Goal: Task Accomplishment & Management: Use online tool/utility

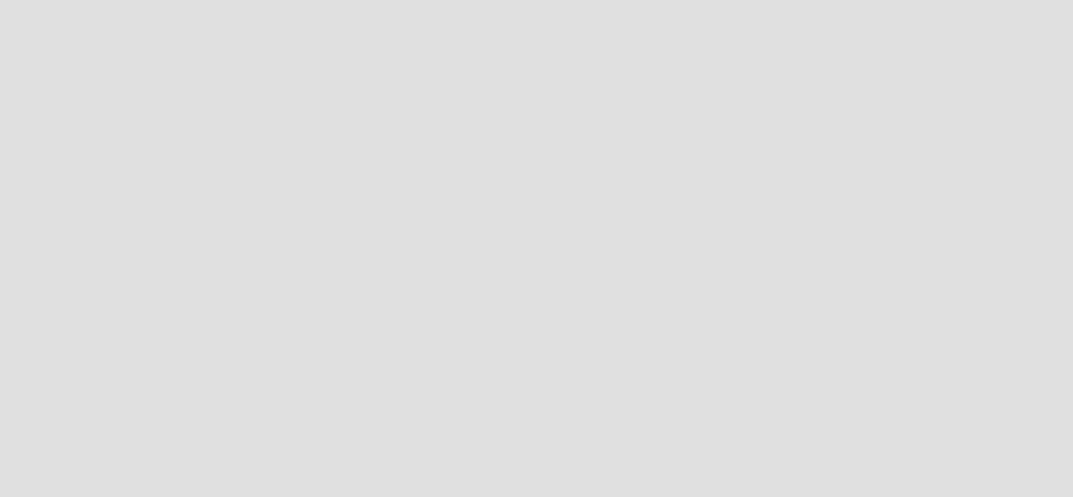
scroll to position [519, 1094]
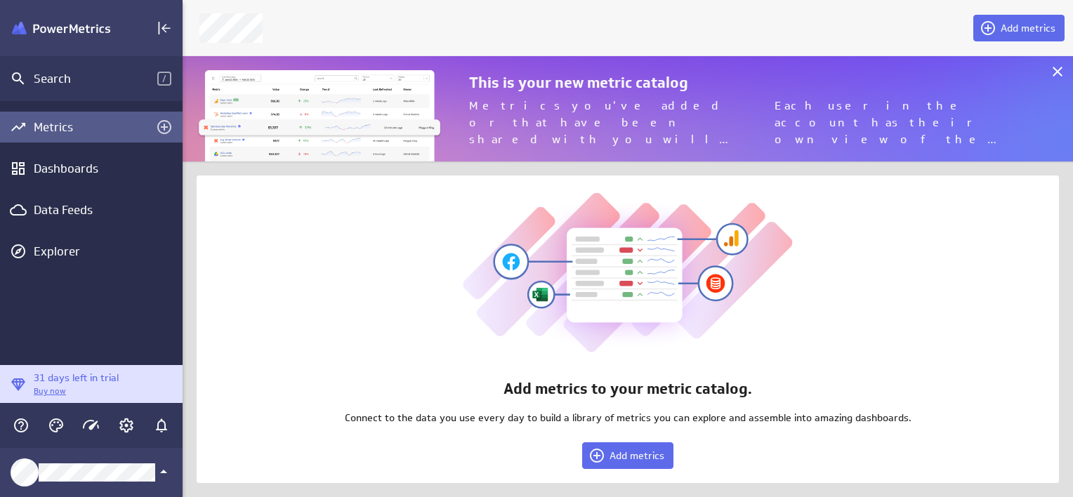
scroll to position [127, 912]
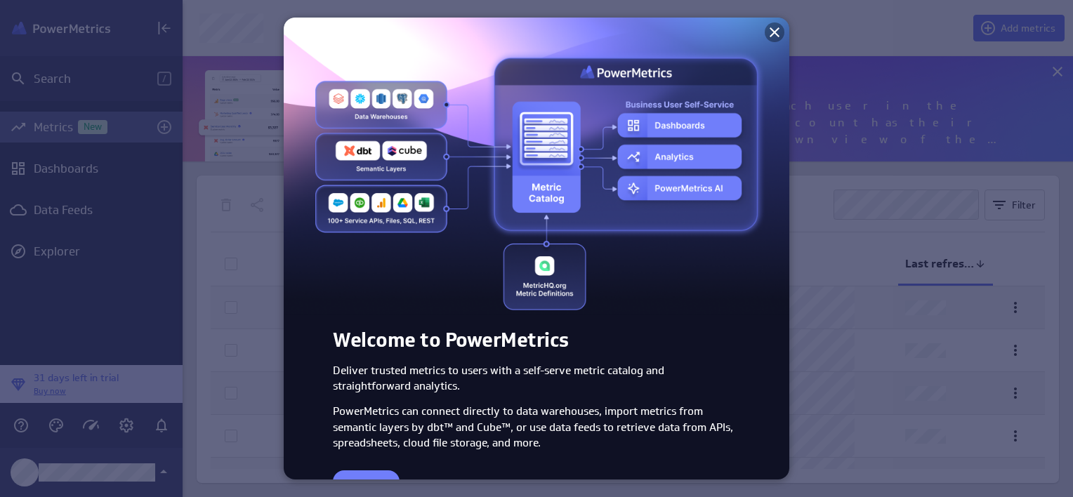
click at [769, 29] on icon at bounding box center [774, 32] width 10 height 10
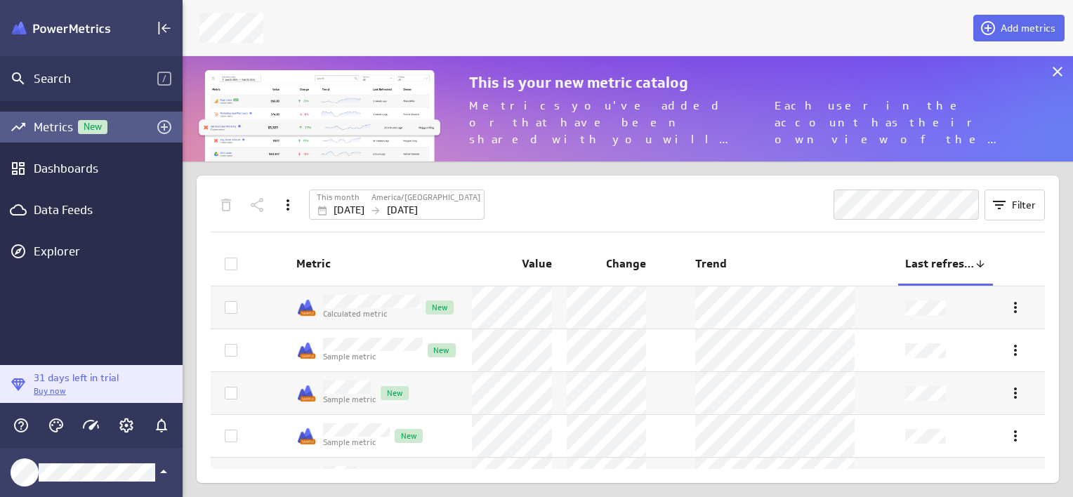
click at [35, 391] on p "Buy now" at bounding box center [76, 391] width 85 height 12
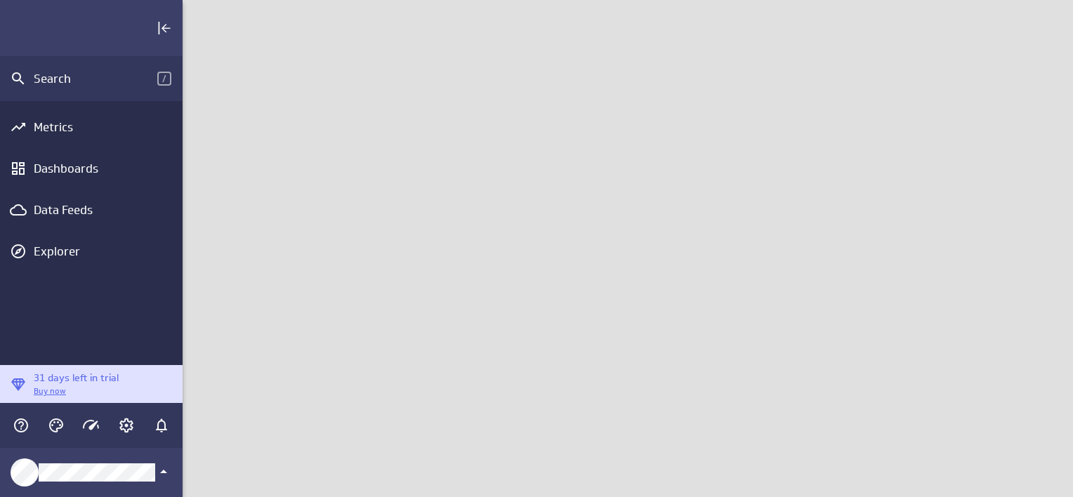
scroll to position [519, 912]
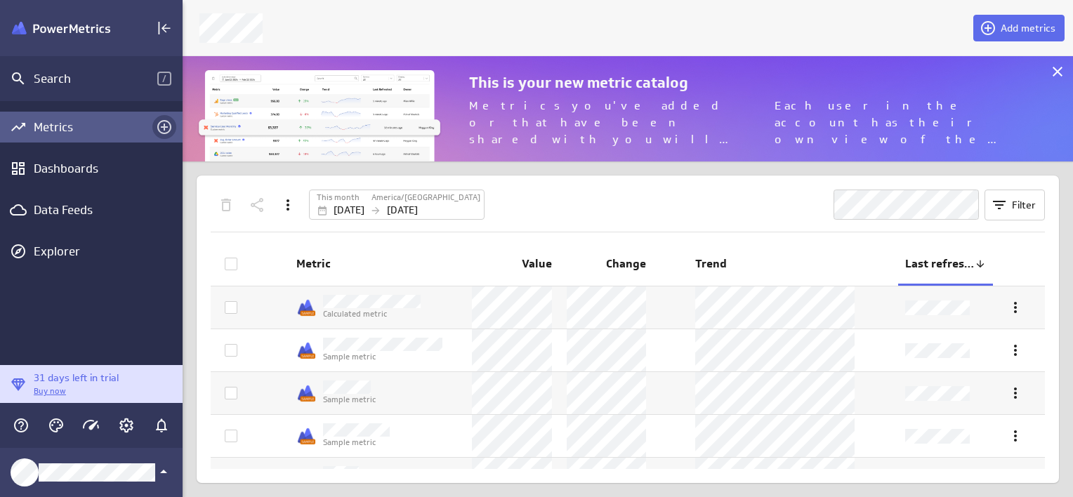
scroll to position [127, 912]
click at [161, 126] on icon "Add metrics" at bounding box center [164, 127] width 14 height 14
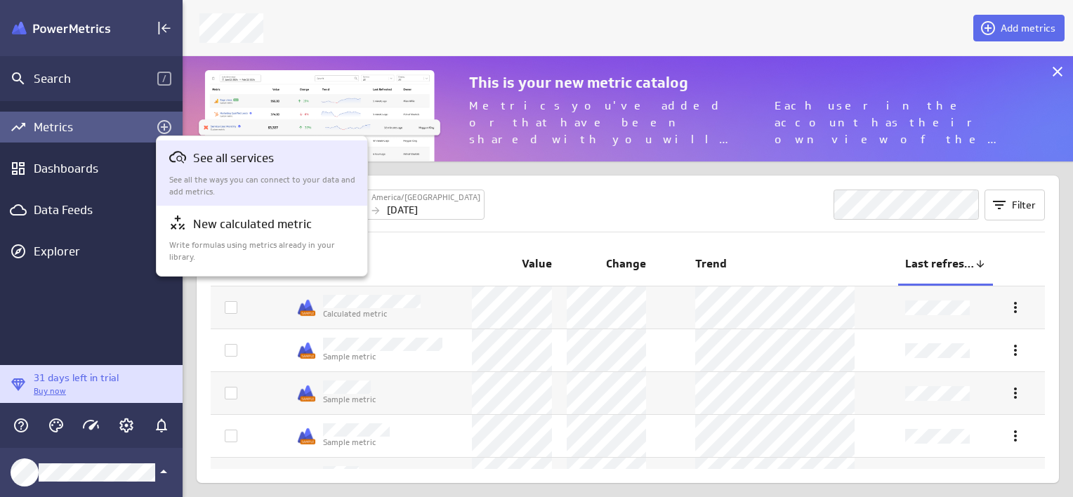
click at [199, 160] on p "See all services" at bounding box center [233, 159] width 81 height 18
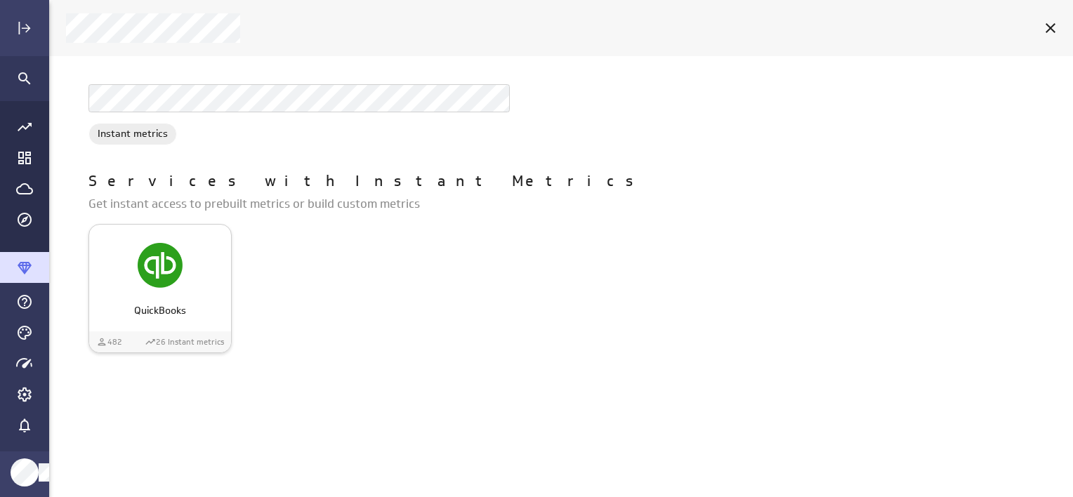
click at [168, 282] on img "QuickBooks" at bounding box center [160, 265] width 45 height 45
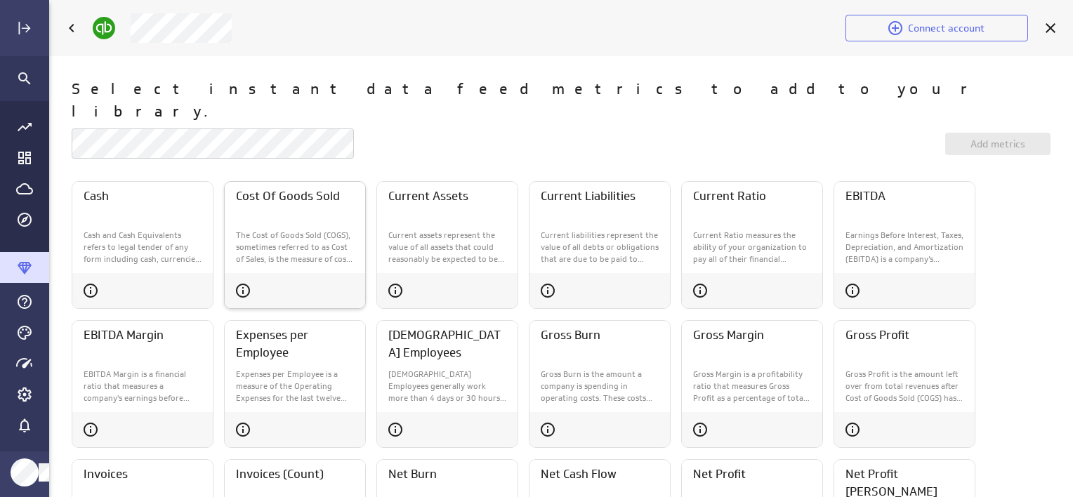
click at [266, 196] on div "Cost Of Goods Sold" at bounding box center [295, 203] width 140 height 42
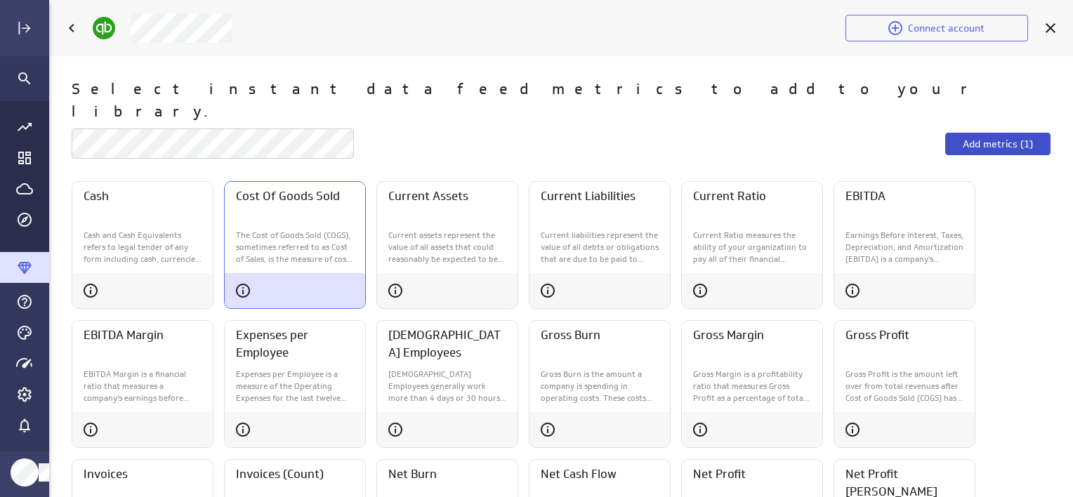
click at [1022, 138] on span "Add metrics (1)" at bounding box center [997, 144] width 70 height 13
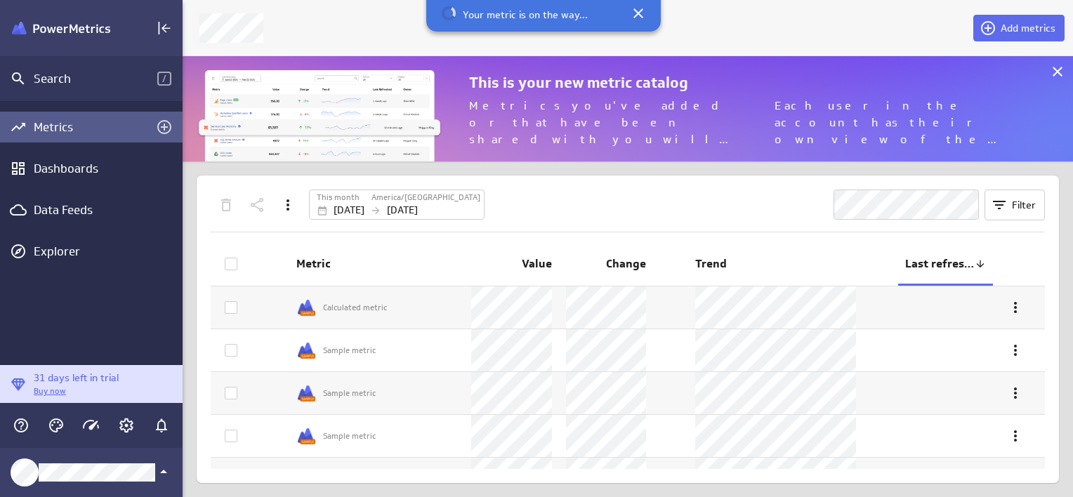
scroll to position [6, 6]
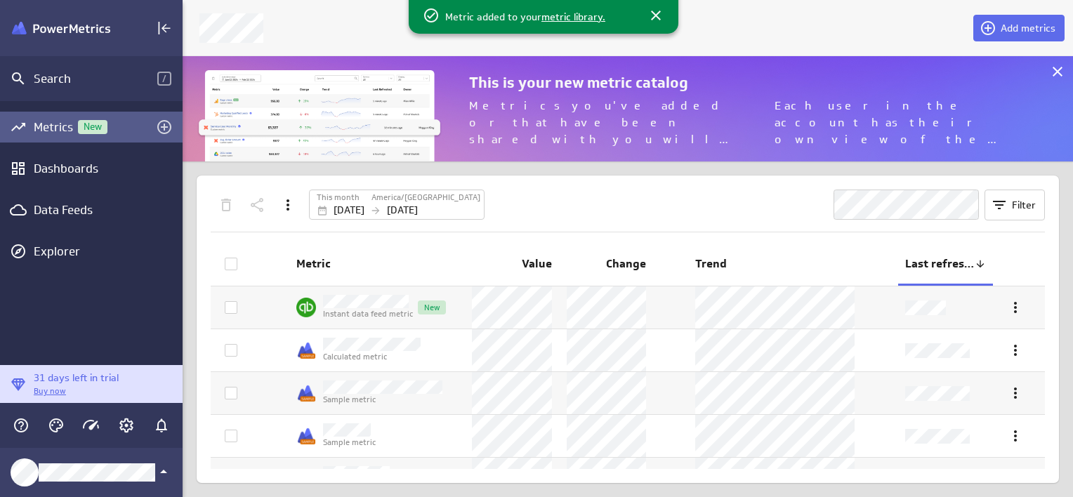
click at [48, 131] on div "Metrics New" at bounding box center [91, 126] width 115 height 15
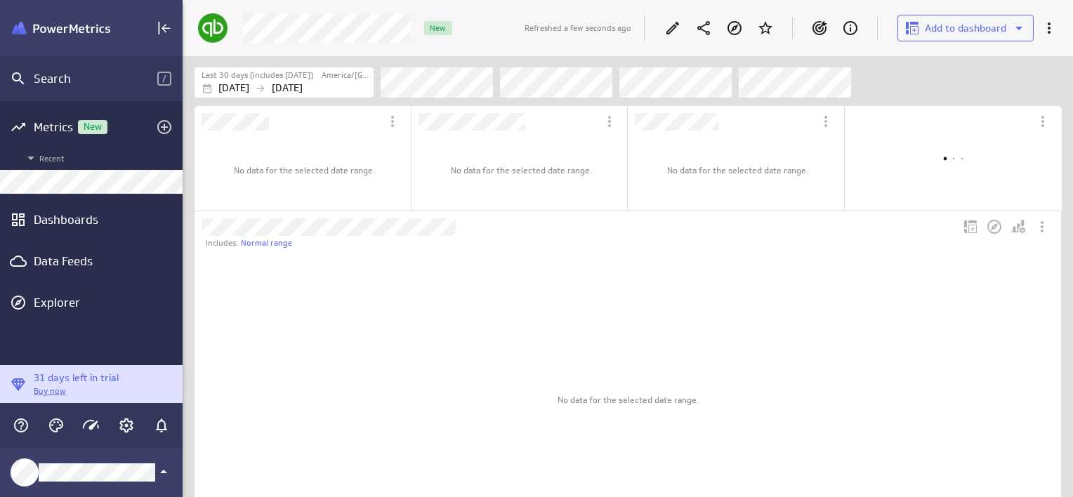
scroll to position [857, 888]
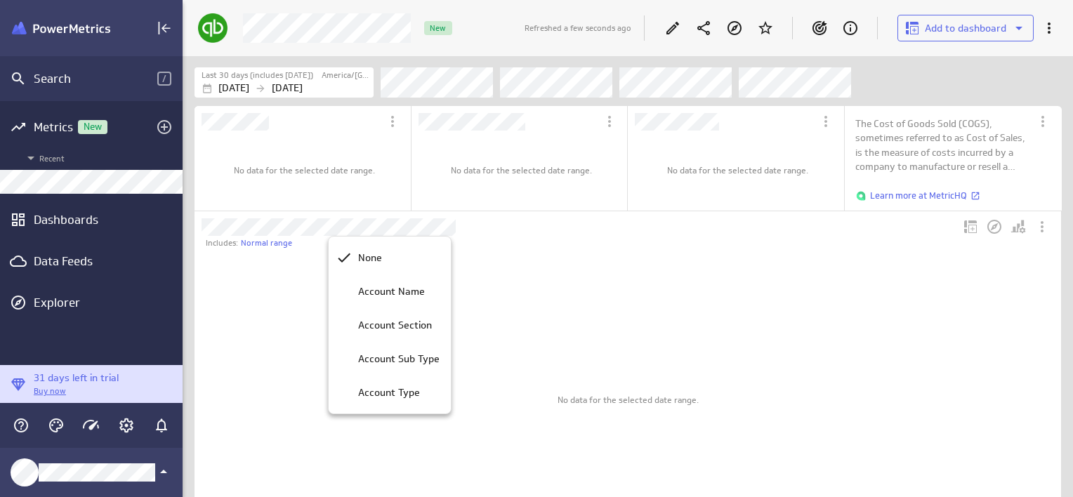
click at [284, 295] on div at bounding box center [536, 248] width 1073 height 497
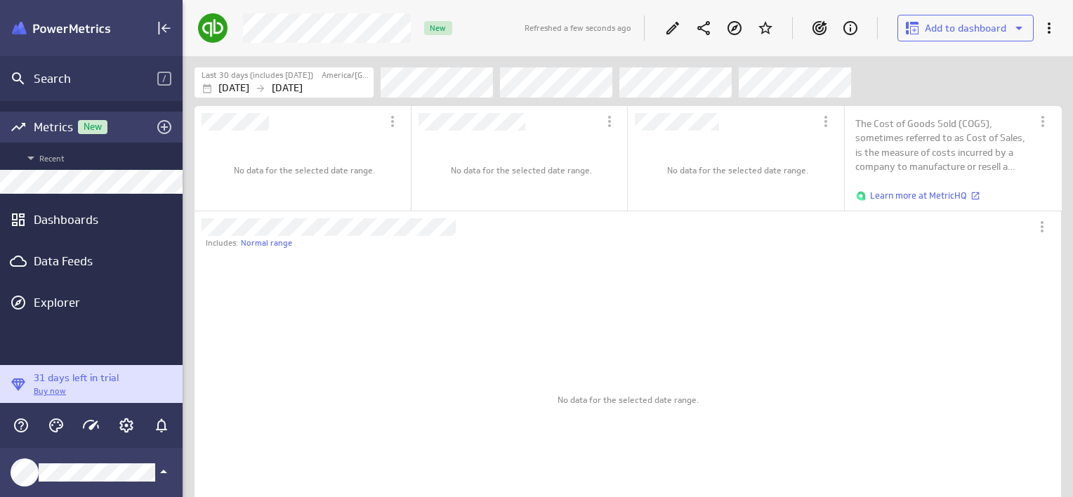
click at [167, 132] on icon "Add metrics" at bounding box center [164, 127] width 14 height 14
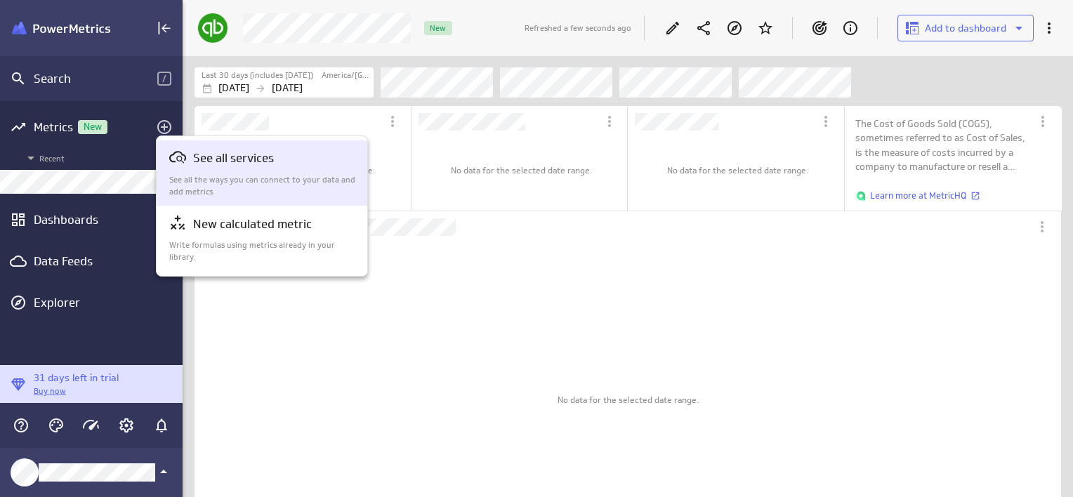
click at [207, 168] on div "See all services See all the ways you can connect to your data and add metrics." at bounding box center [262, 173] width 187 height 48
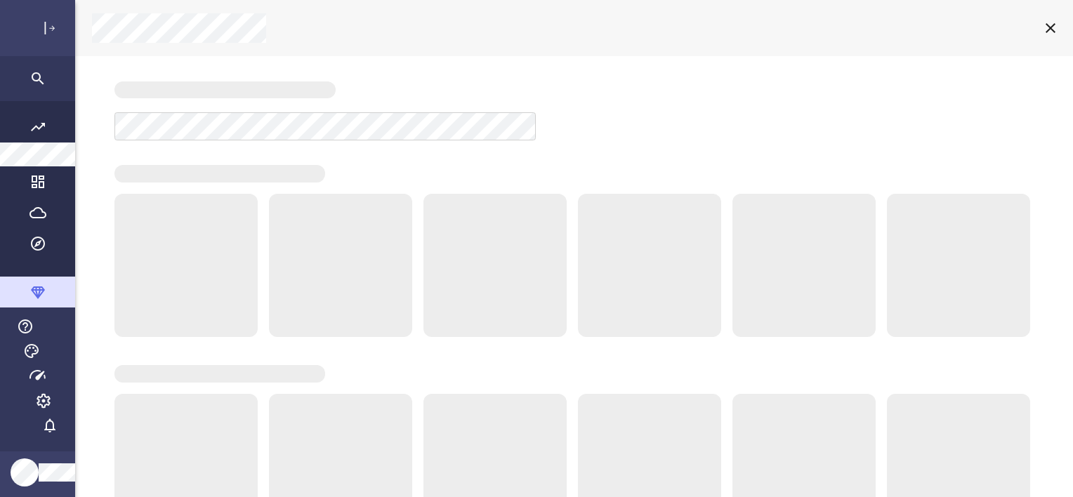
scroll to position [519, 1045]
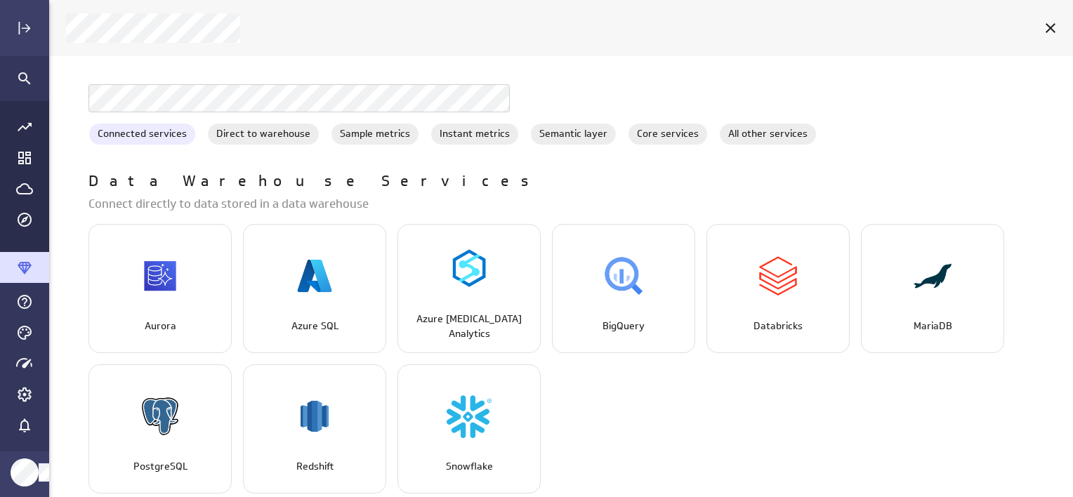
click at [172, 130] on span "Connected services" at bounding box center [142, 133] width 106 height 15
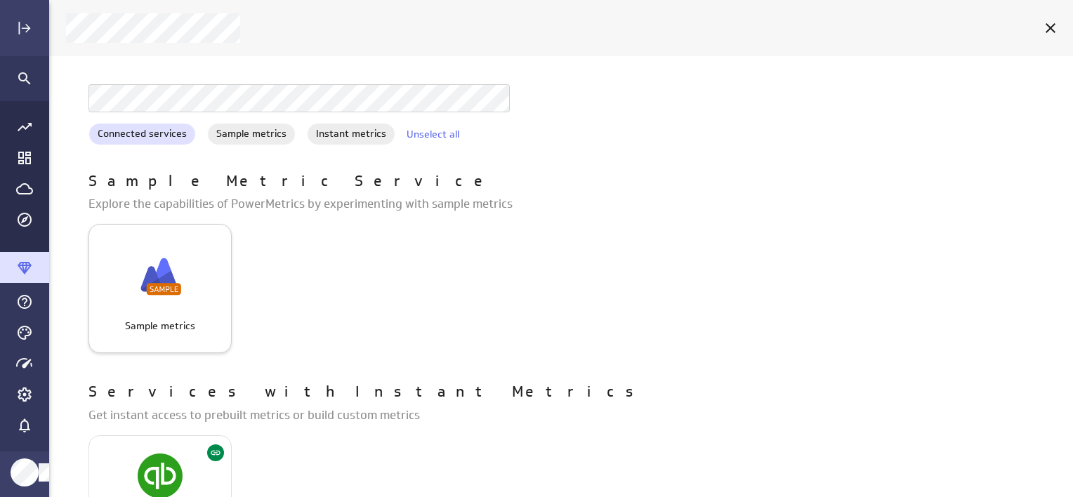
scroll to position [81, 0]
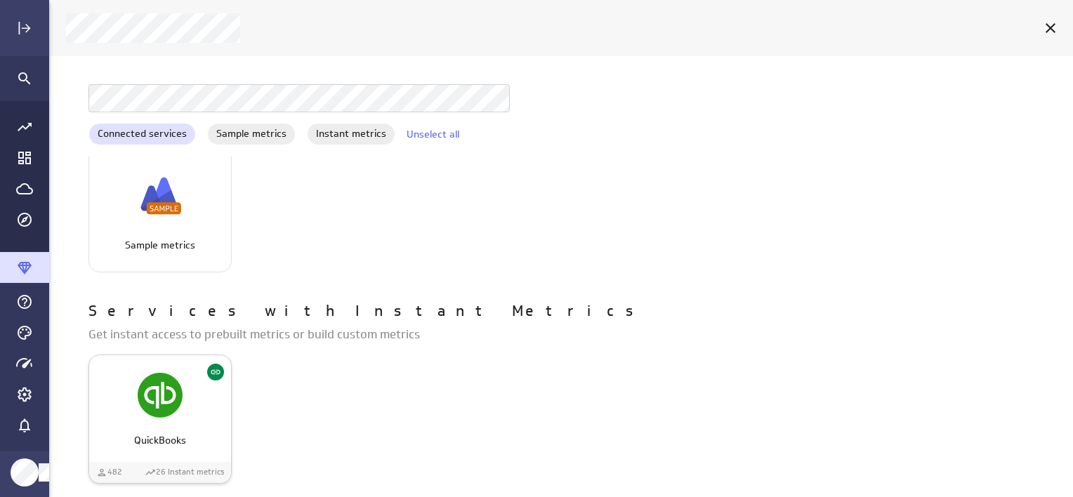
click at [197, 408] on div "QuickBooks" at bounding box center [160, 395] width 142 height 53
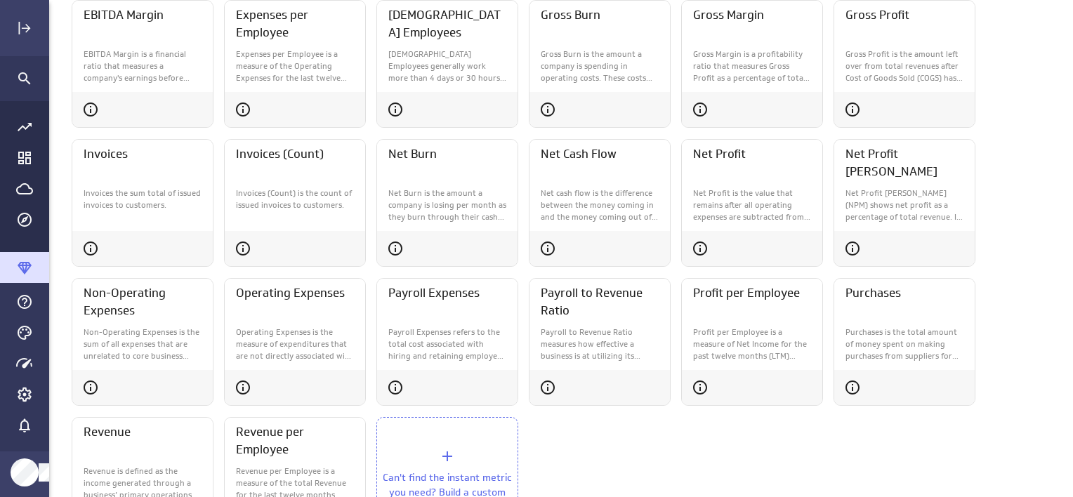
scroll to position [323, 0]
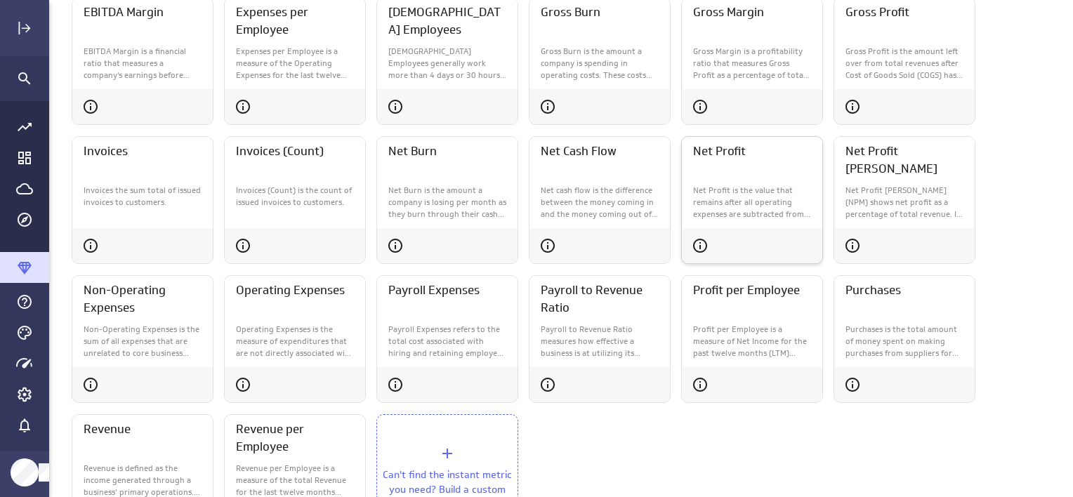
click at [772, 185] on p "Net Profit is the value that remains after all operating expenses are subtracte…" at bounding box center [752, 202] width 118 height 35
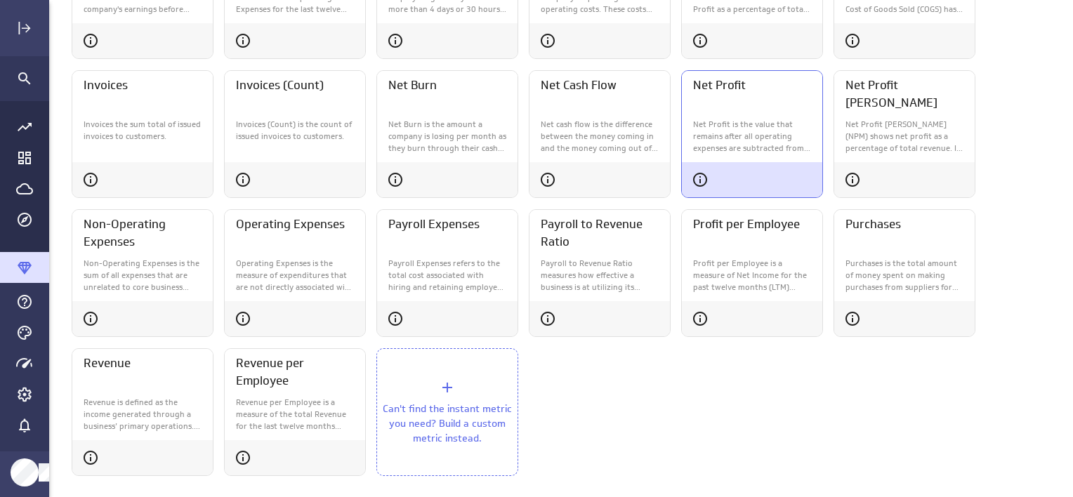
click at [467, 402] on p "Can't find the instant metric you need? Build a custom metric instead." at bounding box center [447, 424] width 140 height 44
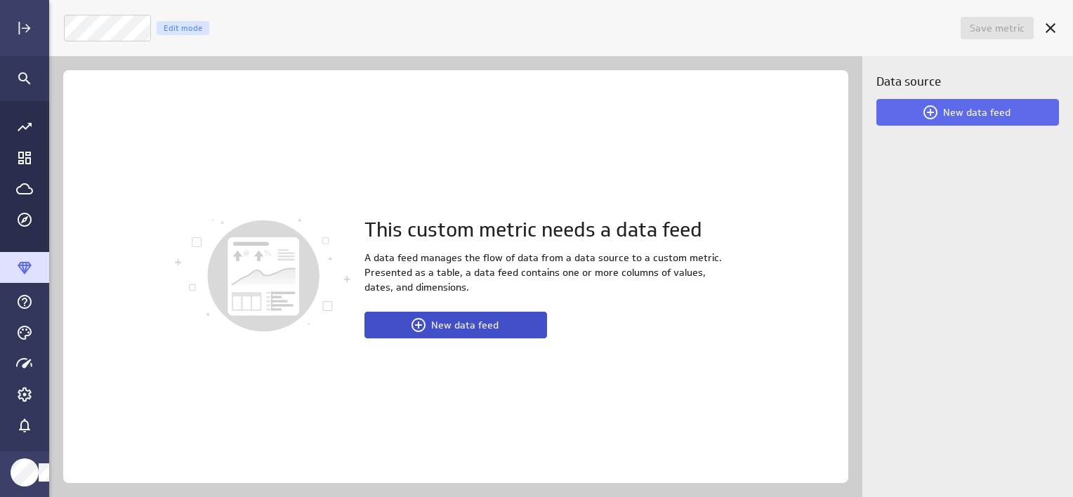
click at [452, 326] on span "New data feed" at bounding box center [464, 325] width 67 height 13
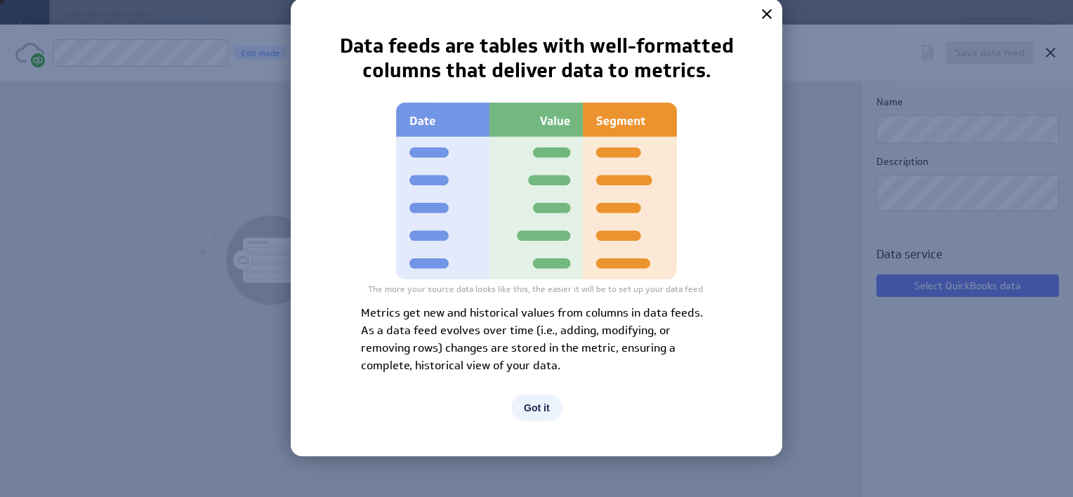
click at [537, 407] on button "Got it" at bounding box center [536, 408] width 51 height 27
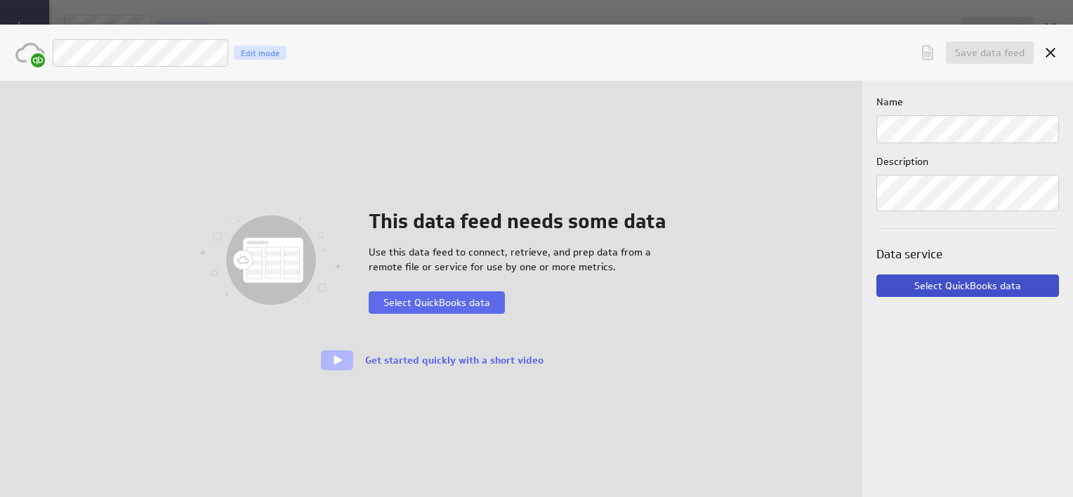
click at [935, 284] on span "Select QuickBooks data" at bounding box center [967, 285] width 107 height 13
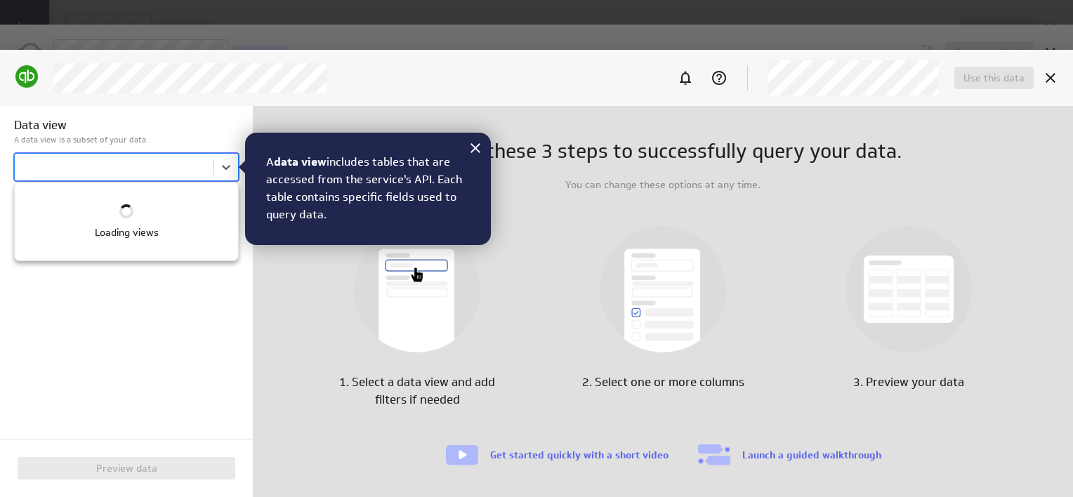
click at [132, 158] on body "Save metric Untitled Edit mode This custom metric needs a data feed A data feed…" at bounding box center [536, 248] width 1073 height 497
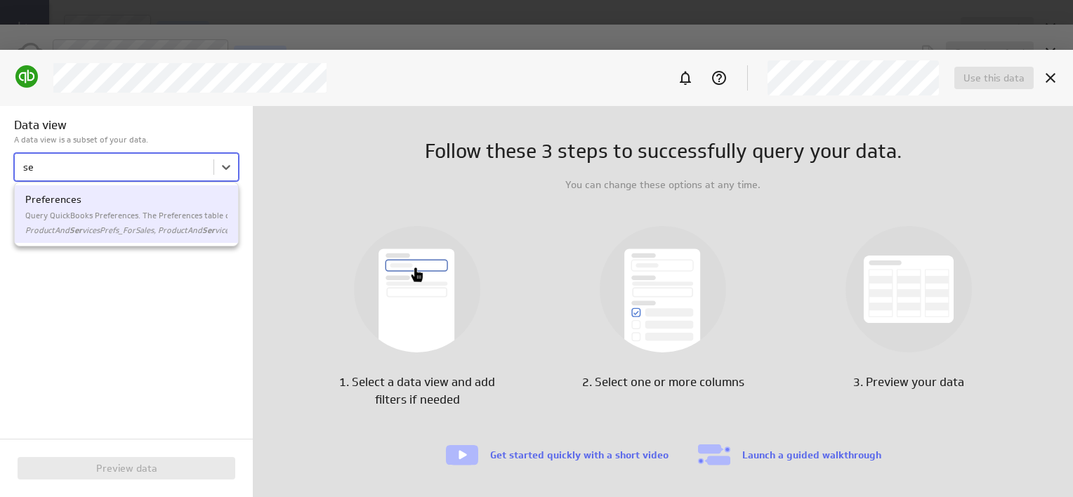
type input "s"
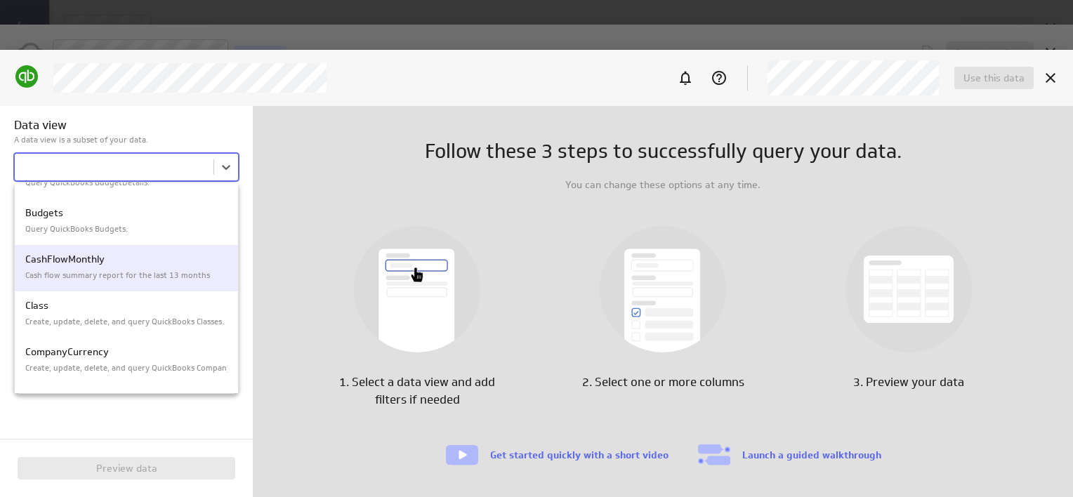
scroll to position [587, 0]
click at [126, 261] on p "CashFlowMonthly" at bounding box center [126, 259] width 202 height 15
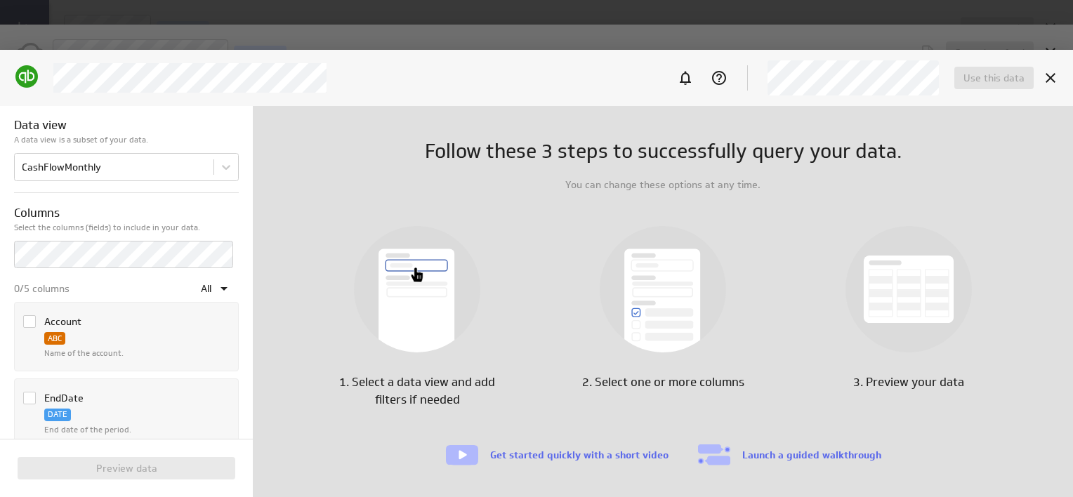
click at [29, 320] on icon "Column Account" at bounding box center [29, 321] width 11 height 11
click at [0, 0] on input "Column Account" at bounding box center [0, 0] width 0 height 0
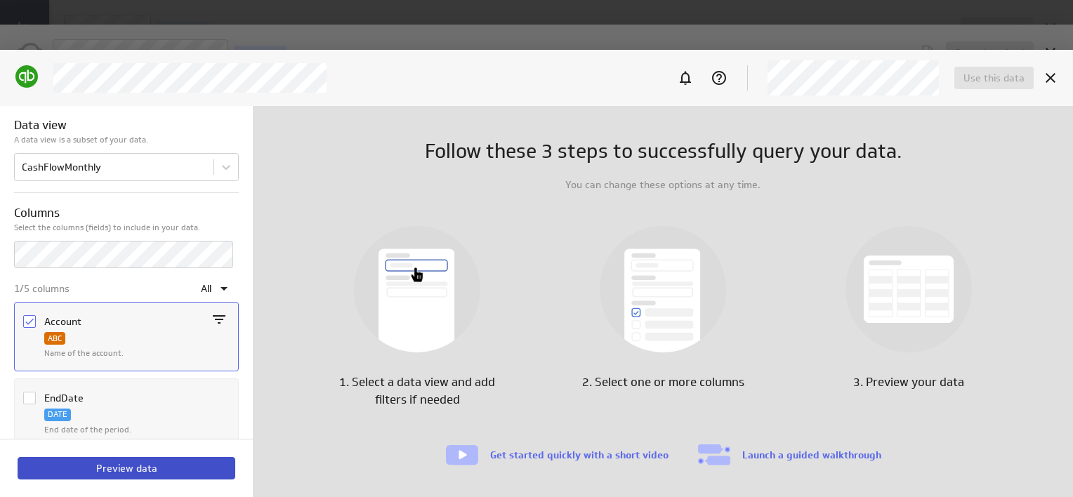
click at [98, 457] on button "Preview data" at bounding box center [127, 468] width 218 height 22
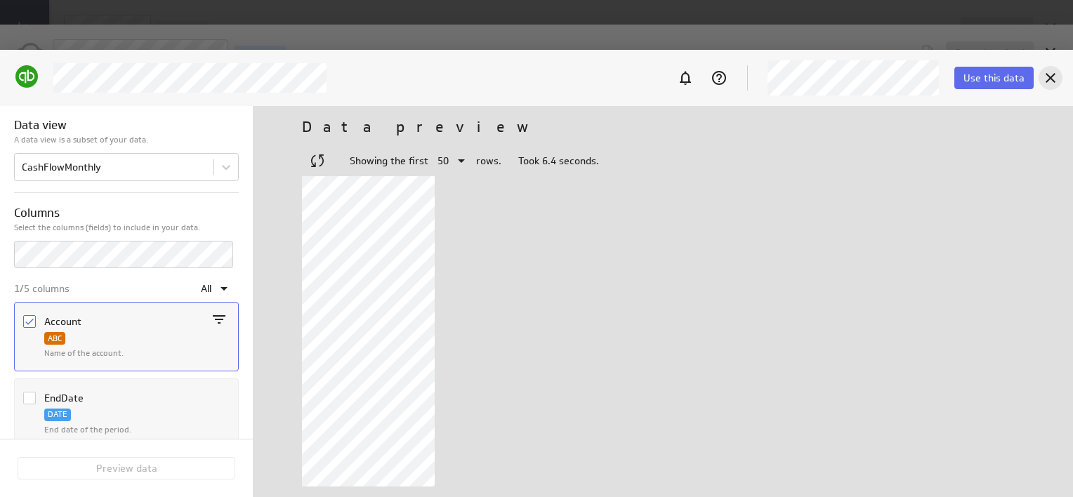
click at [1051, 87] on div "Cancel" at bounding box center [1050, 78] width 24 height 24
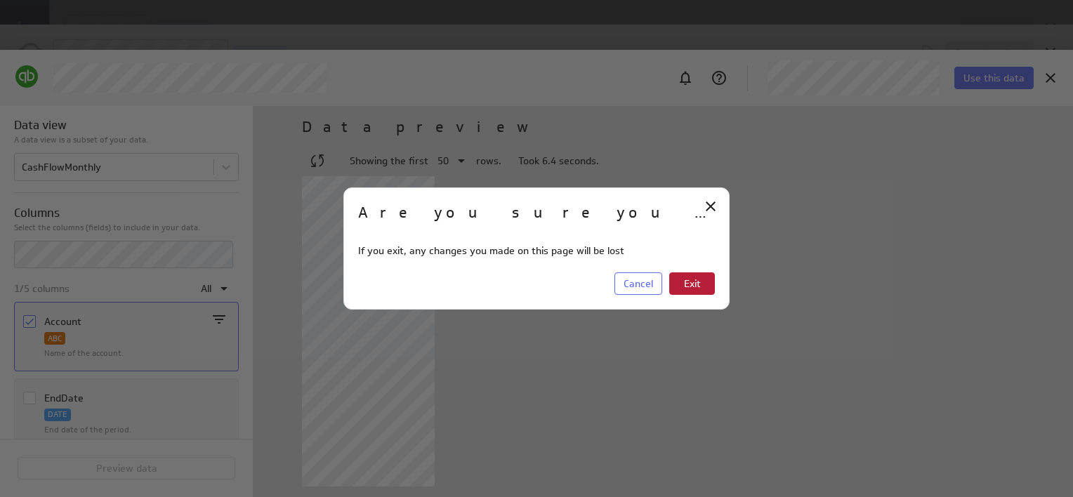
click at [696, 284] on span "Exit" at bounding box center [692, 283] width 17 height 13
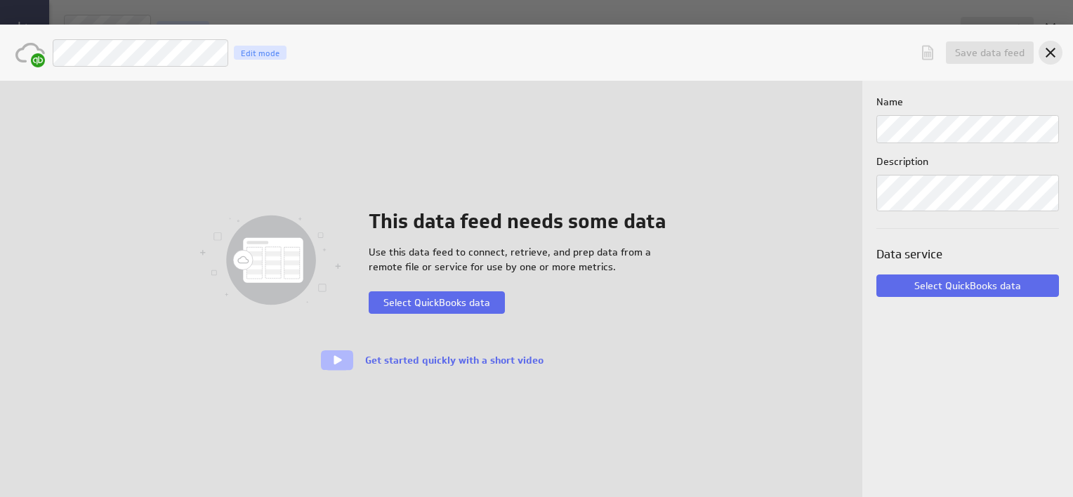
click at [1050, 51] on icon "Cancel" at bounding box center [1050, 53] width 10 height 10
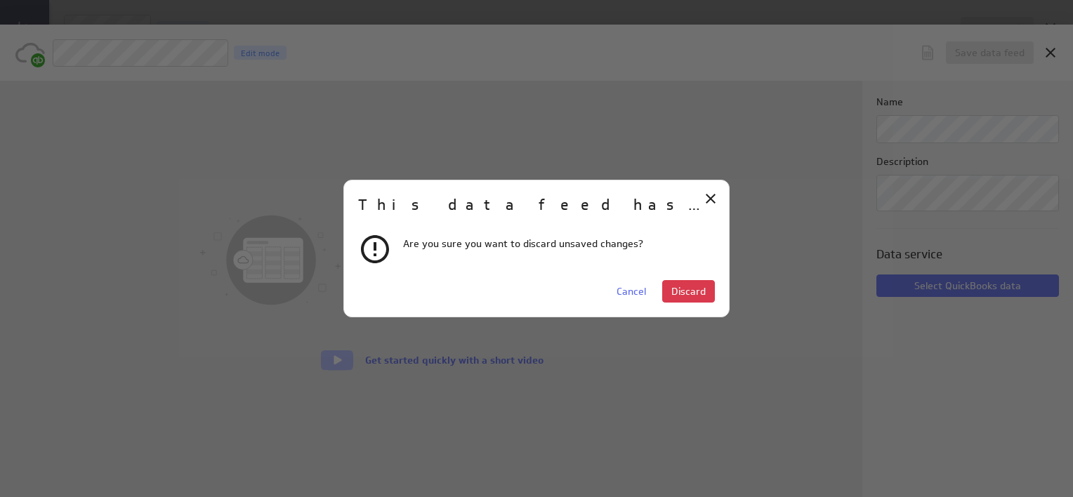
click at [669, 279] on div "This data feed has unsaved changes Are you sure you want to discard unsaved cha…" at bounding box center [536, 249] width 386 height 138
click at [669, 284] on button "Discard" at bounding box center [688, 291] width 53 height 22
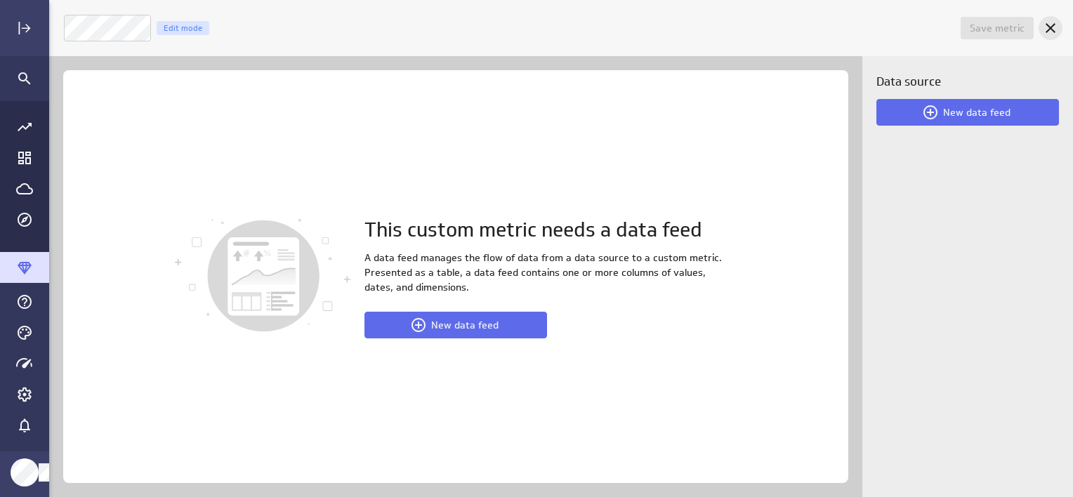
click at [1050, 25] on icon "Cancel" at bounding box center [1050, 28] width 17 height 17
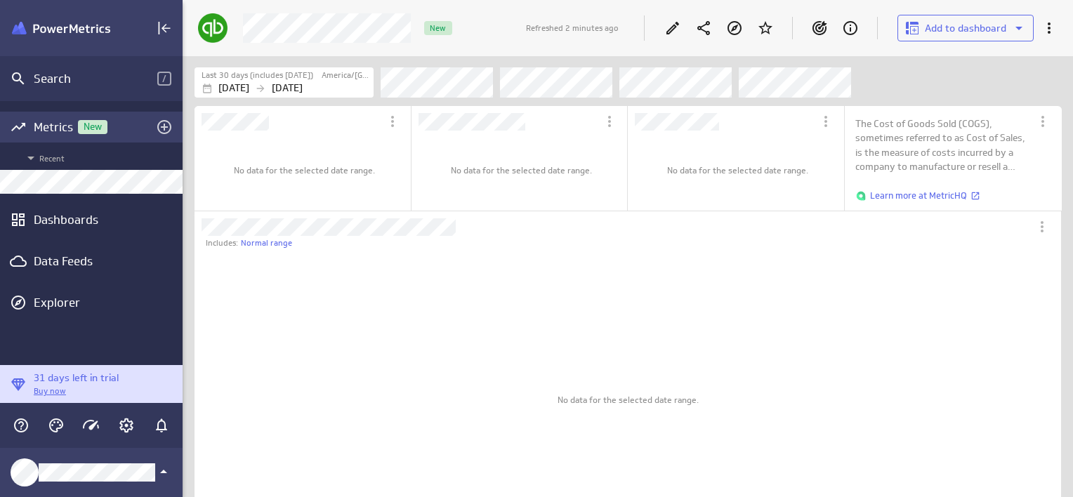
click at [169, 124] on icon "Add metrics" at bounding box center [164, 127] width 14 height 14
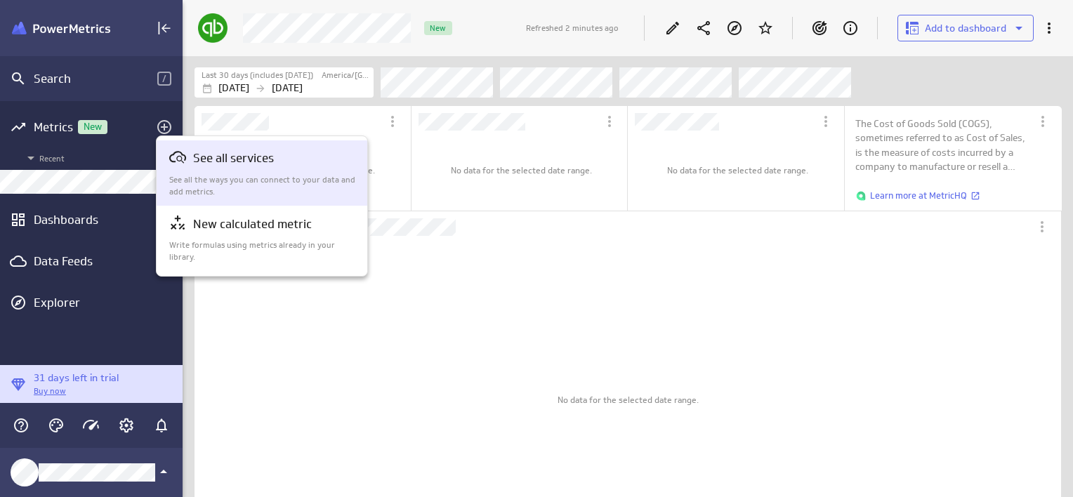
click at [205, 158] on p "See all services" at bounding box center [233, 159] width 81 height 18
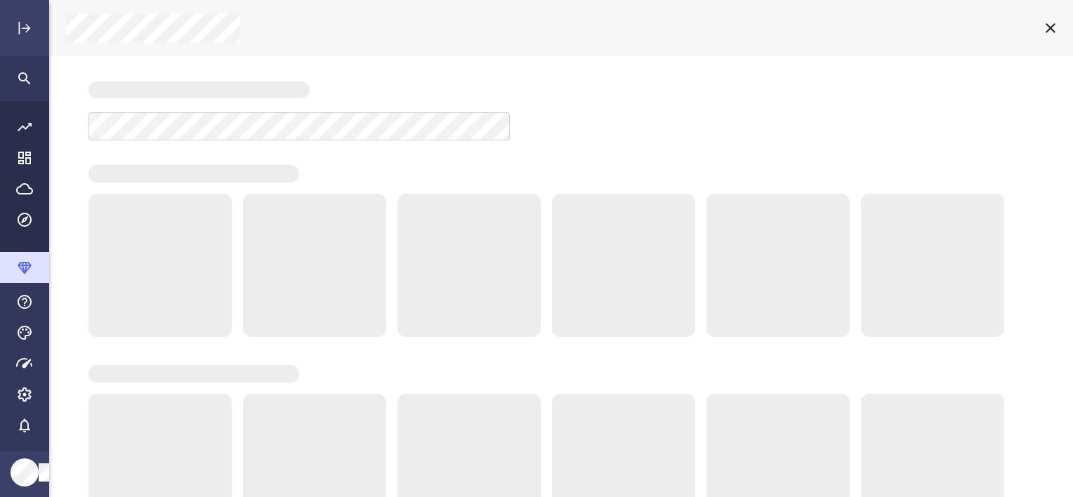
scroll to position [6, 7]
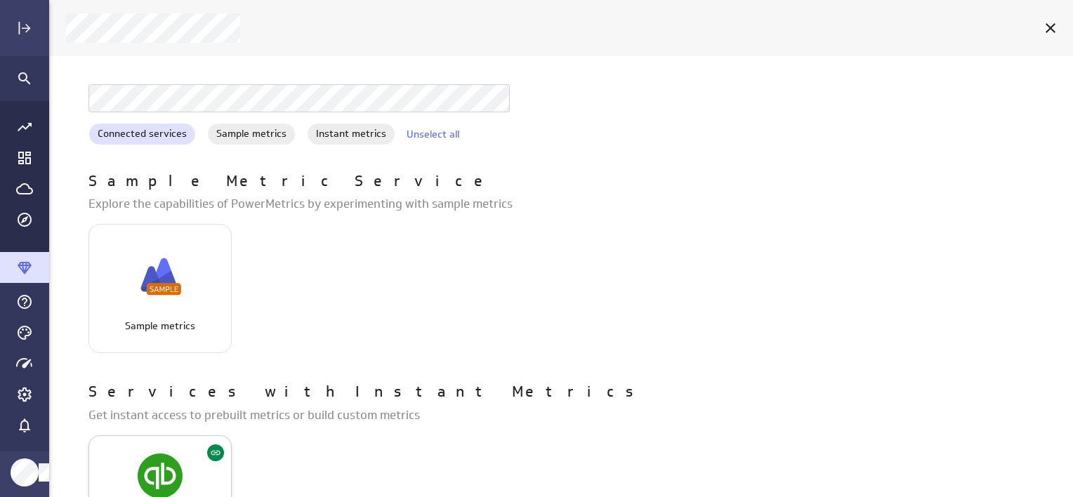
click at [157, 453] on div "QuickBooks" at bounding box center [160, 475] width 142 height 53
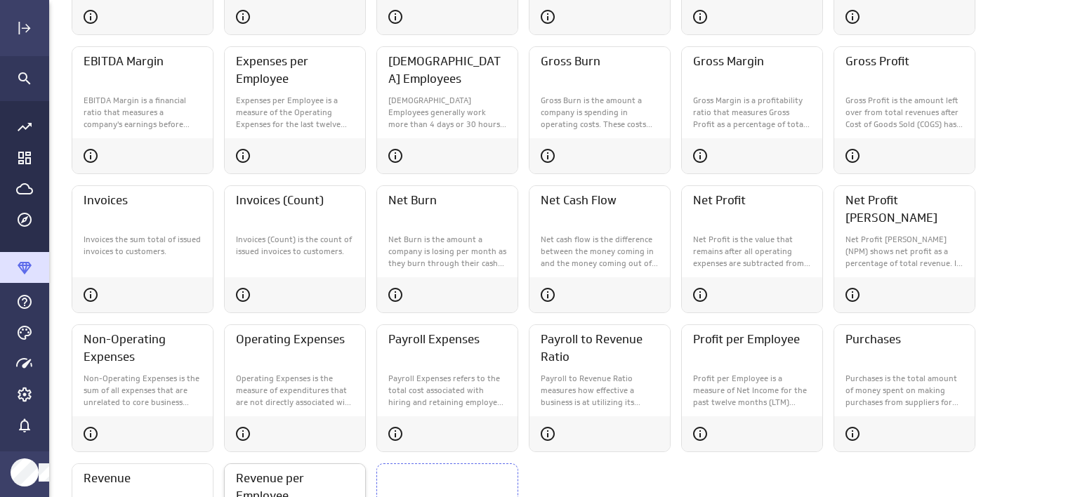
scroll to position [272, 0]
click at [623, 236] on p "Net cash flow is the difference between the money coming in and the money comin…" at bounding box center [600, 253] width 118 height 35
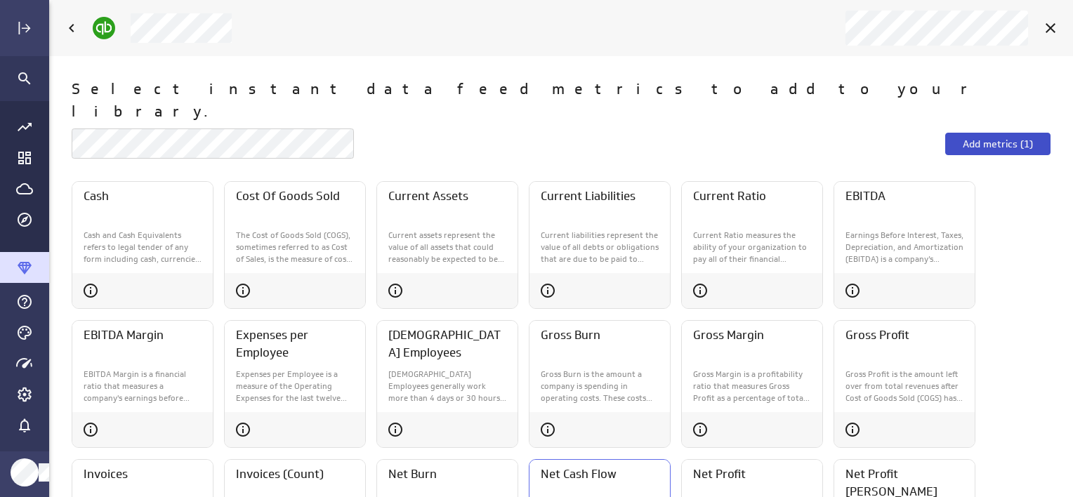
click at [985, 138] on span "Add metrics (1)" at bounding box center [997, 144] width 70 height 13
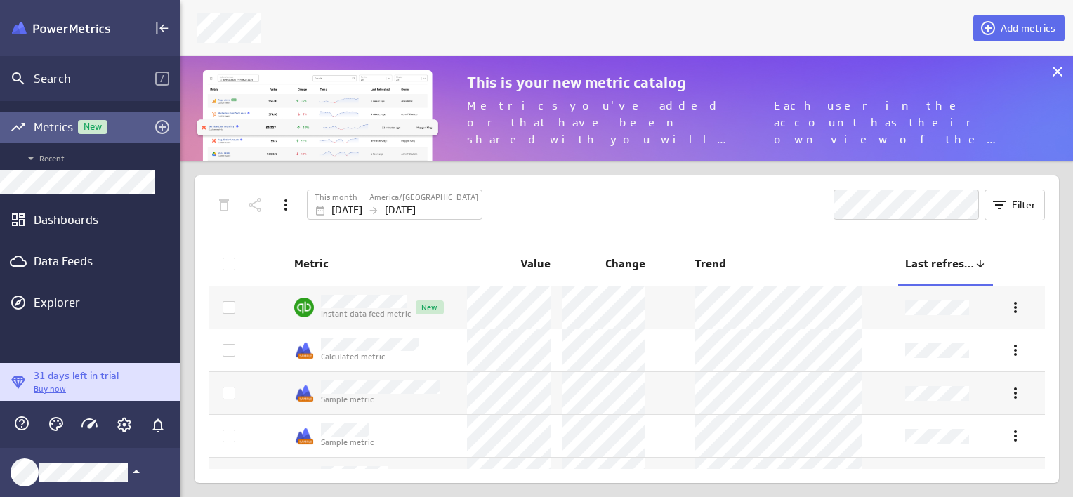
scroll to position [7, 6]
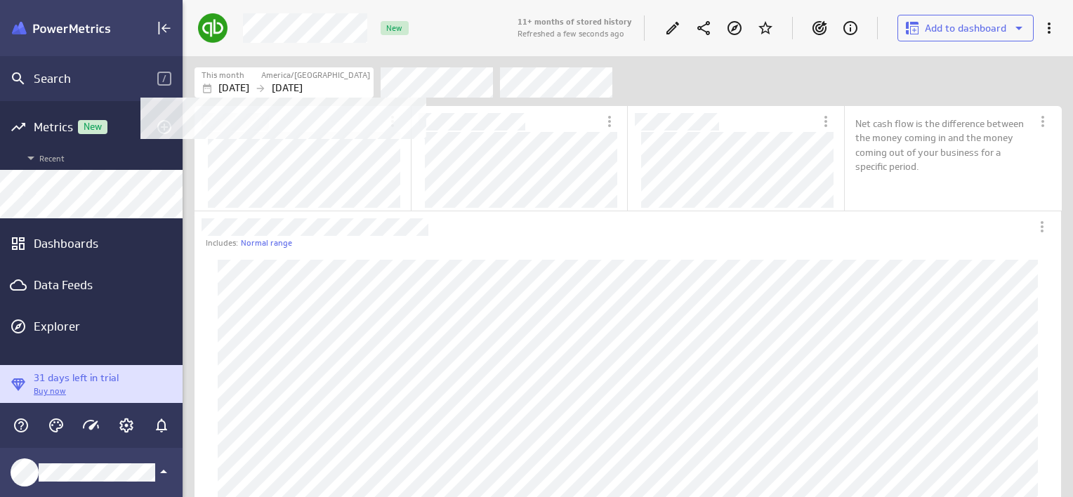
click at [249, 92] on p "[DATE]" at bounding box center [233, 88] width 31 height 15
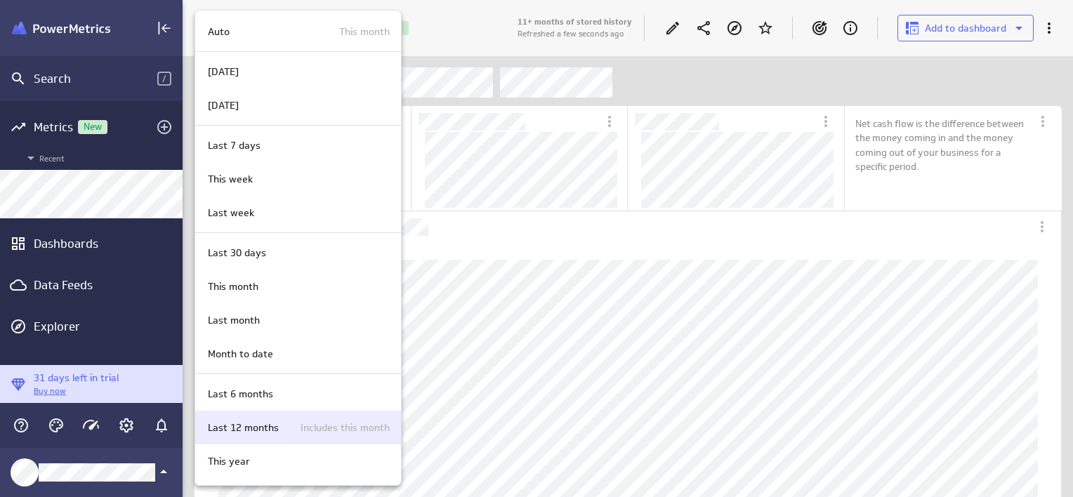
click at [337, 413] on div "Last 12 months Includes this month" at bounding box center [298, 428] width 206 height 34
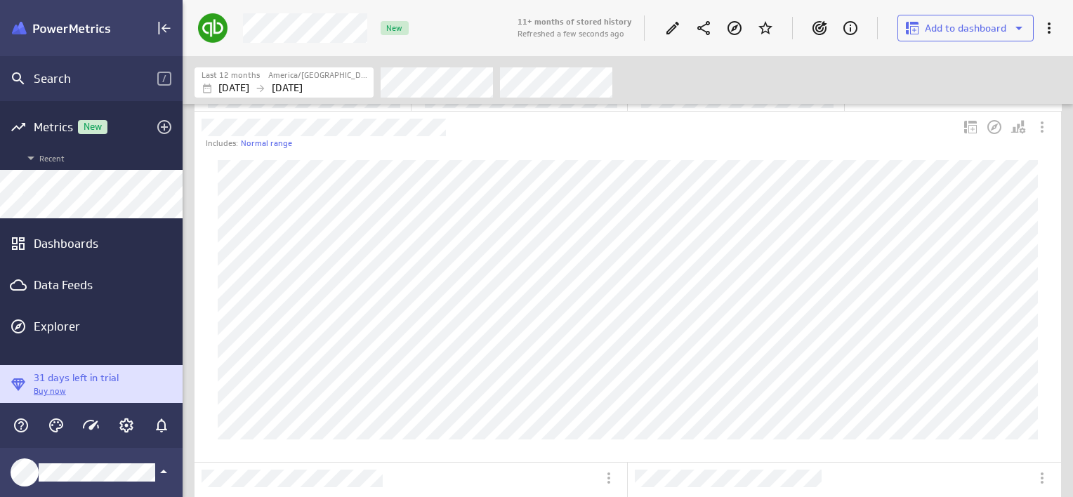
scroll to position [98, 0]
click at [1018, 122] on icon "Personalize view" at bounding box center [1018, 128] width 17 height 17
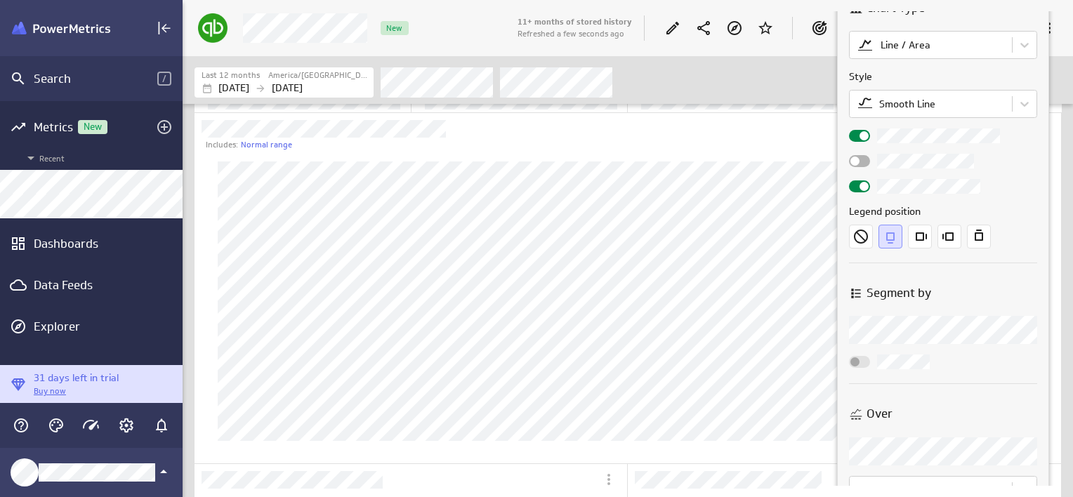
scroll to position [0, 0]
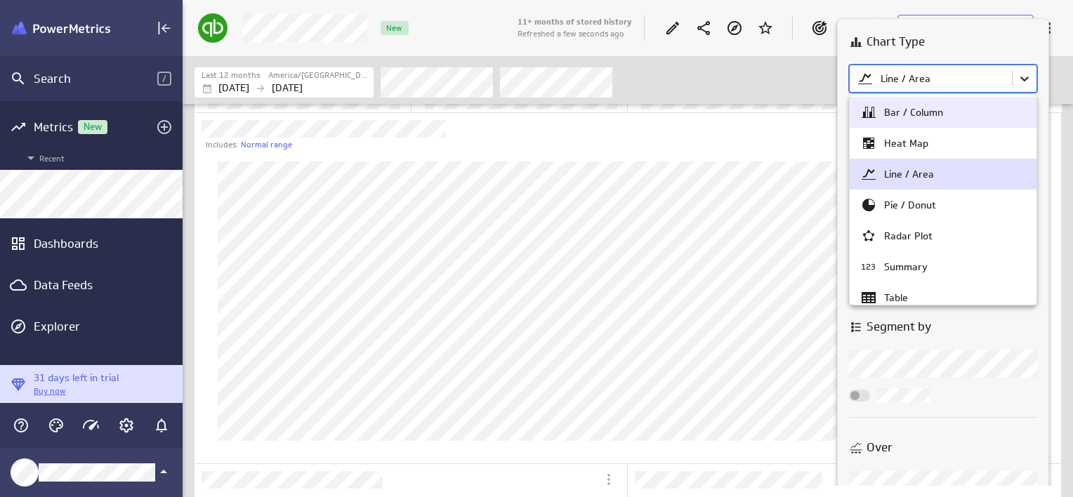
click at [1021, 87] on body "Search / Metrics New Recent Dashboards Data Feeds Explorer 31 days left in tria…" at bounding box center [536, 248] width 1073 height 497
click at [946, 118] on div "Bar / Column" at bounding box center [943, 112] width 166 height 17
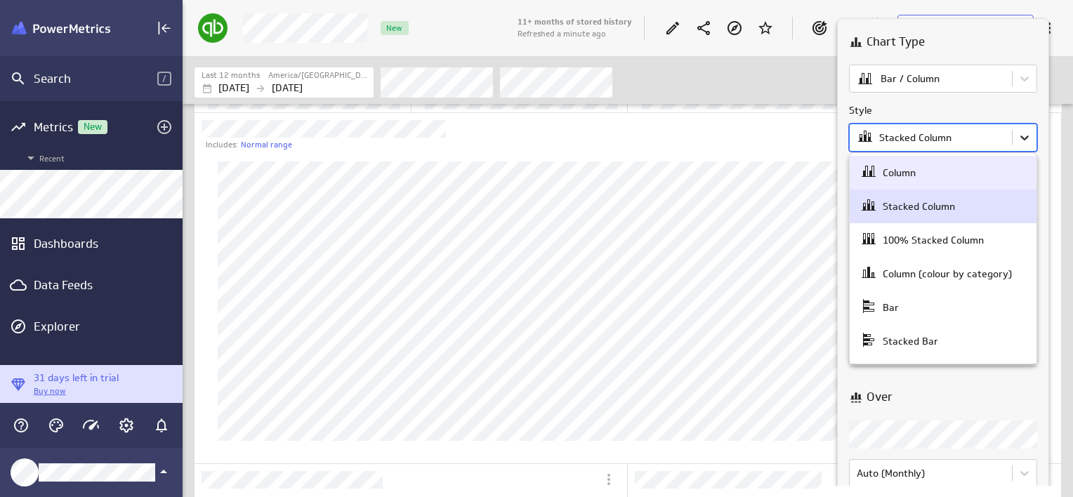
click at [1026, 143] on body "Search / Metrics New Recent Dashboards Data Feeds Explorer 31 days left in tria…" at bounding box center [536, 248] width 1073 height 497
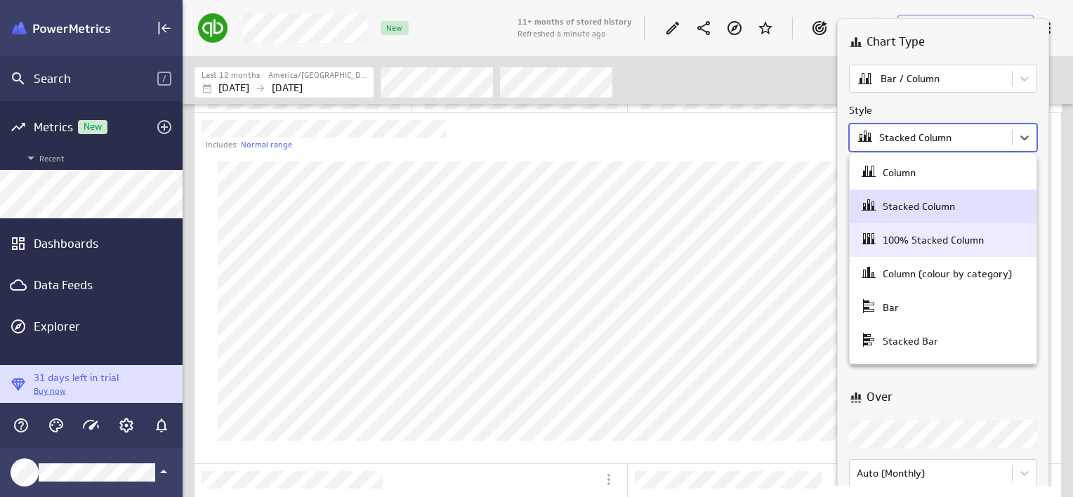
click at [953, 238] on div "100% Stacked Column" at bounding box center [932, 240] width 101 height 13
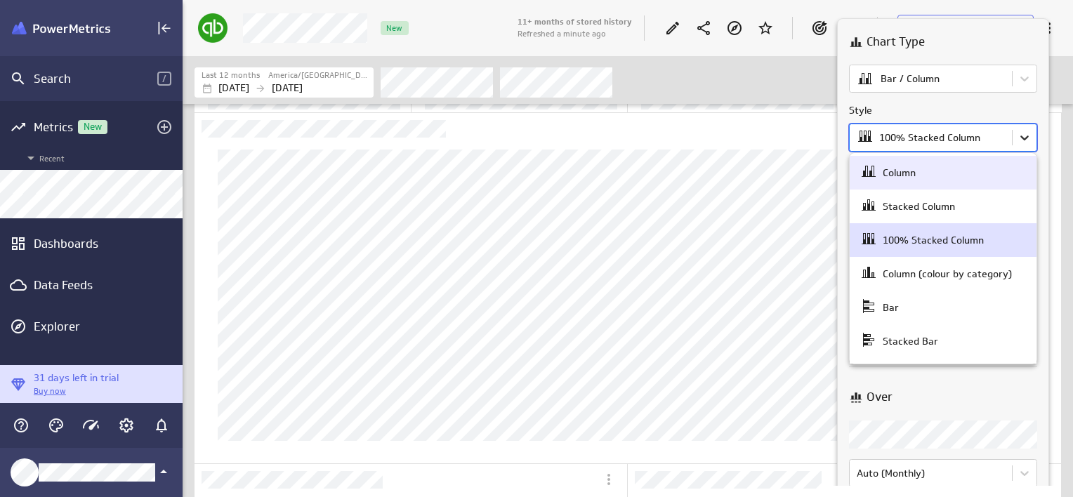
click at [1027, 135] on body "Search / Metrics New Recent Dashboards Data Feeds Explorer 31 days left in tria…" at bounding box center [536, 248] width 1073 height 497
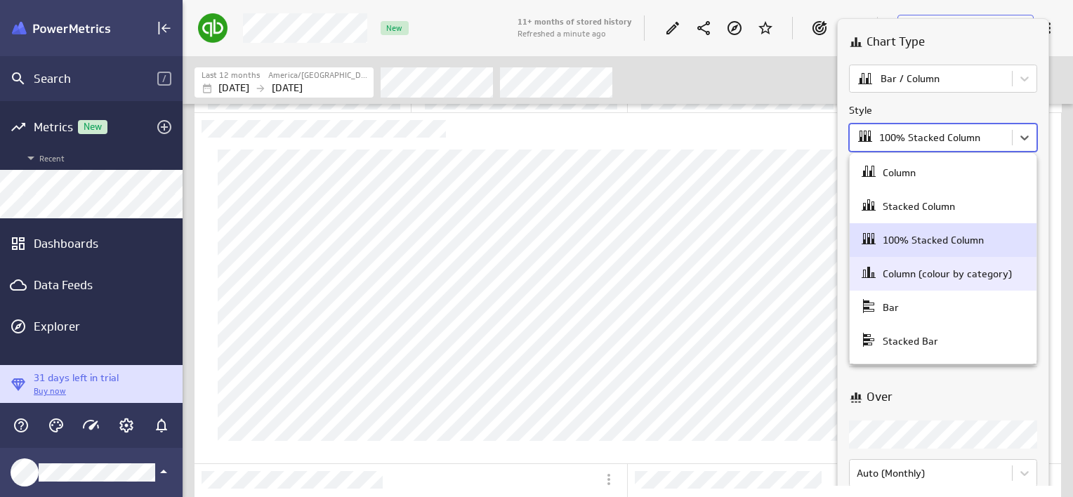
click at [948, 265] on div "Column (colour by category)" at bounding box center [943, 274] width 166 height 20
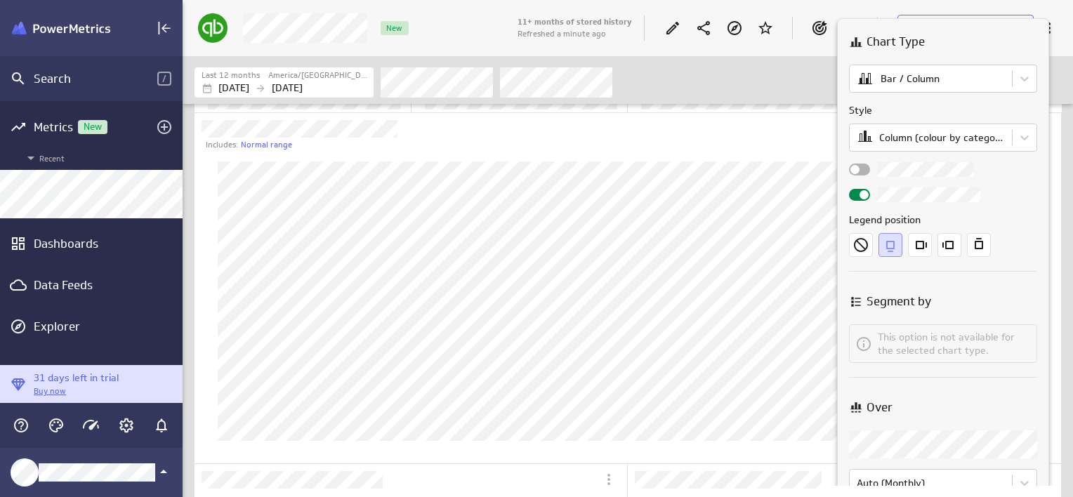
click at [862, 164] on div at bounding box center [859, 170] width 21 height 12
click at [0, 0] on input "checkbox" at bounding box center [0, 0] width 0 height 0
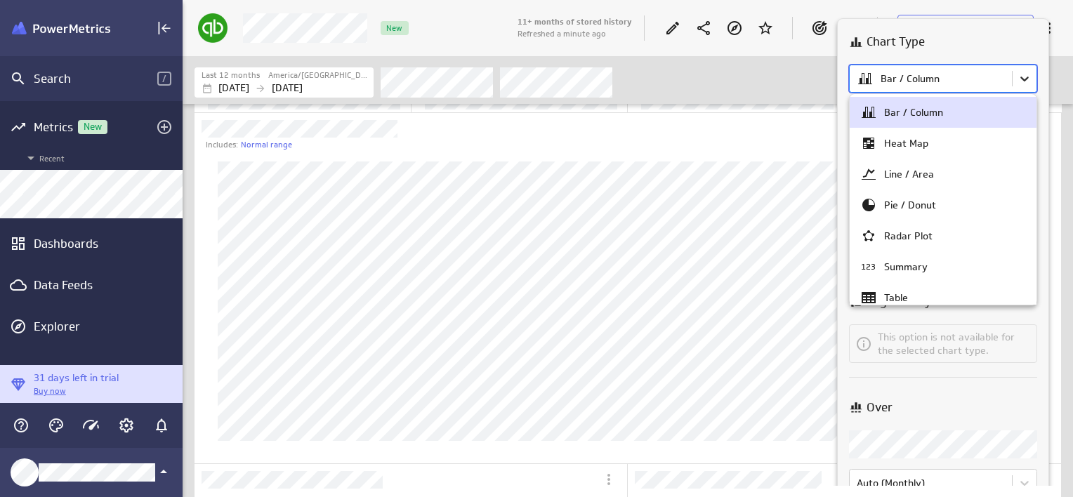
click at [1032, 81] on body "Search / Metrics New Recent Dashboards Data Feeds Explorer 31 days left in tria…" at bounding box center [536, 248] width 1073 height 497
click at [1021, 78] on div at bounding box center [536, 248] width 1073 height 497
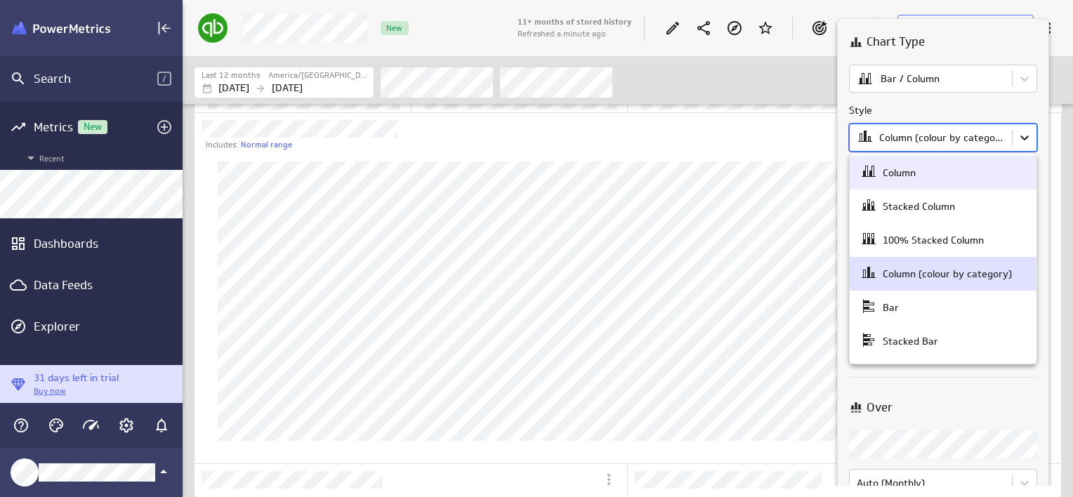
click at [1025, 145] on body "Search / Metrics New Recent Dashboards Data Feeds Explorer 31 days left in tria…" at bounding box center [536, 248] width 1073 height 497
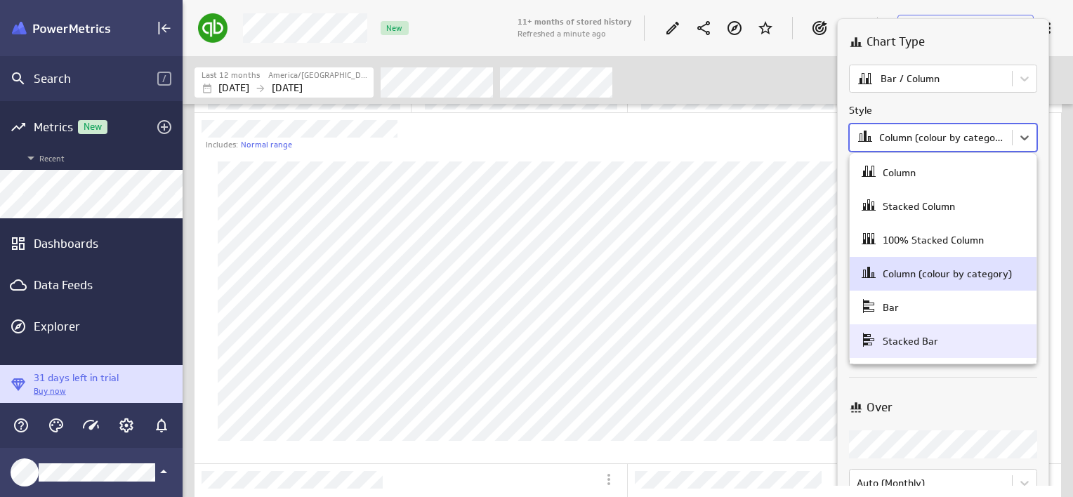
click at [939, 336] on div "Stacked Bar" at bounding box center [943, 341] width 166 height 20
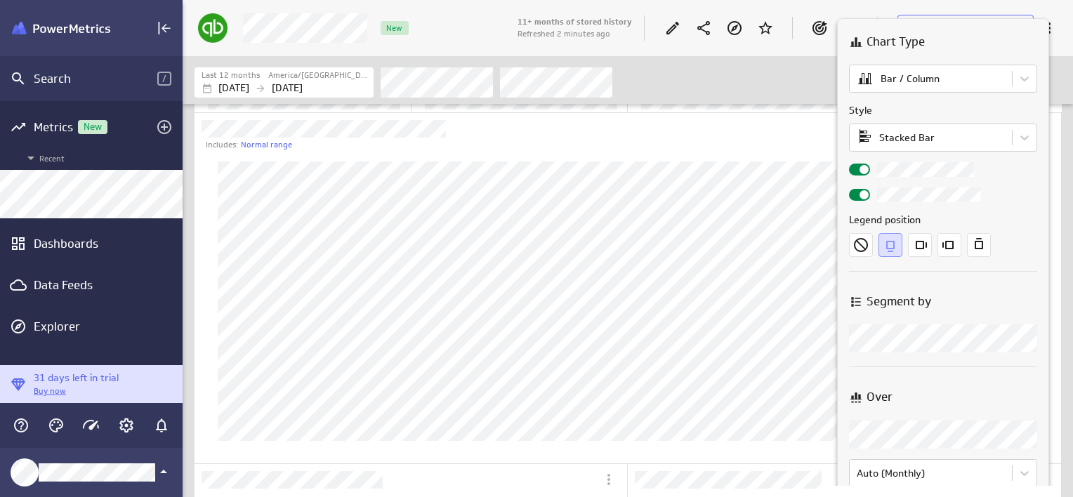
drag, startPoint x: 700, startPoint y: 284, endPoint x: 654, endPoint y: 284, distance: 46.3
click at [654, 284] on div at bounding box center [536, 248] width 1073 height 497
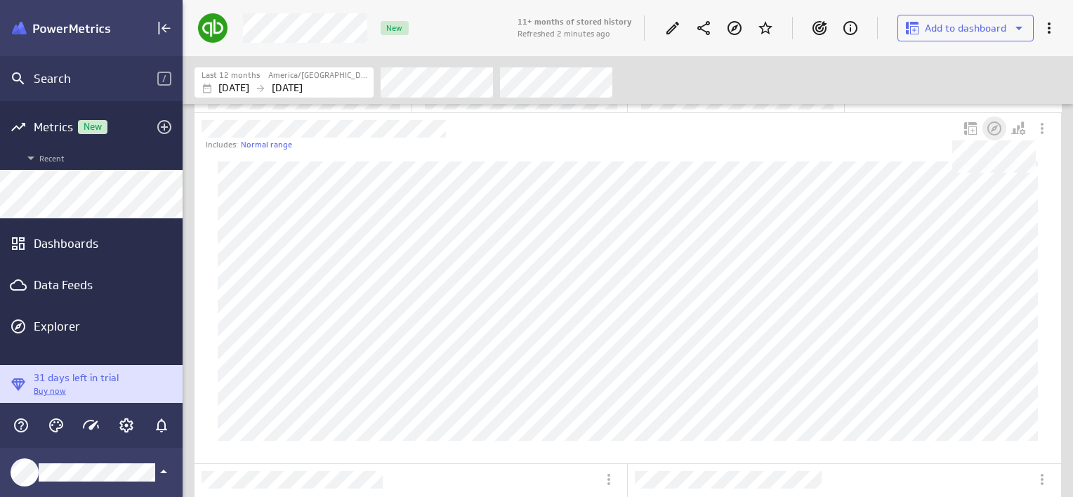
click at [987, 120] on icon "Dashboard Widget" at bounding box center [994, 128] width 17 height 17
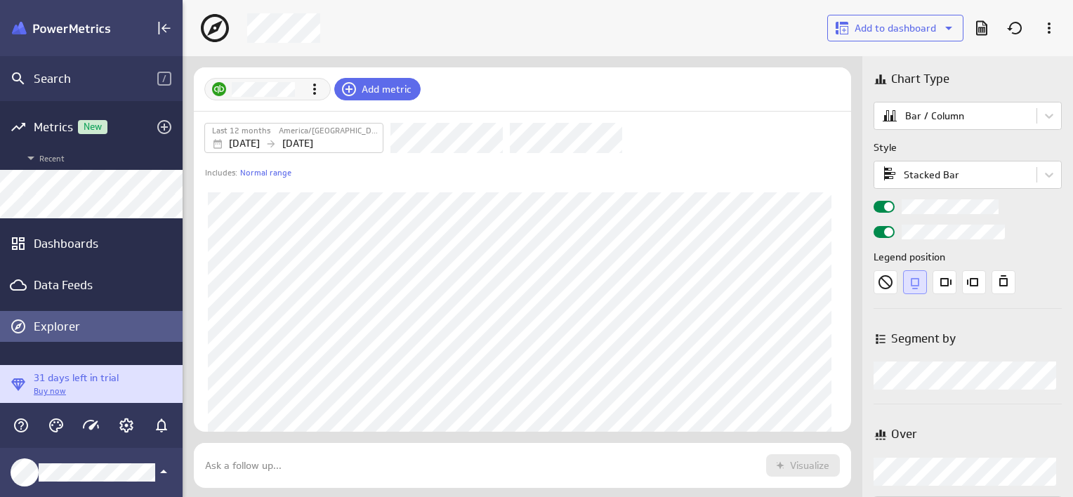
scroll to position [67, 679]
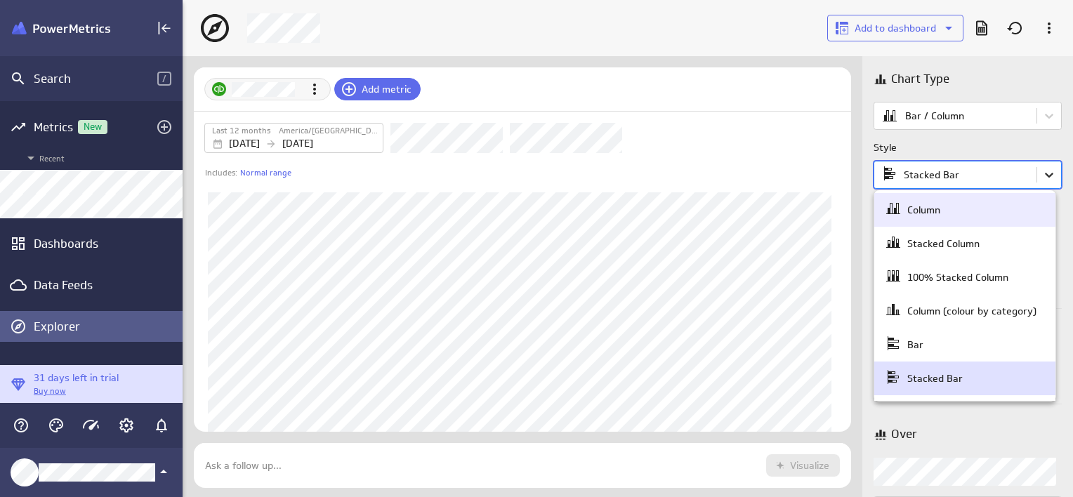
click at [1046, 176] on body "Search / Metrics New Recent Dashboards Data Feeds Explorer 31 days left in tria…" at bounding box center [536, 248] width 1073 height 497
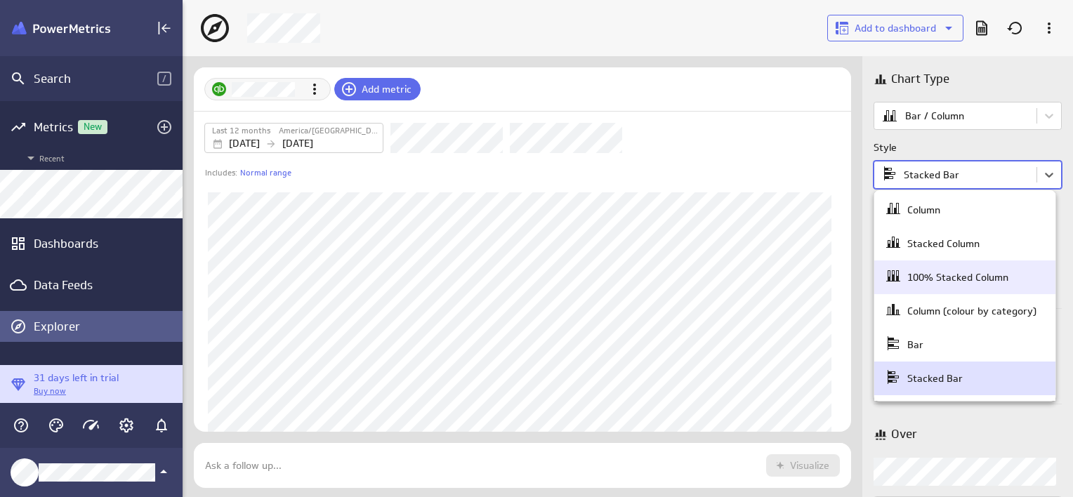
click at [1010, 260] on div "100% Stacked Column" at bounding box center [964, 277] width 181 height 34
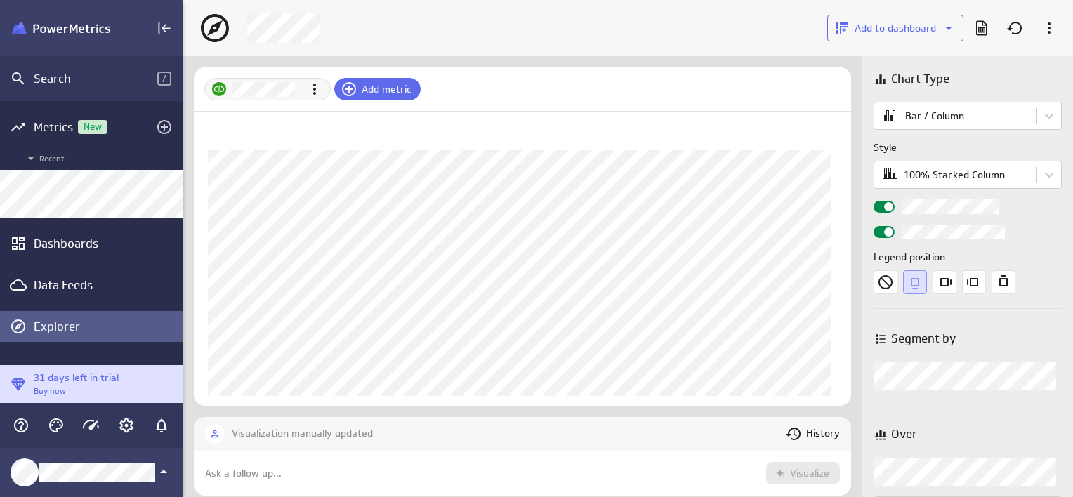
scroll to position [46, 0]
click at [938, 284] on icon "Right" at bounding box center [944, 282] width 24 height 24
click at [918, 284] on icon "Bottom" at bounding box center [915, 283] width 8 height 11
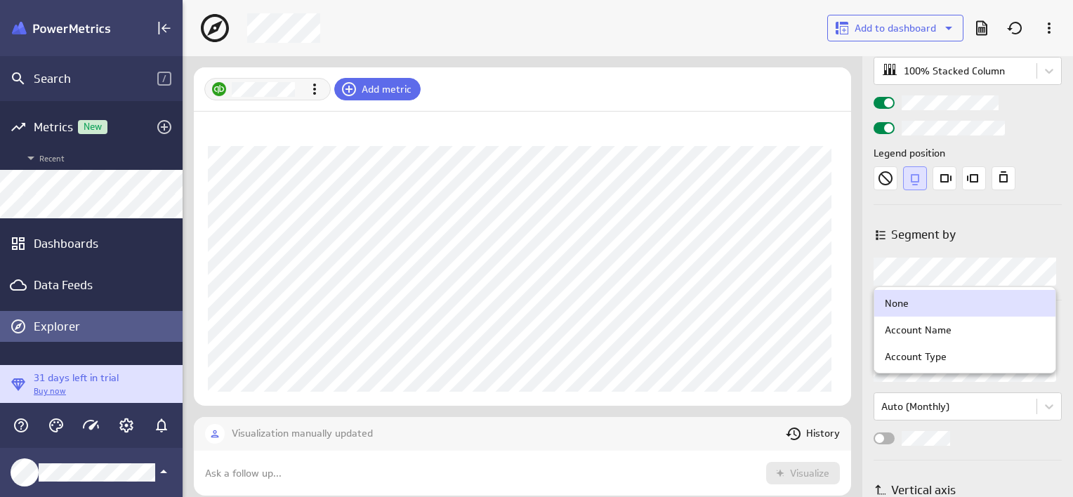
click at [1050, 270] on body "Search / Metrics New Recent Dashboards Data Feeds Explorer 31 days left in tria…" at bounding box center [536, 248] width 1073 height 497
click at [1047, 259] on div at bounding box center [536, 248] width 1073 height 497
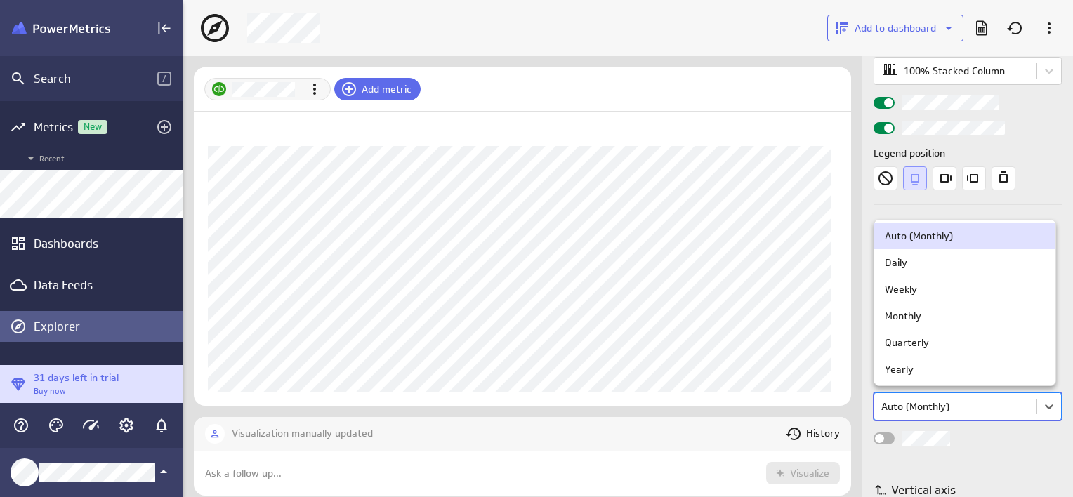
click at [1025, 404] on body "Search / Metrics New Recent Dashboards Data Feeds Explorer 31 days left in tria…" at bounding box center [536, 248] width 1073 height 497
click at [988, 365] on div "Yearly" at bounding box center [965, 369] width 160 height 13
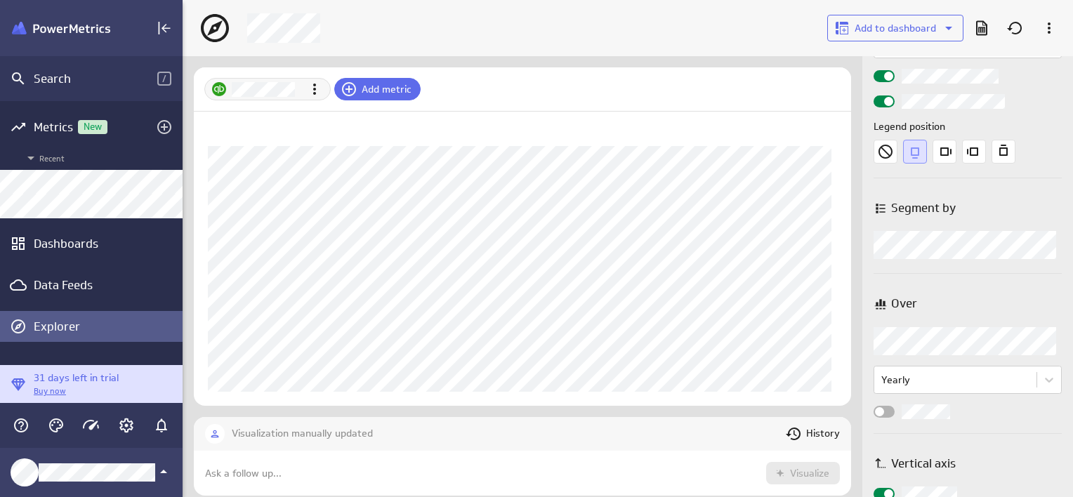
scroll to position [129, 0]
click at [1022, 388] on body "Search / Metrics New Recent Dashboards Data Feeds Explorer 31 days left in tria…" at bounding box center [536, 248] width 1073 height 497
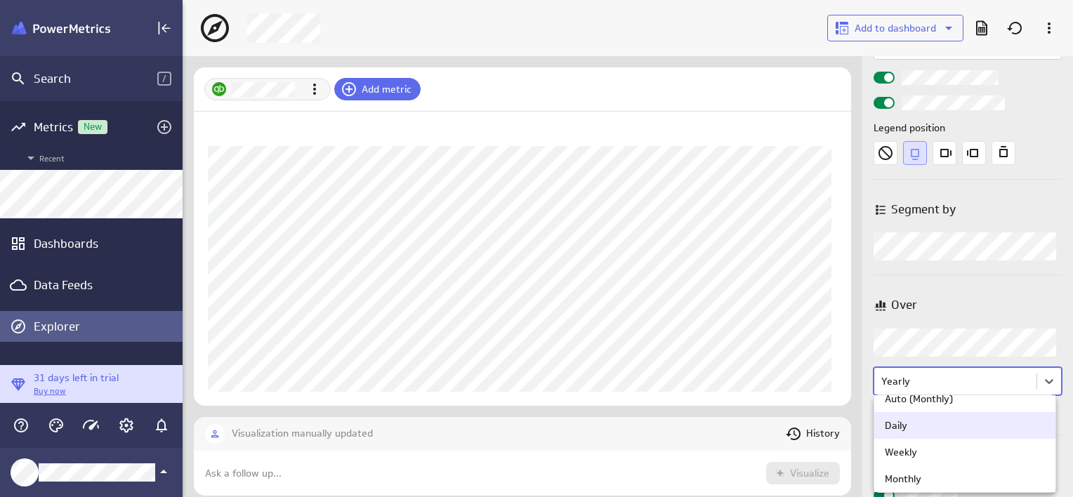
scroll to position [0, 0]
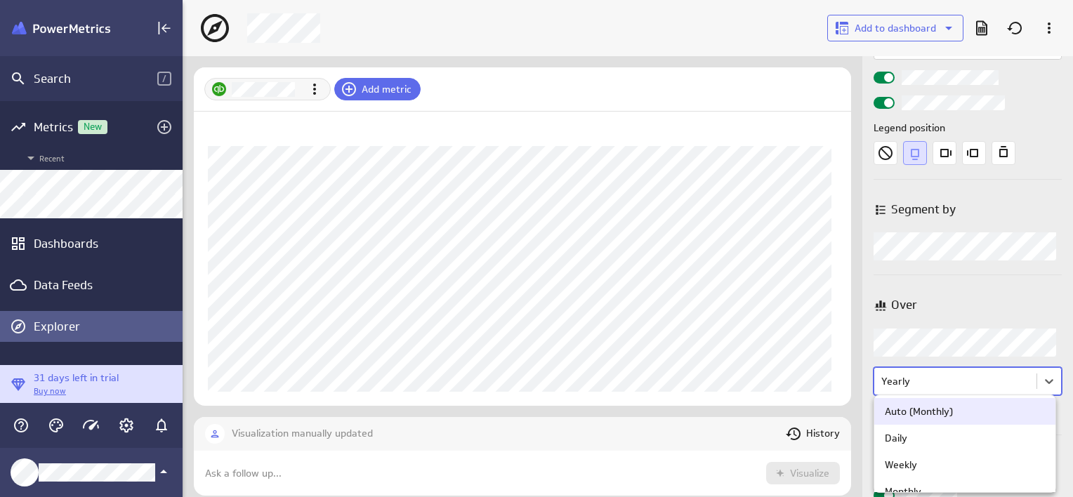
click at [991, 416] on div "Auto (Monthly)" at bounding box center [965, 411] width 160 height 13
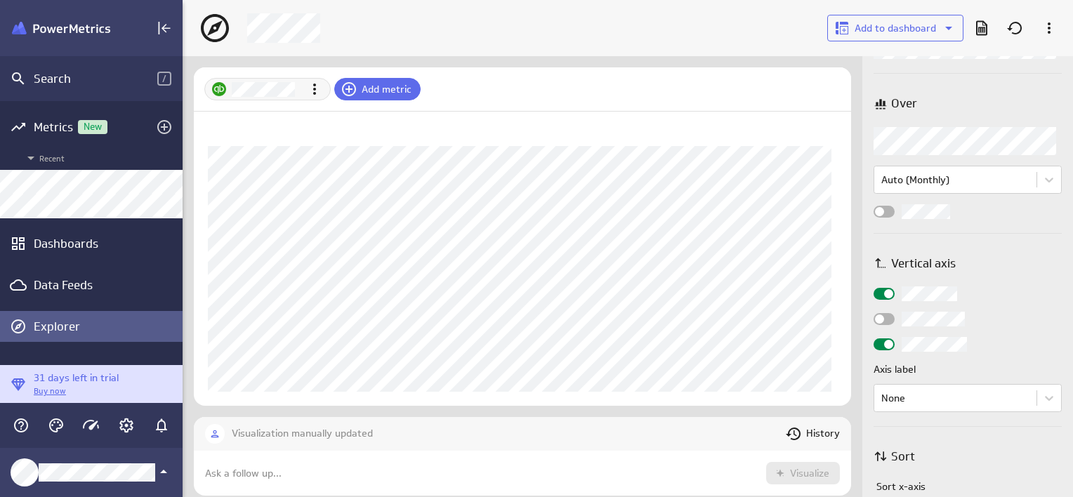
scroll to position [331, 0]
click at [891, 320] on div "Widget Properties" at bounding box center [883, 318] width 21 height 12
click at [0, 0] on input "Widget Properties" at bounding box center [0, 0] width 0 height 0
click at [891, 320] on span "Widget Properties" at bounding box center [888, 318] width 9 height 9
click at [0, 0] on input "Widget Properties" at bounding box center [0, 0] width 0 height 0
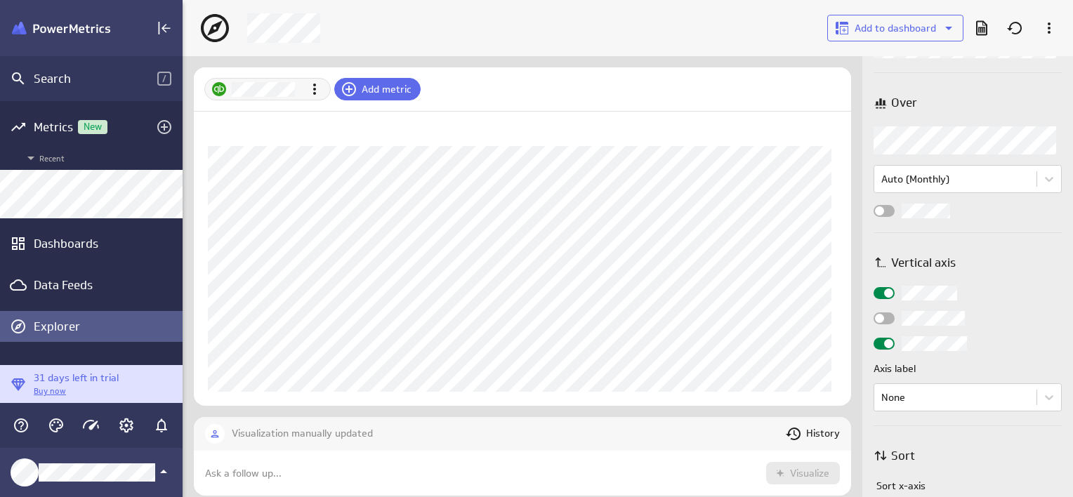
click at [888, 340] on span "Widget Properties" at bounding box center [888, 343] width 9 height 9
click at [0, 0] on input "Widget Properties" at bounding box center [0, 0] width 0 height 0
click at [888, 340] on div "Widget Properties" at bounding box center [883, 344] width 21 height 12
click at [0, 0] on input "Widget Properties" at bounding box center [0, 0] width 0 height 0
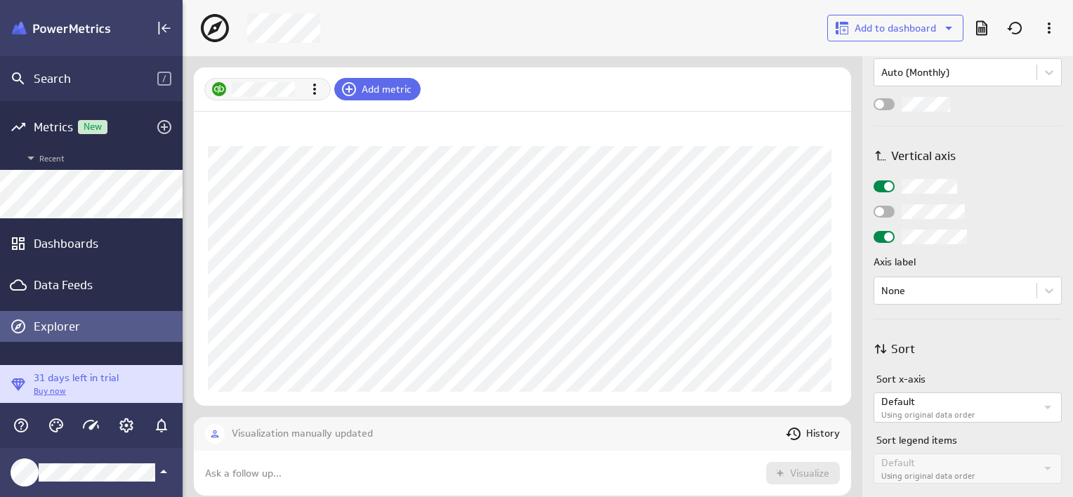
scroll to position [449, 0]
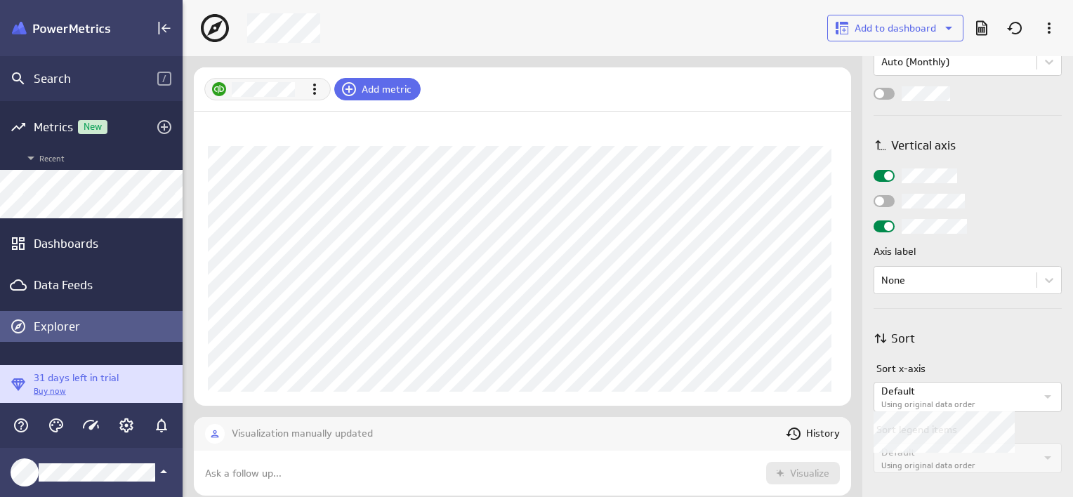
click at [991, 399] on label "Using original data order" at bounding box center [958, 405] width 154 height 12
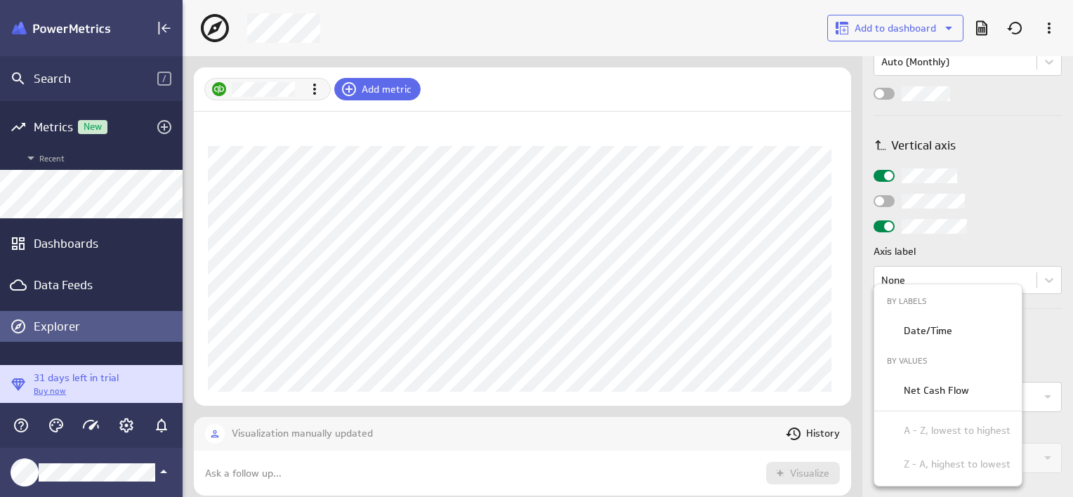
click at [928, 457] on p "Z - A, highest to lowest" at bounding box center [956, 464] width 107 height 15
drag, startPoint x: 922, startPoint y: 431, endPoint x: 920, endPoint y: 382, distance: 49.2
click at [920, 382] on ul "BY LABELS Date/Time BY VALUES Net Cash Flow A - Z, lowest to highest Z - A, hig…" at bounding box center [947, 384] width 147 height 201
click at [920, 382] on div "Net Cash Flow" at bounding box center [947, 391] width 147 height 34
click at [952, 390] on p "Net Cash Flow" at bounding box center [935, 390] width 65 height 15
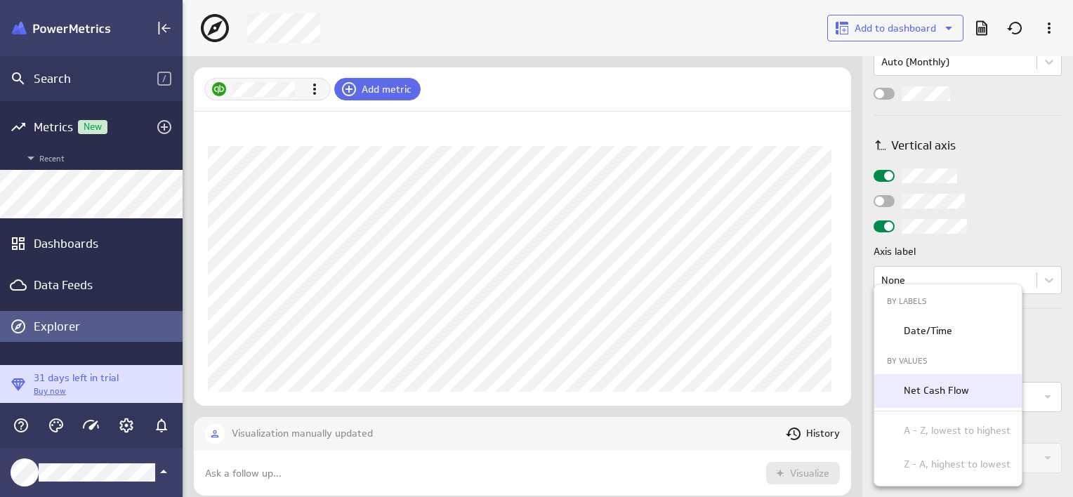
click at [952, 390] on p "Net Cash Flow" at bounding box center [935, 390] width 65 height 15
click at [1033, 436] on div at bounding box center [536, 248] width 1073 height 497
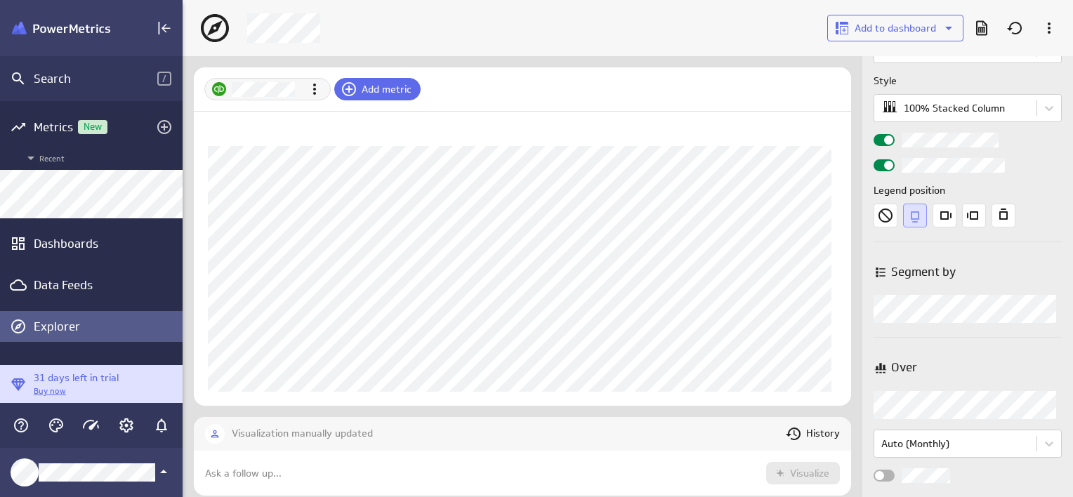
scroll to position [0, 0]
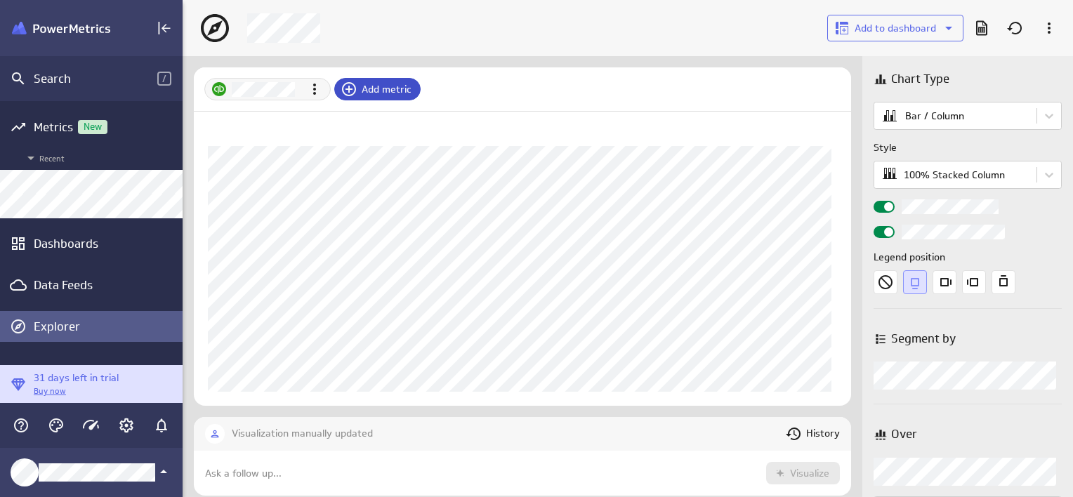
drag, startPoint x: 365, startPoint y: 73, endPoint x: 348, endPoint y: 89, distance: 23.3
click at [348, 89] on icon at bounding box center [349, 89] width 14 height 14
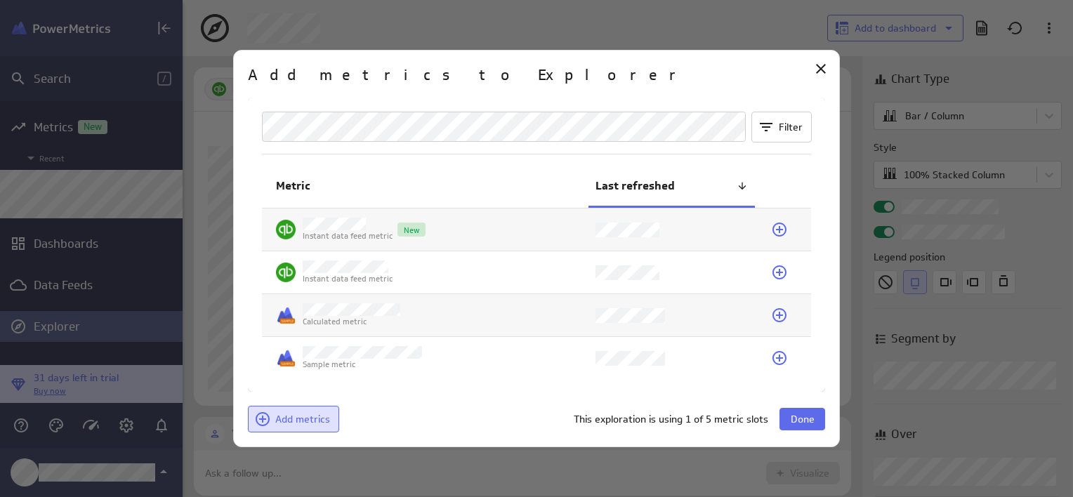
click at [292, 423] on span "Add metrics" at bounding box center [302, 419] width 55 height 13
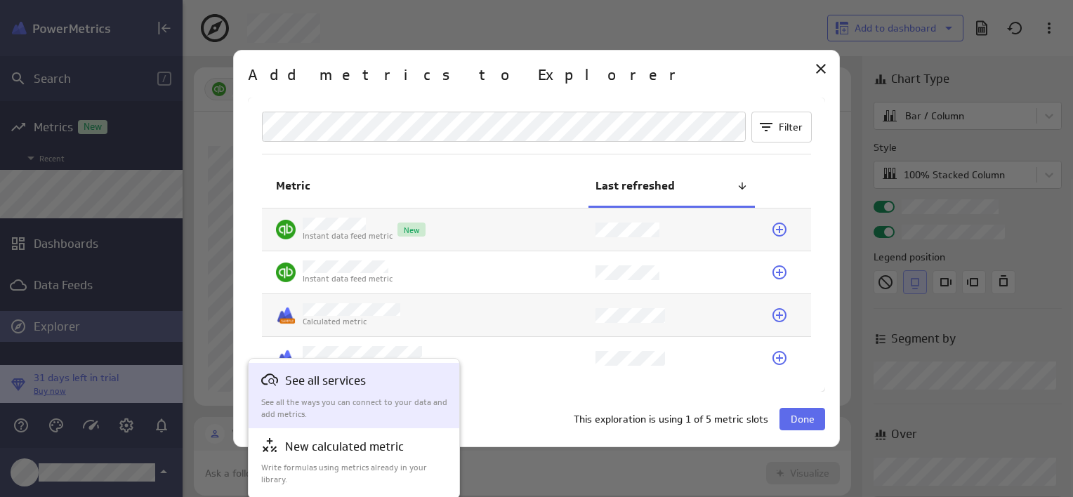
click at [304, 394] on div "See all services See all the ways you can connect to your data and add metrics." at bounding box center [354, 395] width 187 height 48
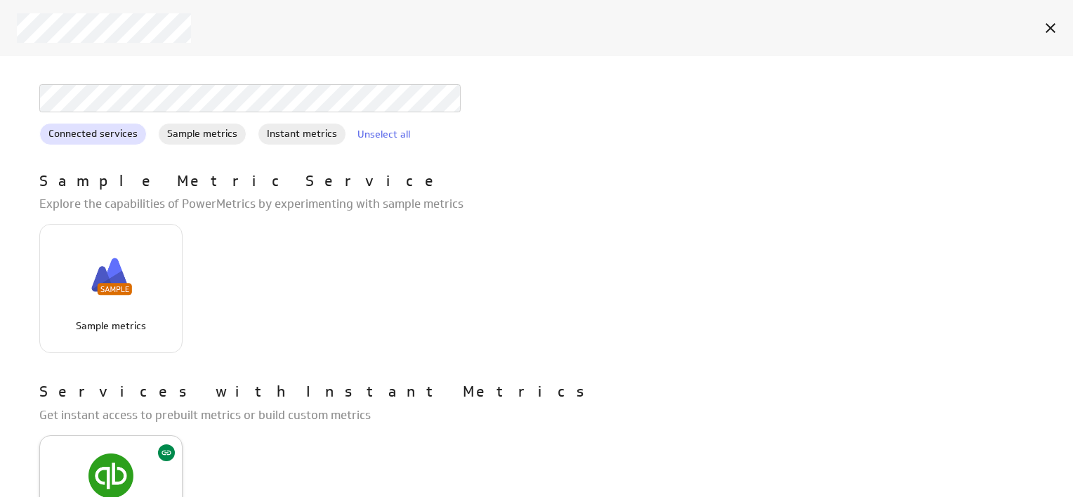
click at [121, 444] on div "QuickBooks" at bounding box center [111, 489] width 142 height 107
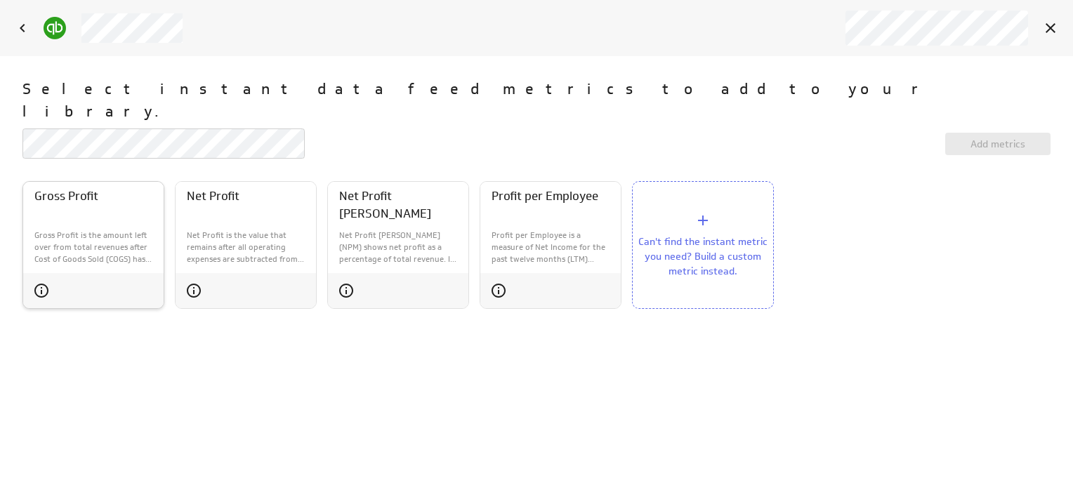
click at [121, 187] on div "Gross Profit" at bounding box center [93, 203] width 140 height 42
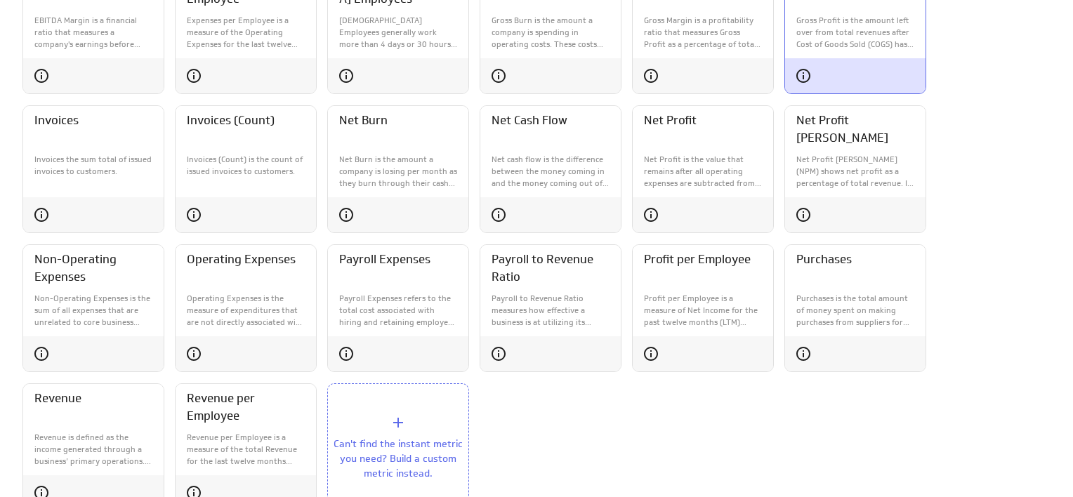
scroll to position [372, 0]
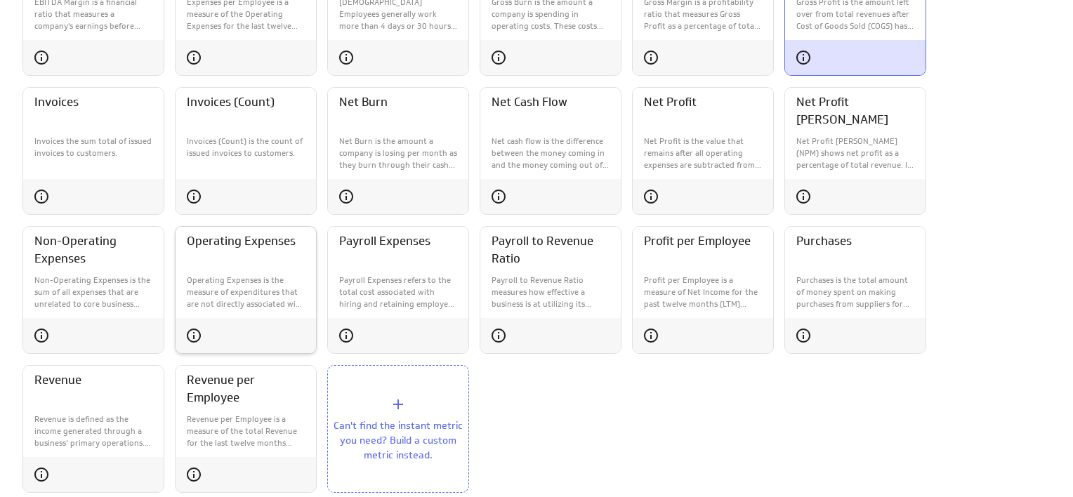
click at [244, 274] on p "Operating Expenses is the measure of expenditures that are not directly associa…" at bounding box center [246, 291] width 118 height 35
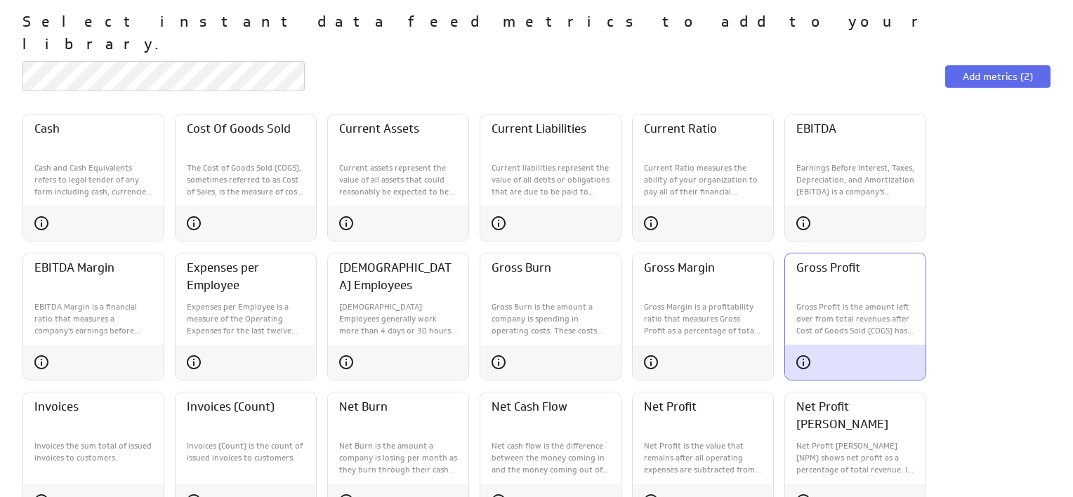
scroll to position [47, 0]
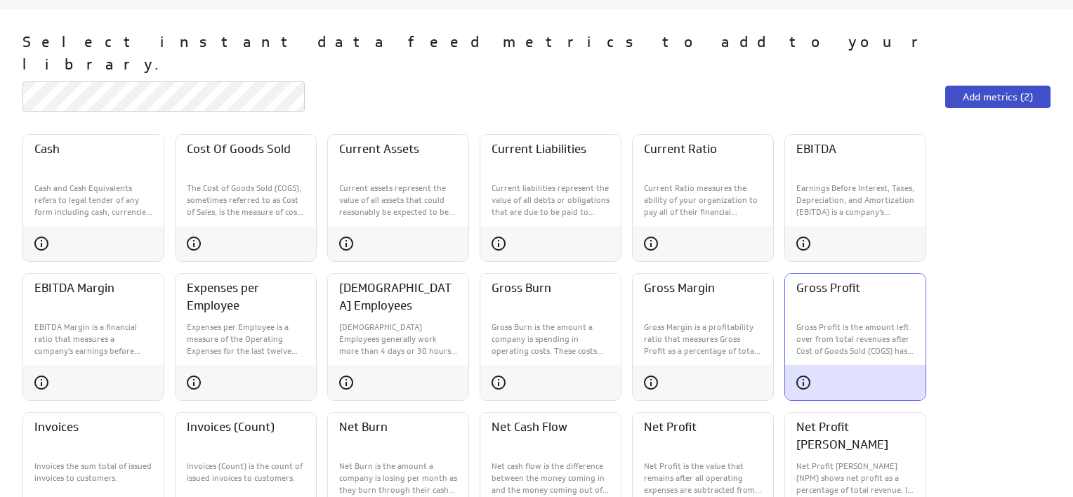
click at [994, 91] on span "Add metrics (2)" at bounding box center [997, 97] width 70 height 13
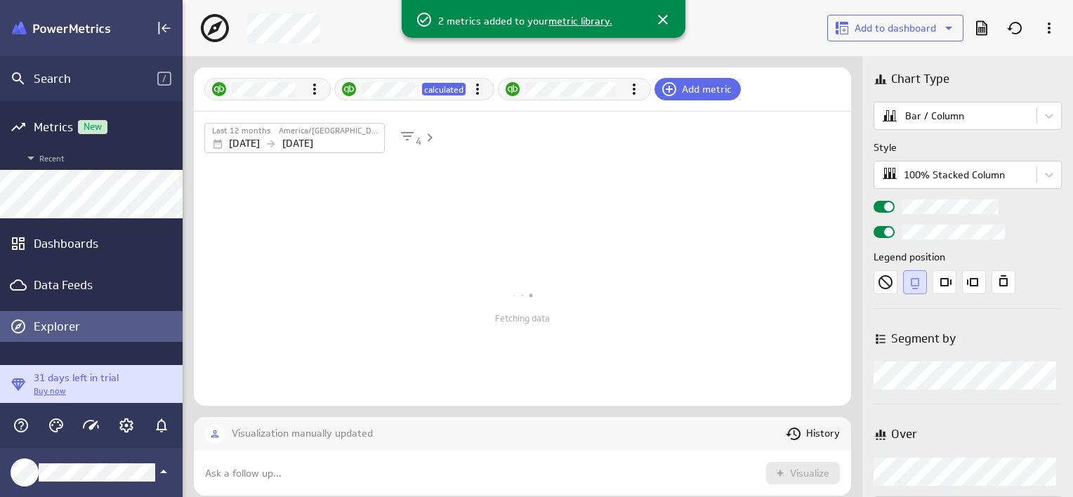
scroll to position [100, 679]
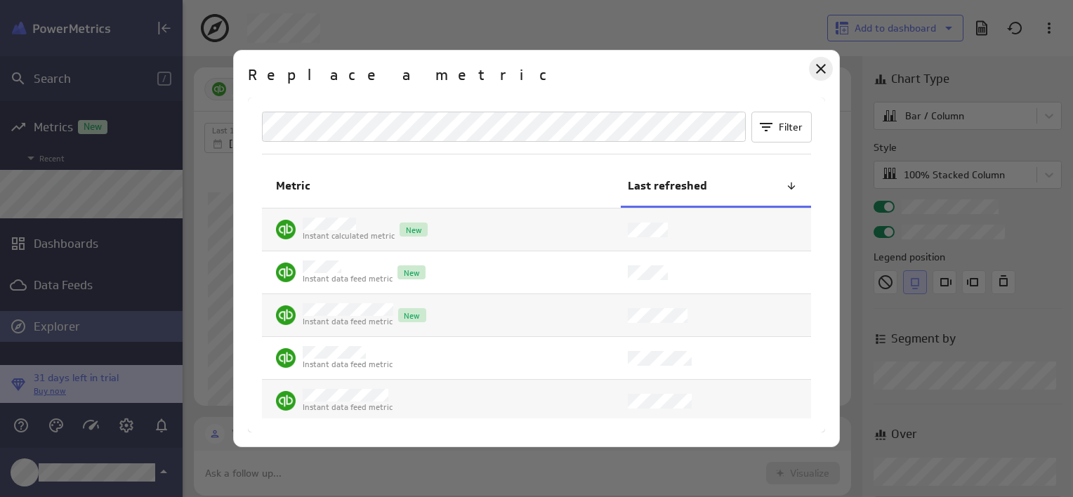
click at [817, 76] on icon "Close" at bounding box center [820, 68] width 17 height 17
click at [820, 68] on icon "Close" at bounding box center [821, 69] width 10 height 10
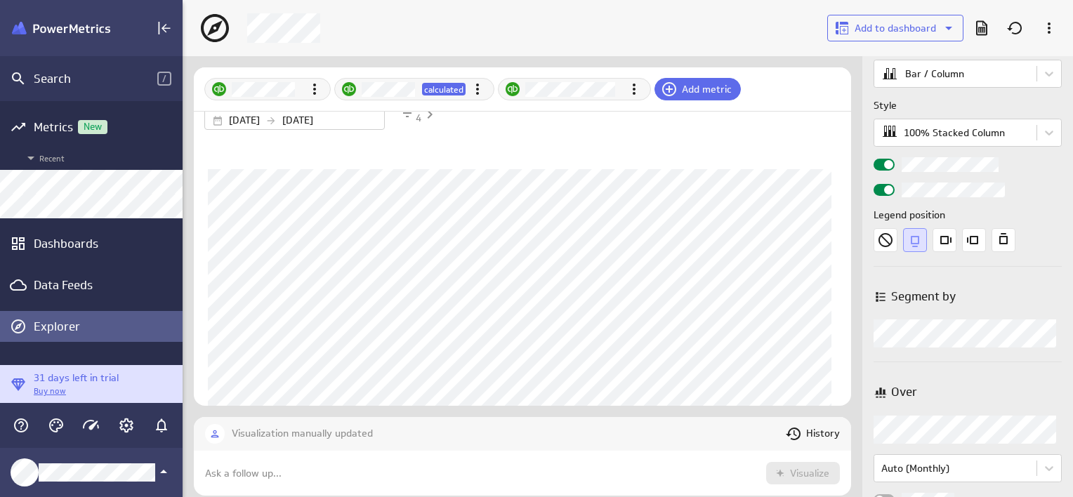
scroll to position [0, 0]
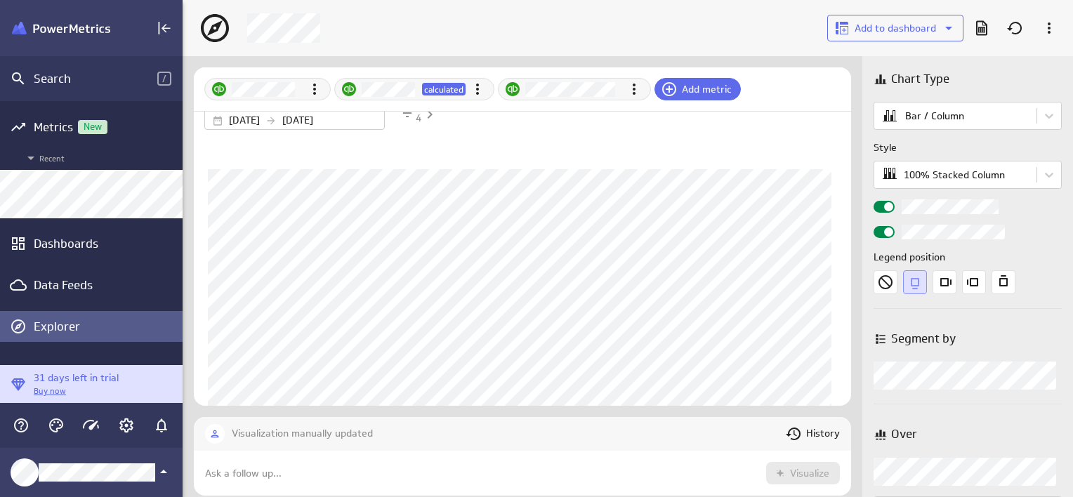
click at [525, 444] on div "Visualization manually updated History" at bounding box center [522, 434] width 657 height 34
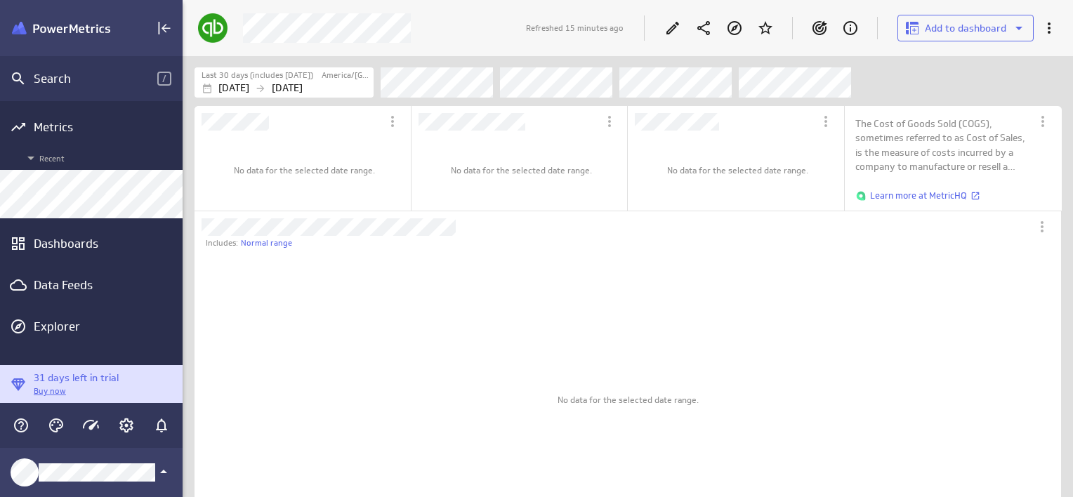
scroll to position [463, 912]
click at [1040, 227] on icon "Dashboard Widget" at bounding box center [1041, 226] width 17 height 17
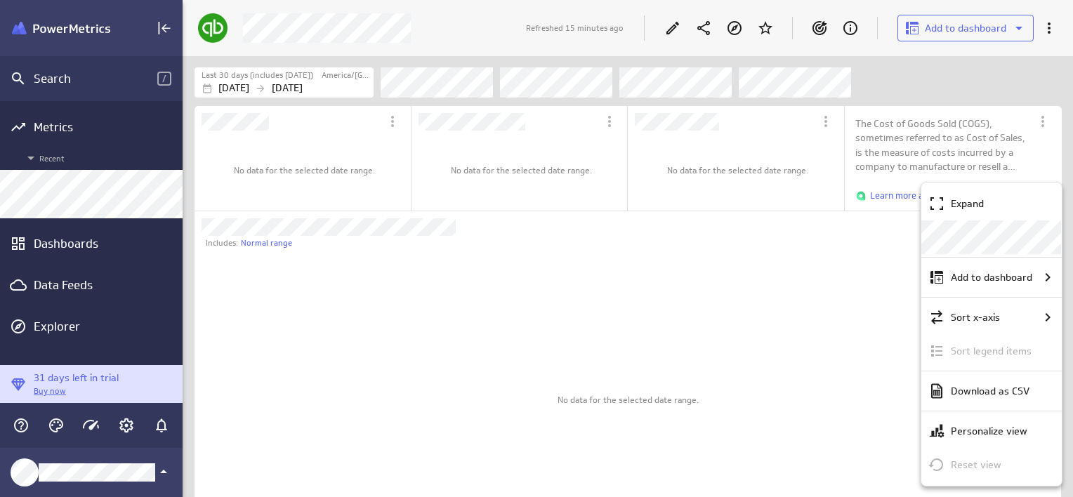
click at [819, 276] on div at bounding box center [536, 248] width 1073 height 497
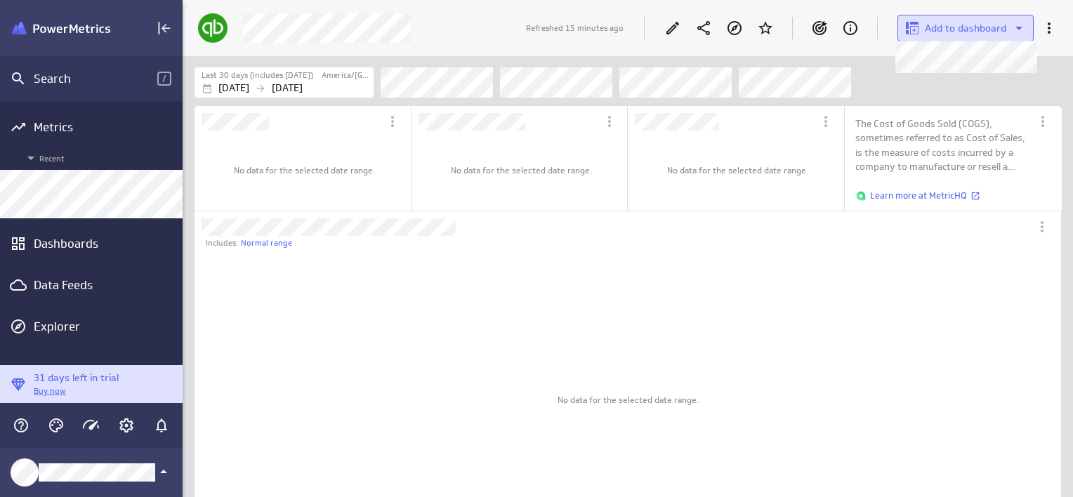
click at [1017, 34] on icon at bounding box center [1018, 28] width 17 height 17
click at [1017, 34] on div at bounding box center [540, 198] width 1064 height 397
click at [674, 37] on div at bounding box center [673, 28] width 24 height 24
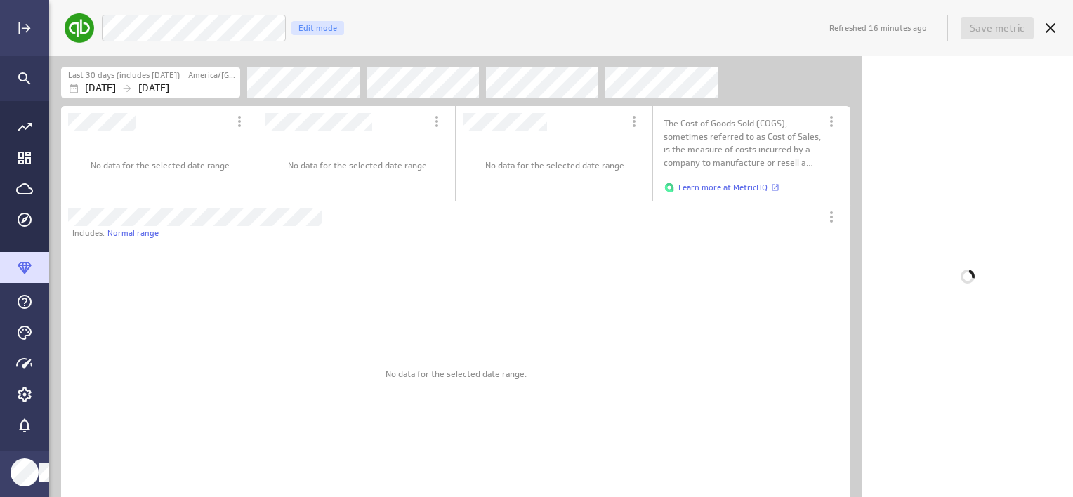
scroll to position [7, 6]
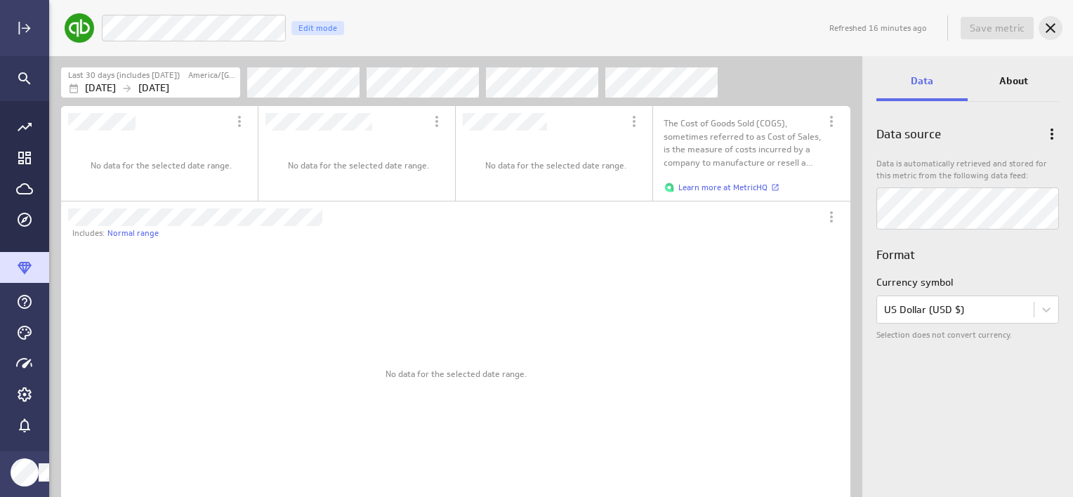
click at [1055, 23] on icon "Cancel" at bounding box center [1050, 28] width 17 height 17
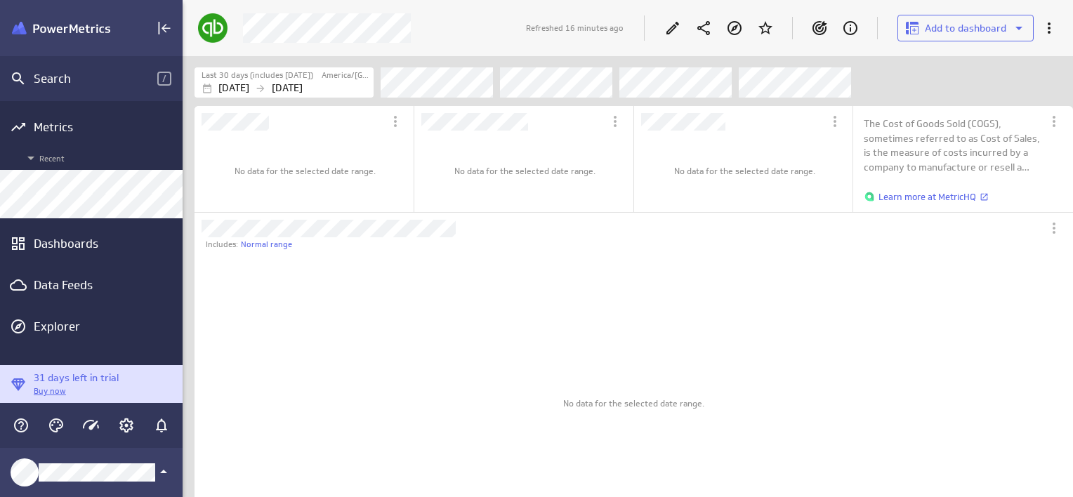
scroll to position [868, 888]
click at [1053, 29] on icon "More actions" at bounding box center [1048, 28] width 17 height 17
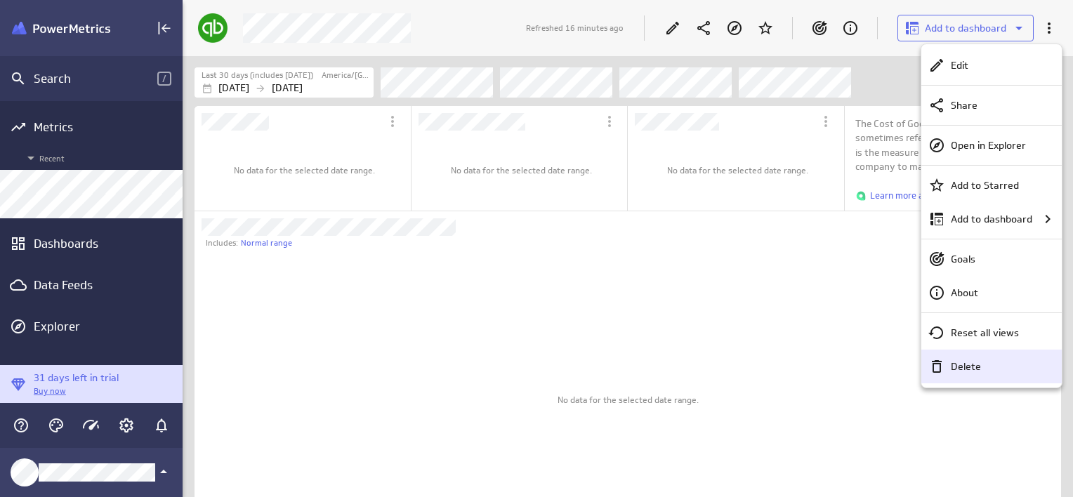
click at [981, 361] on div "Delete" at bounding box center [997, 366] width 105 height 15
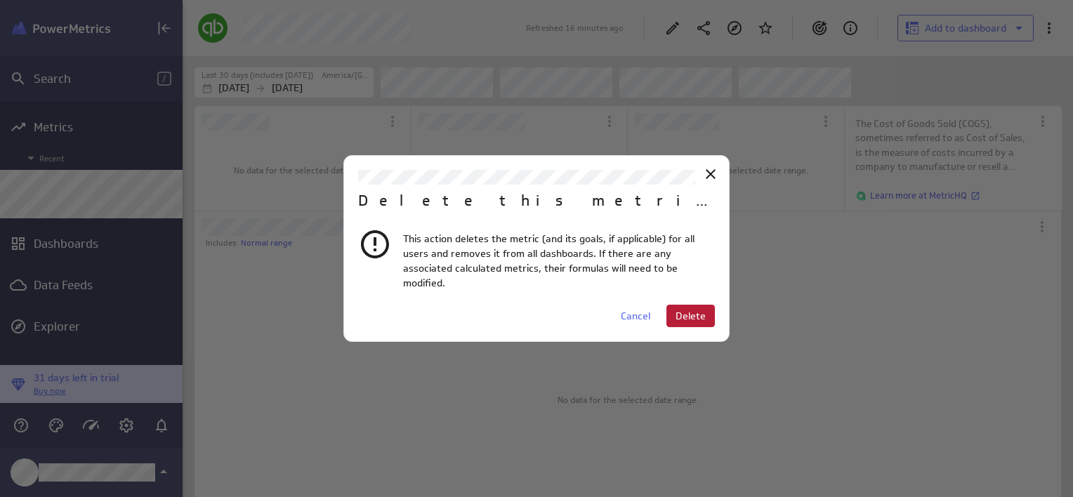
click at [684, 310] on span "Delete" at bounding box center [690, 316] width 30 height 13
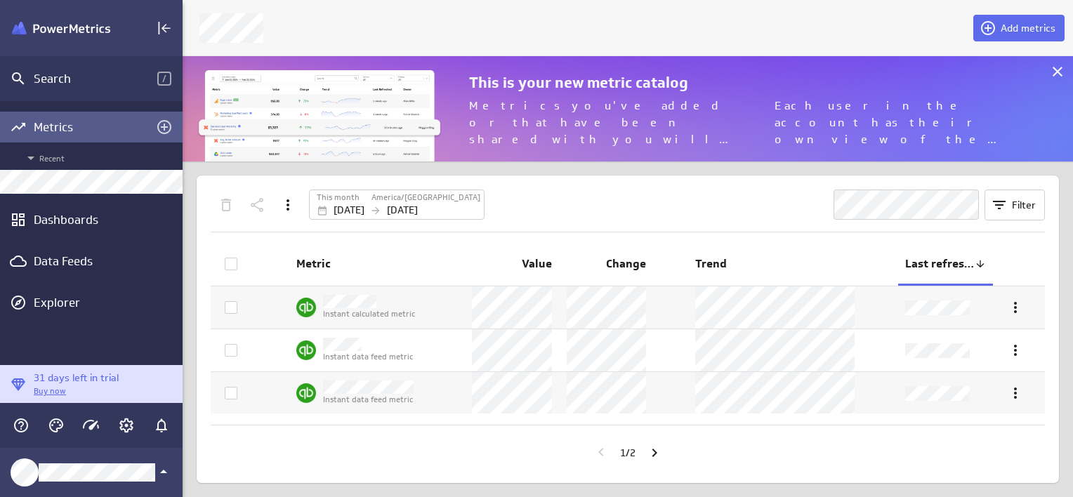
scroll to position [7, 6]
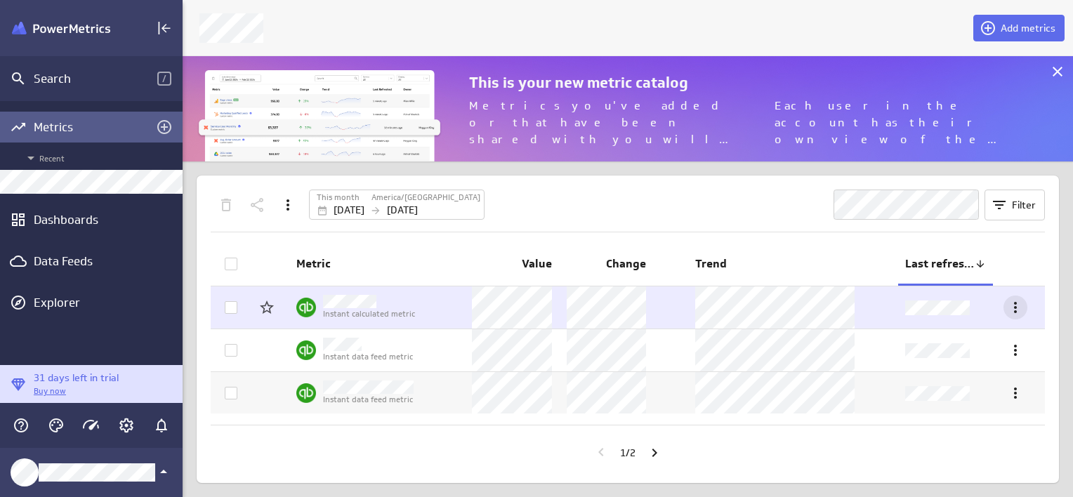
click at [1014, 309] on icon "More actions" at bounding box center [1015, 307] width 17 height 17
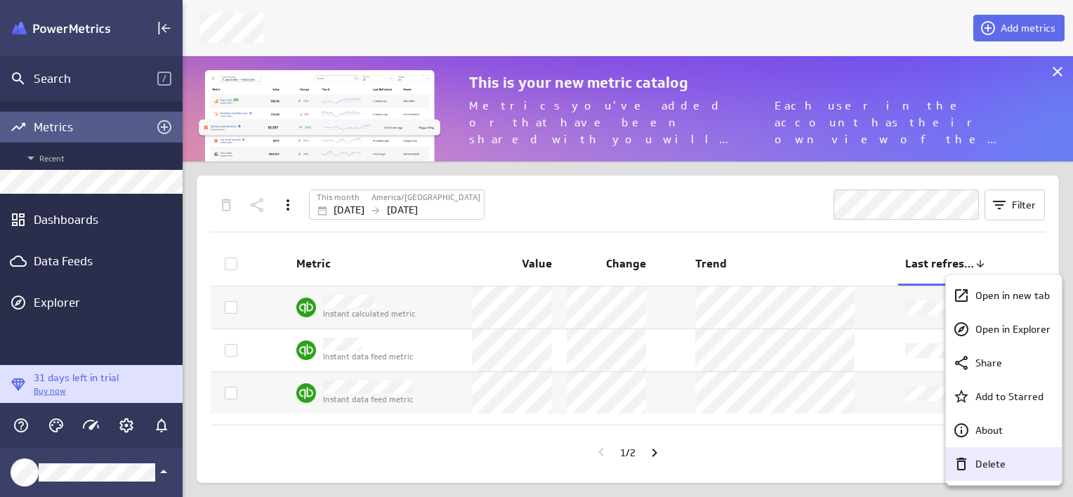
click at [982, 452] on div "Delete" at bounding box center [1004, 464] width 116 height 34
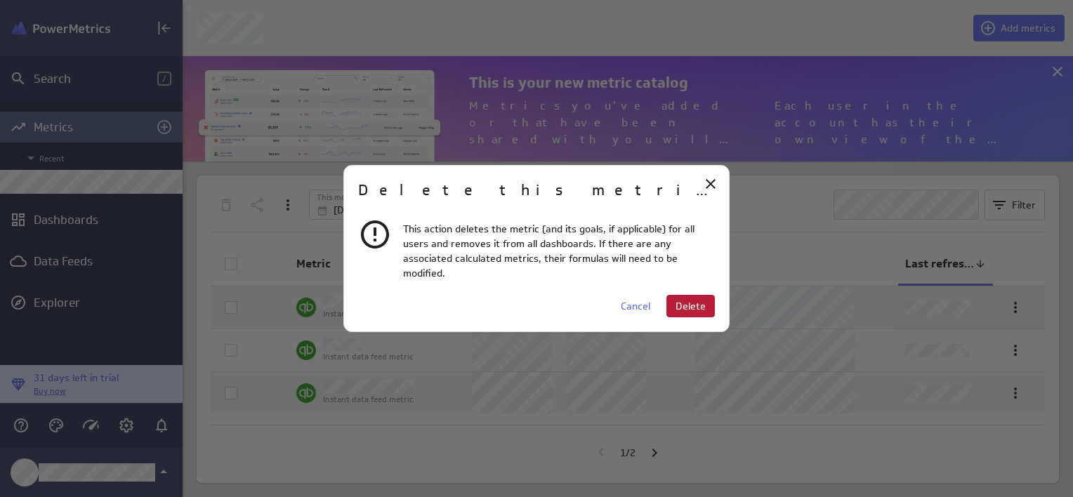
click at [688, 303] on span "Delete" at bounding box center [690, 306] width 30 height 13
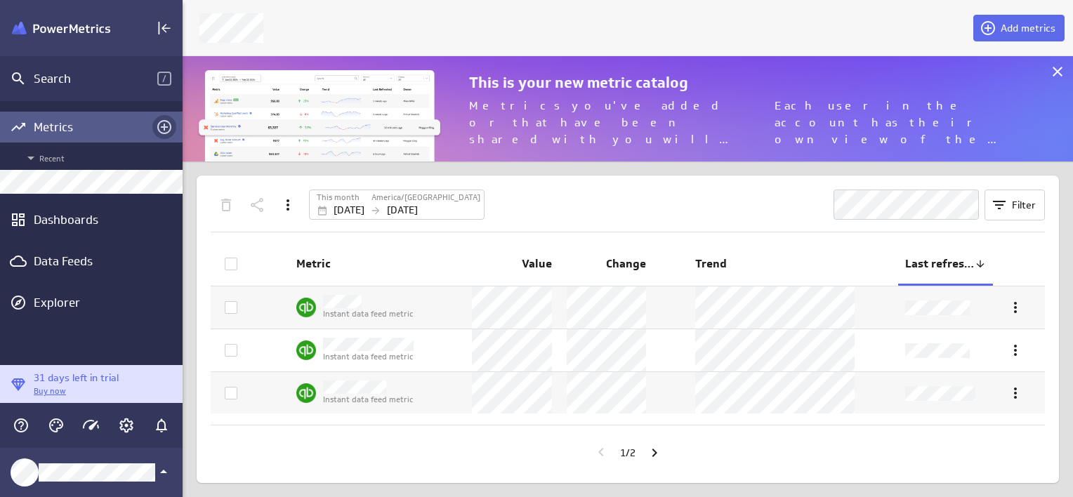
click at [166, 124] on icon "Add metrics" at bounding box center [164, 127] width 17 height 17
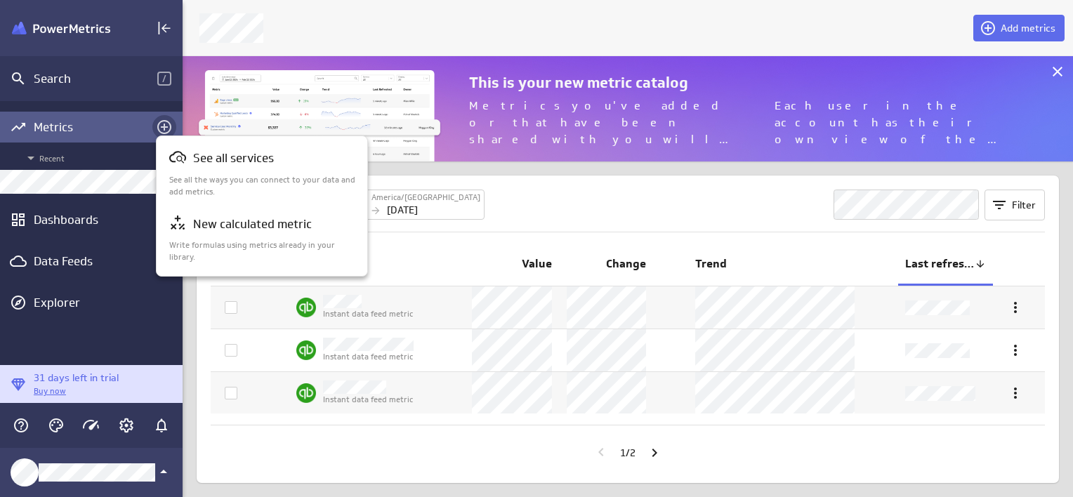
click at [166, 124] on div at bounding box center [536, 248] width 1073 height 497
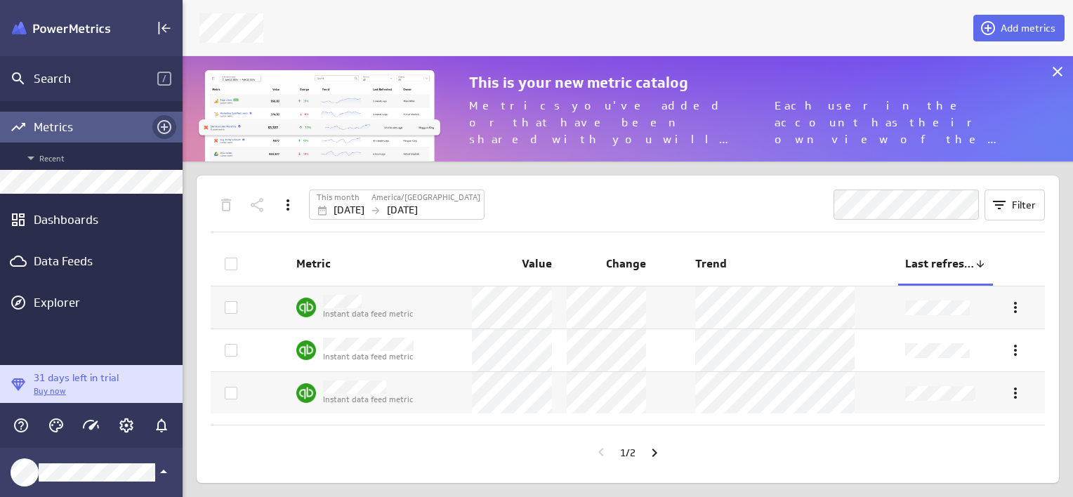
click at [166, 124] on icon "Add metrics" at bounding box center [164, 127] width 17 height 17
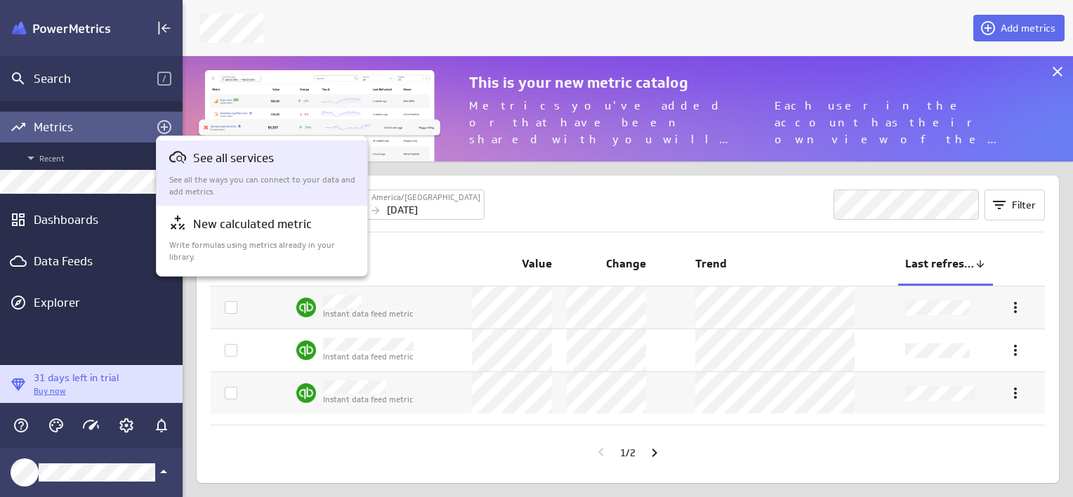
click at [264, 176] on p "See all the ways you can connect to your data and add metrics." at bounding box center [262, 186] width 187 height 24
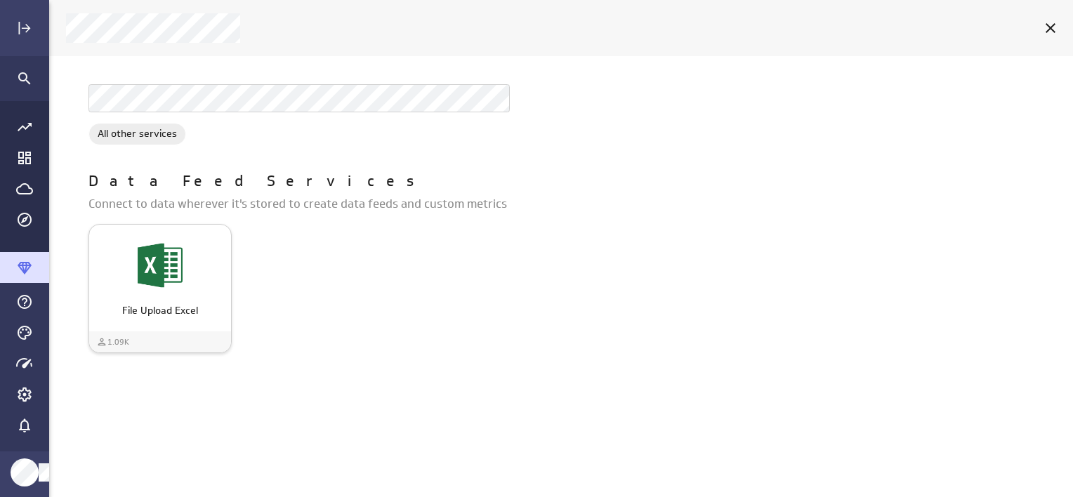
click at [188, 262] on div "File Upload Excel" at bounding box center [160, 265] width 142 height 53
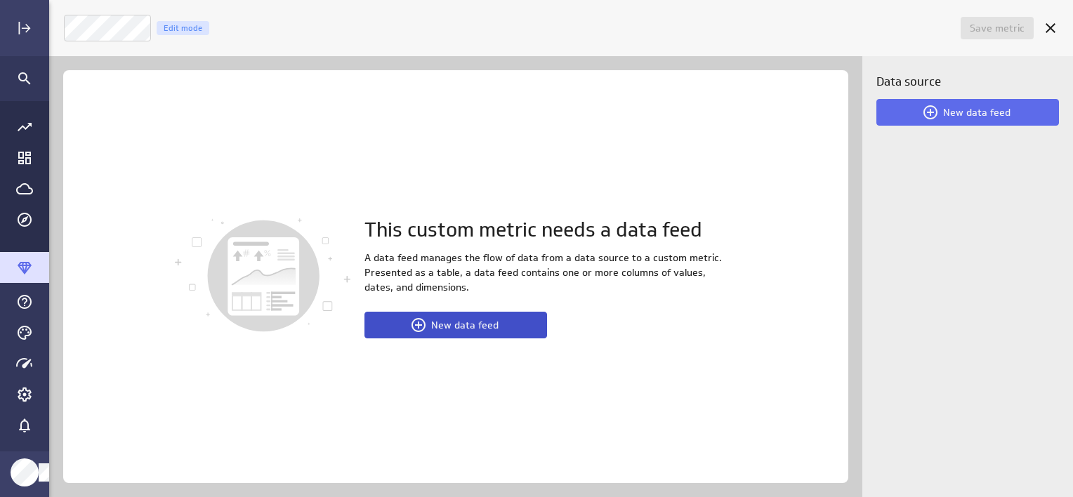
click at [517, 328] on button "New data feed" at bounding box center [455, 325] width 183 height 27
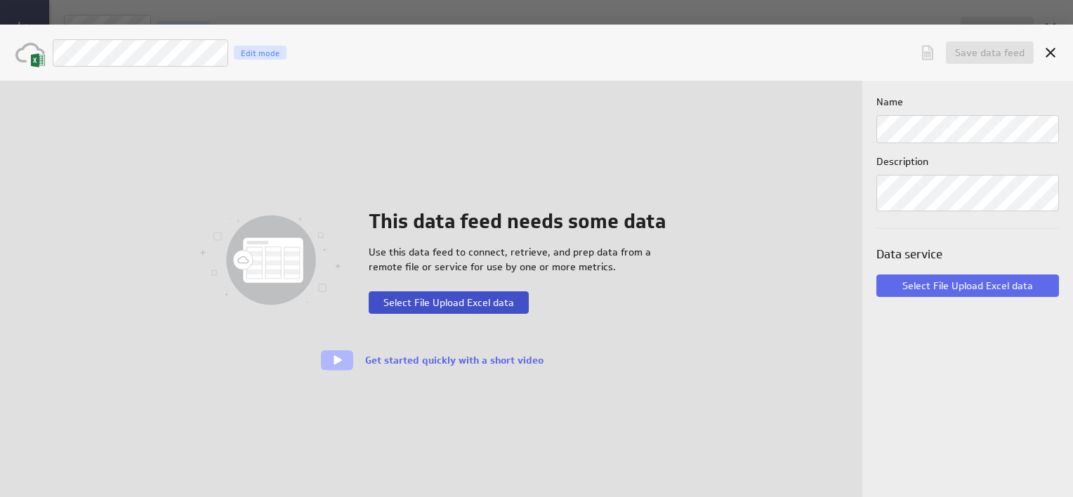
click at [487, 300] on span "Select File Upload Excel data" at bounding box center [448, 302] width 131 height 13
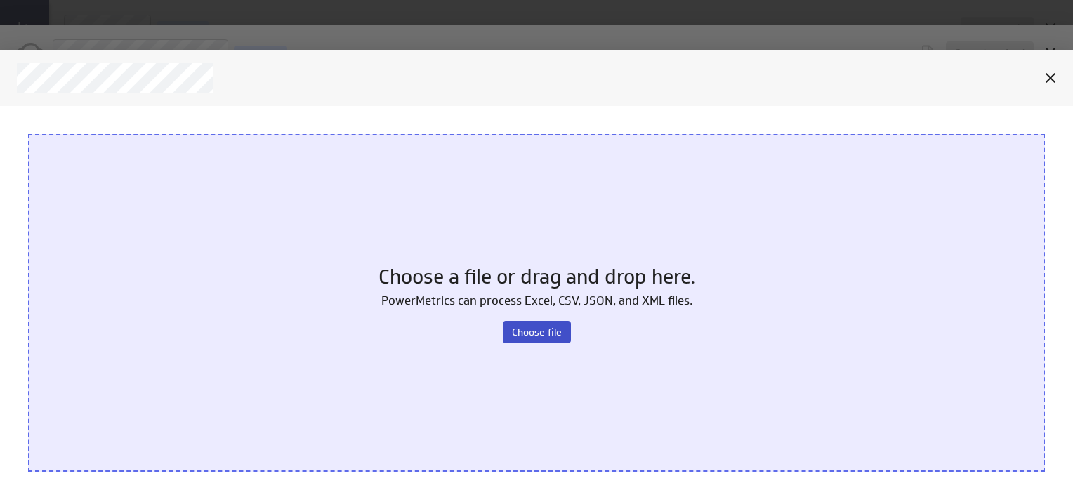
click at [528, 329] on span "Choose file" at bounding box center [537, 331] width 50 height 13
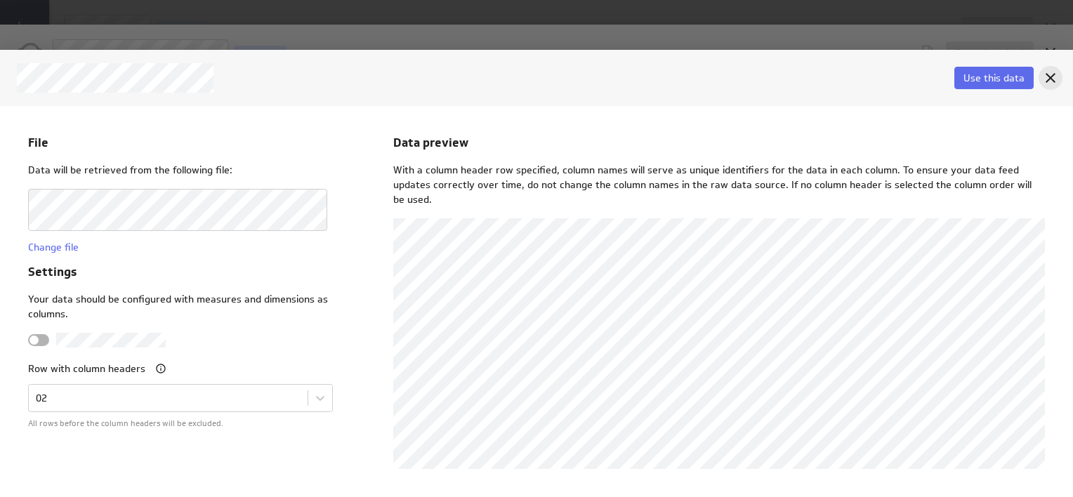
click at [1054, 80] on icon "Cancel" at bounding box center [1050, 77] width 17 height 17
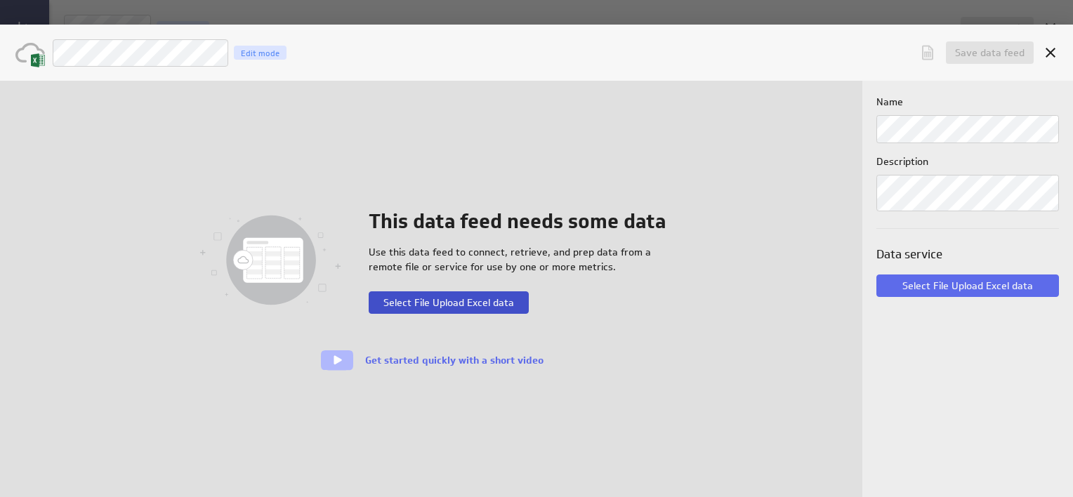
click at [408, 296] on span "Select File Upload Excel data" at bounding box center [448, 302] width 131 height 13
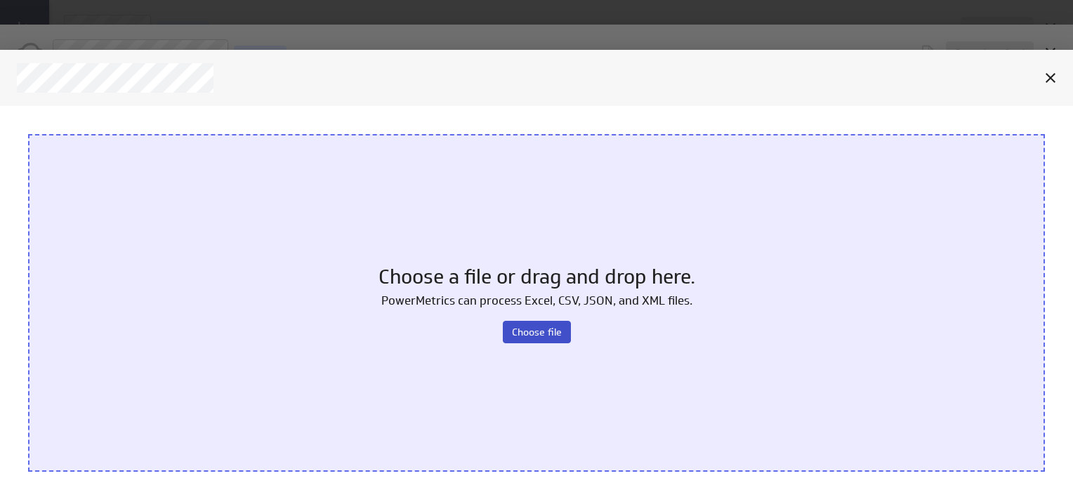
click at [512, 329] on span "Choose file" at bounding box center [537, 331] width 50 height 13
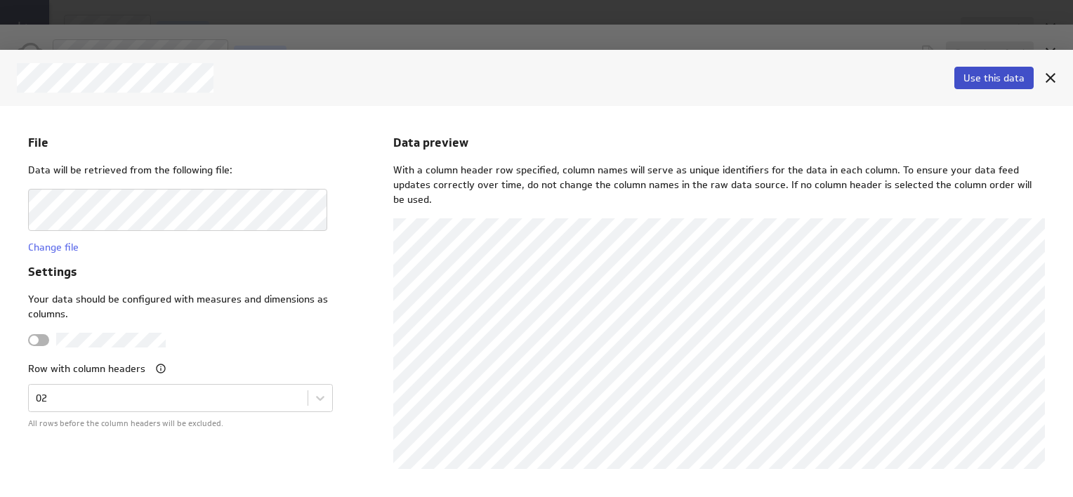
click at [984, 77] on span "Use this data" at bounding box center [993, 78] width 61 height 13
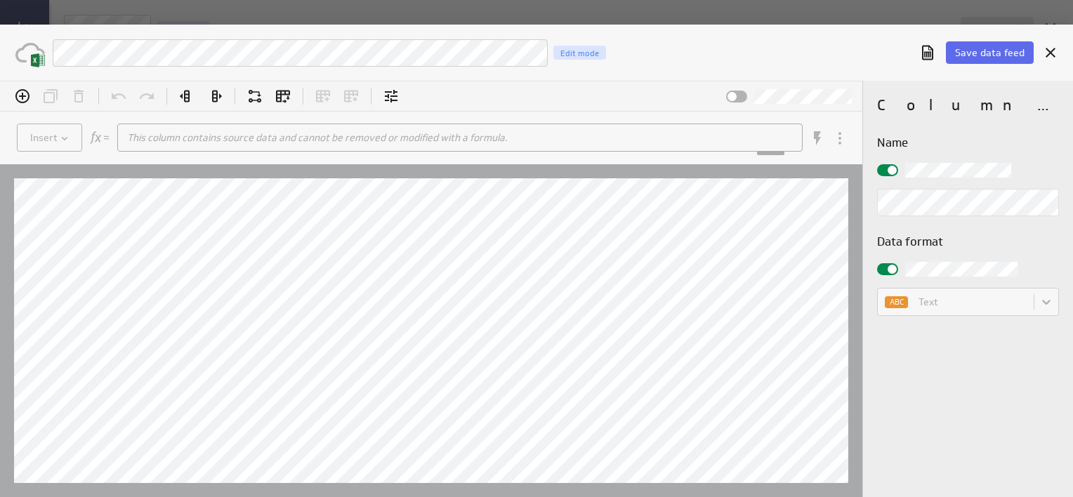
click at [1002, 297] on div "ABC Text" at bounding box center [968, 302] width 182 height 28
click at [118, 102] on icon "Undo (Ctrl+Z)" at bounding box center [118, 96] width 17 height 17
click at [118, 98] on icon at bounding box center [118, 96] width 17 height 17
drag, startPoint x: 1052, startPoint y: 55, endPoint x: 868, endPoint y: 50, distance: 184.0
click at [868, 50] on div "New [DATE] [DATE] 1046291110910376 (1) Edit mode" at bounding box center [480, 53] width 857 height 28
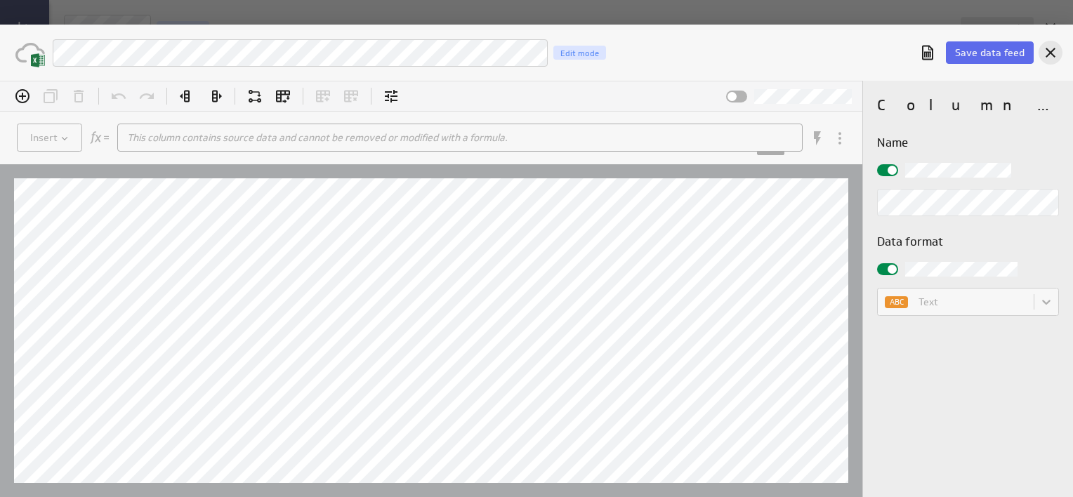
click at [1048, 51] on icon "Cancel" at bounding box center [1050, 53] width 10 height 10
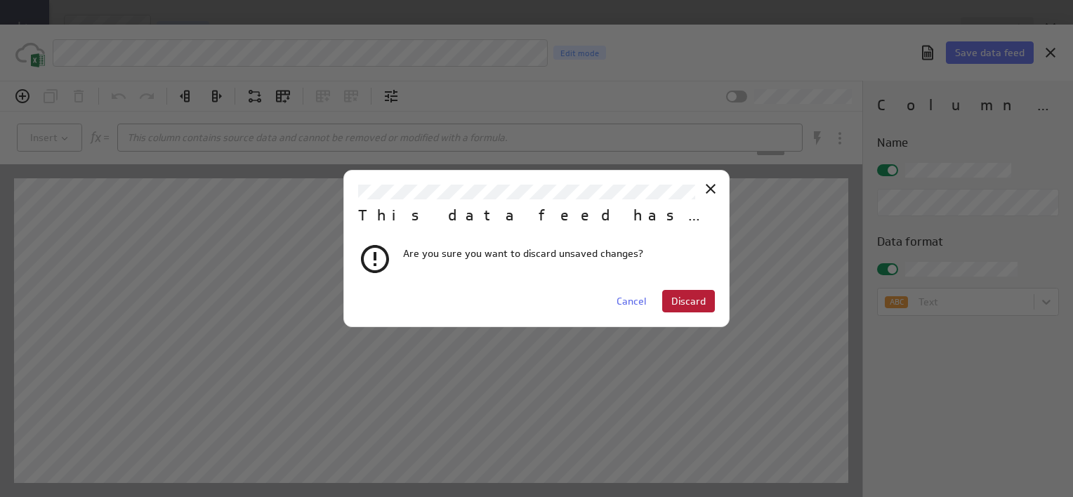
click at [674, 298] on span "Discard" at bounding box center [688, 301] width 34 height 13
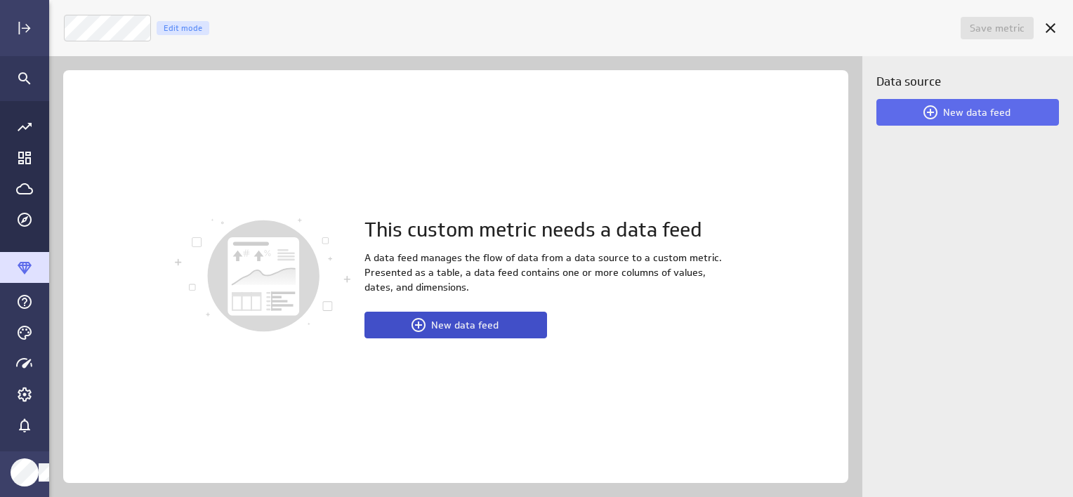
click at [515, 323] on button "New data feed" at bounding box center [455, 325] width 183 height 27
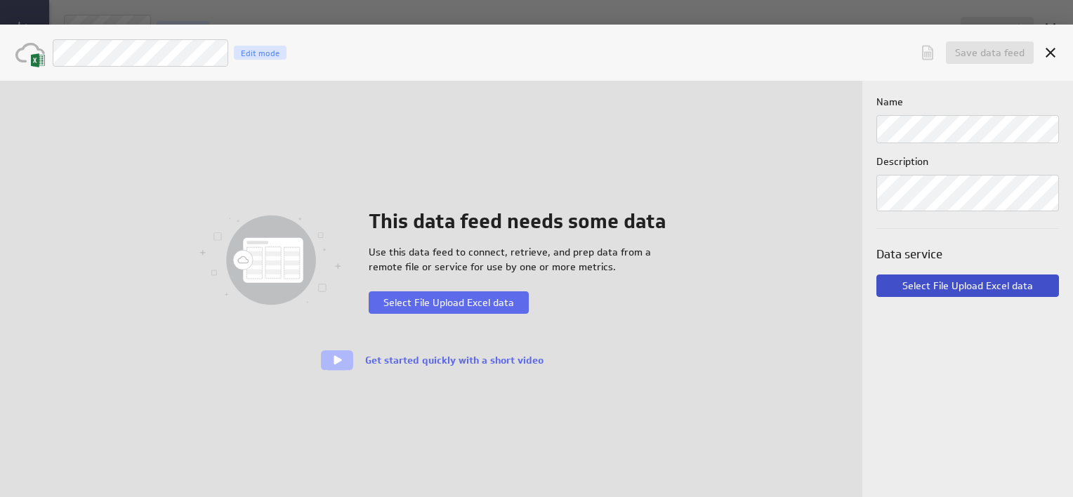
click at [920, 287] on span "Select File Upload Excel data" at bounding box center [967, 285] width 131 height 13
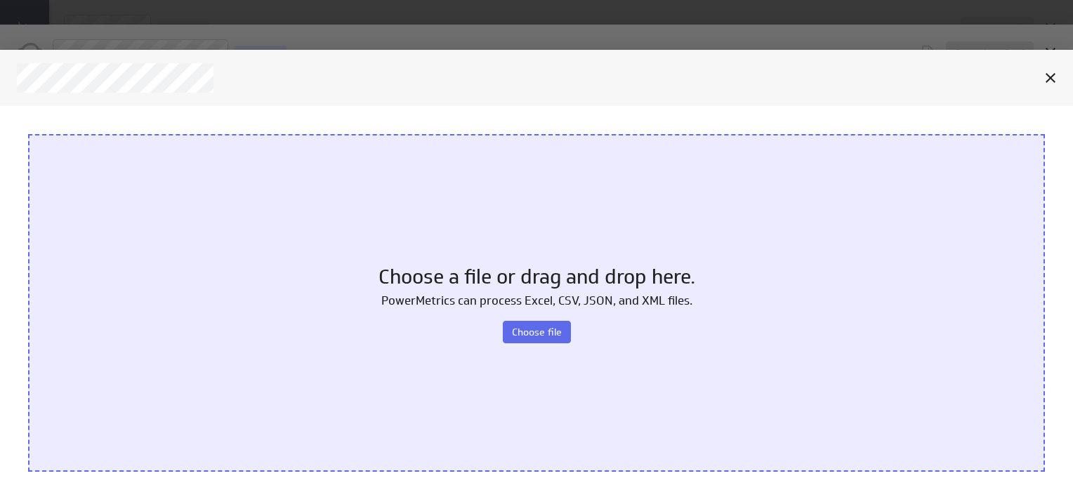
click at [545, 344] on div "Choose a file or drag and drop here. PowerMetrics can process Excel, CSV, JSON,…" at bounding box center [536, 302] width 1017 height 338
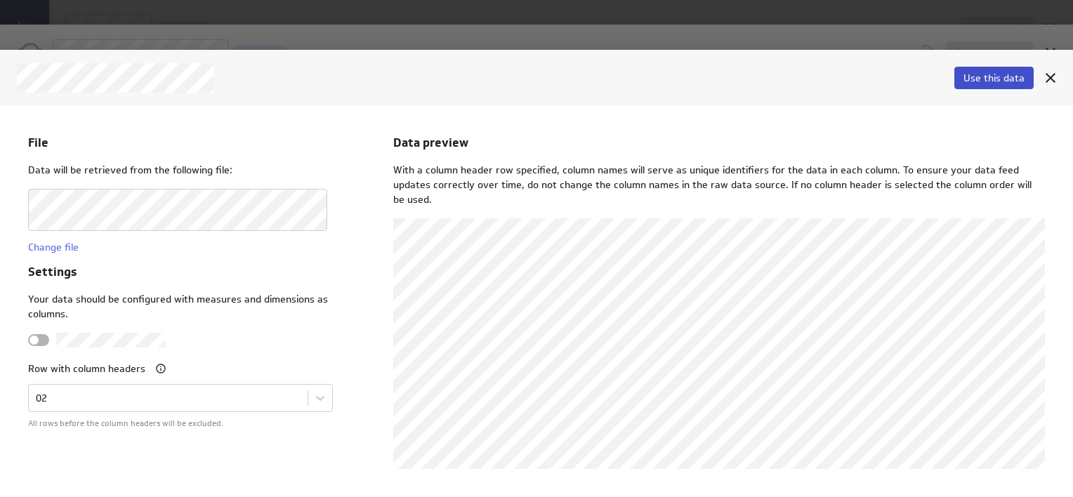
click at [965, 77] on span "Use this data" at bounding box center [993, 78] width 61 height 13
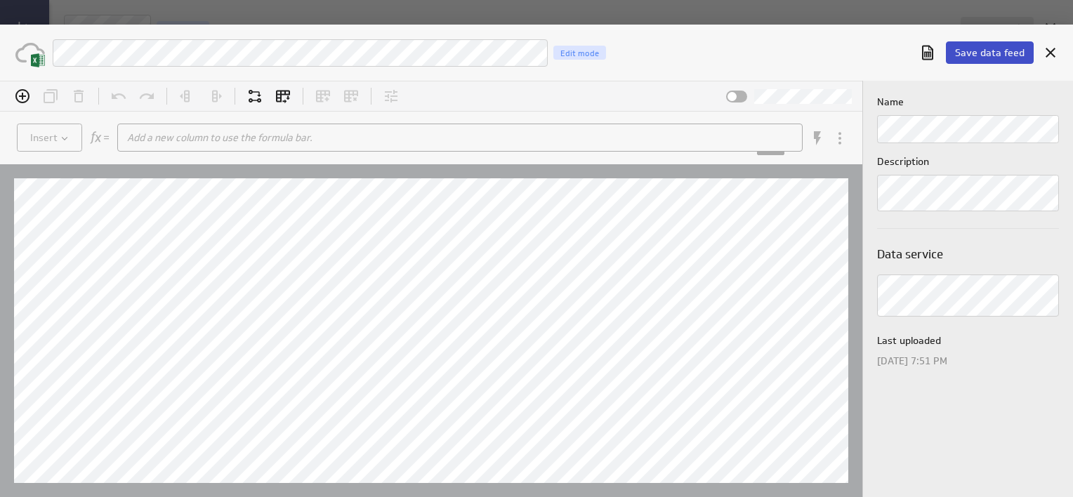
click at [979, 59] on button "Save data feed" at bounding box center [990, 52] width 88 height 22
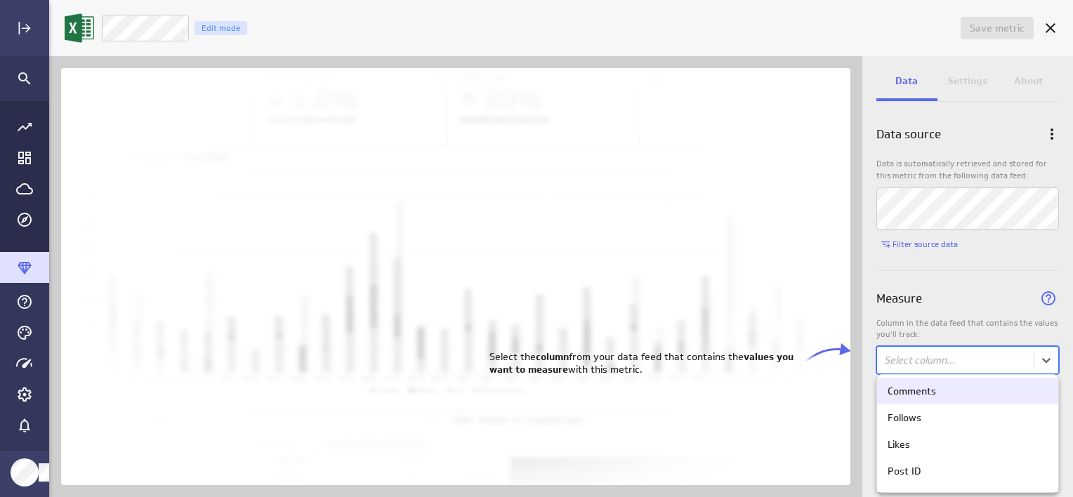
click at [977, 354] on body "Save metric Untitled Edit mode Data Settings About Data source Data is automati…" at bounding box center [536, 248] width 1073 height 497
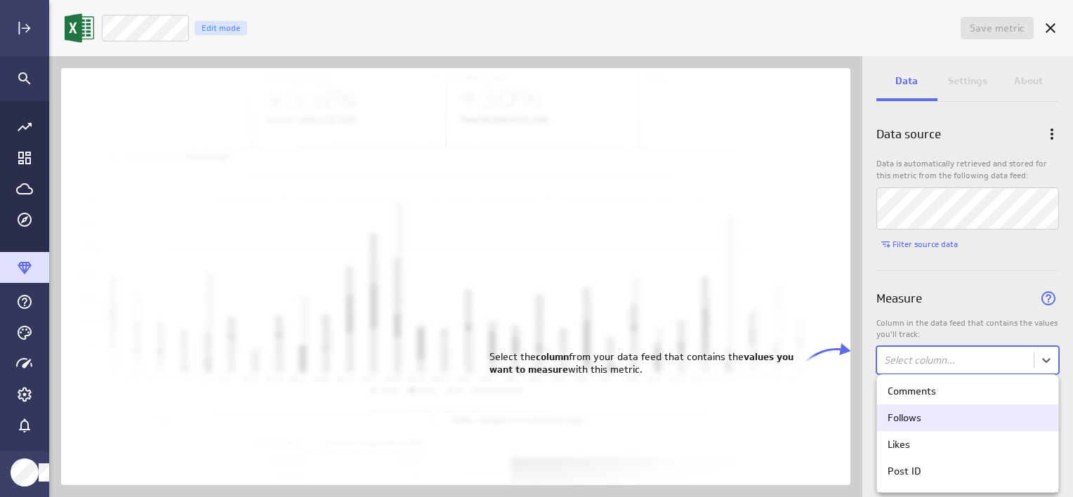
click at [978, 425] on div "Follows" at bounding box center [967, 417] width 181 height 27
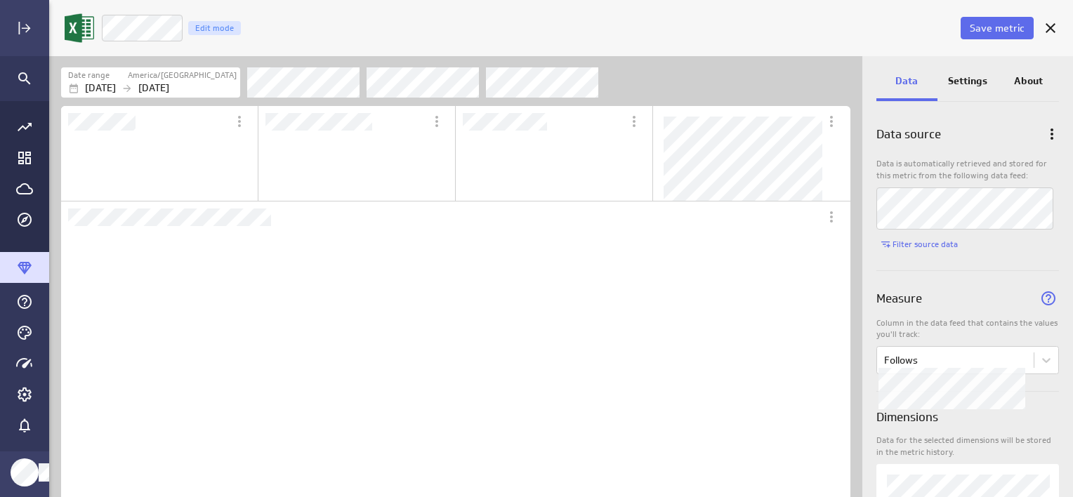
scroll to position [463, 835]
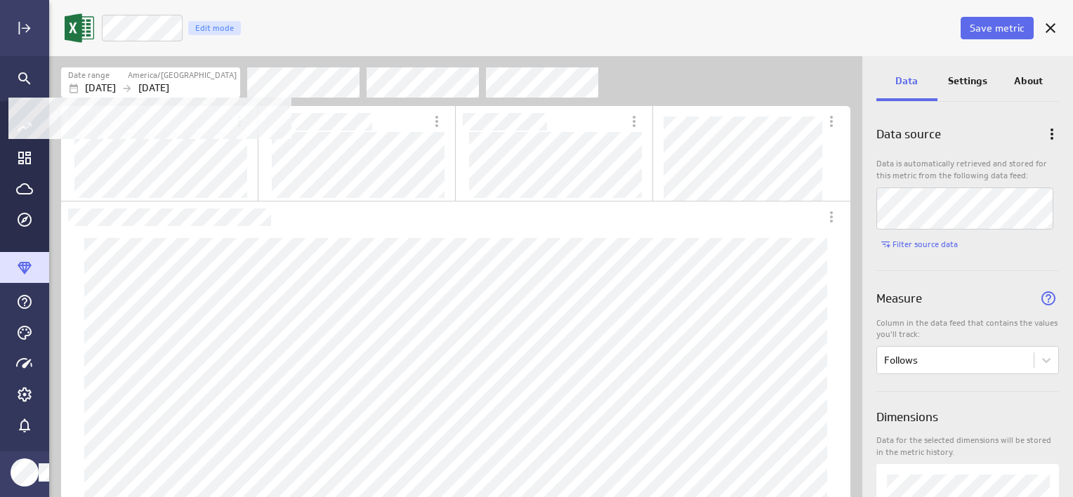
click at [109, 79] on div "Date range" at bounding box center [97, 75] width 58 height 12
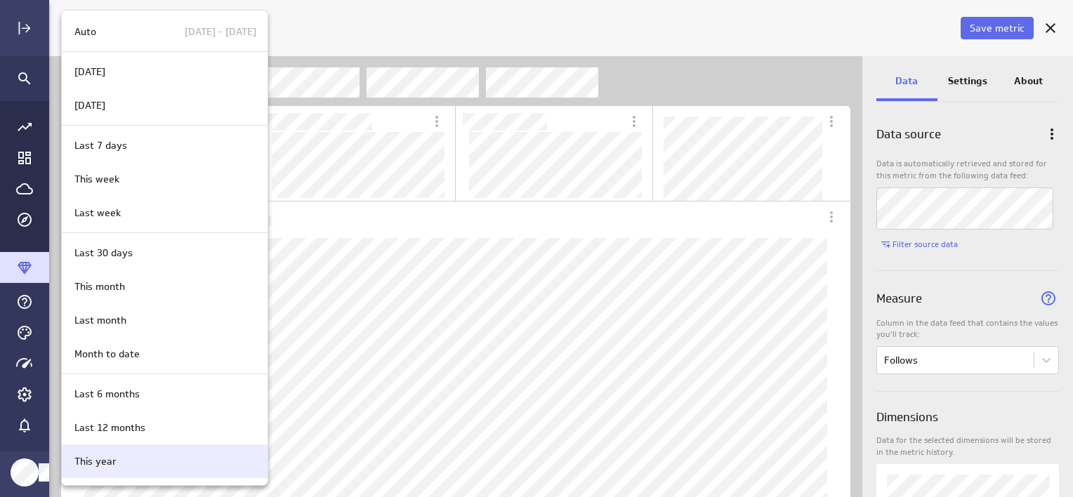
click at [168, 464] on div "This year" at bounding box center [162, 461] width 187 height 15
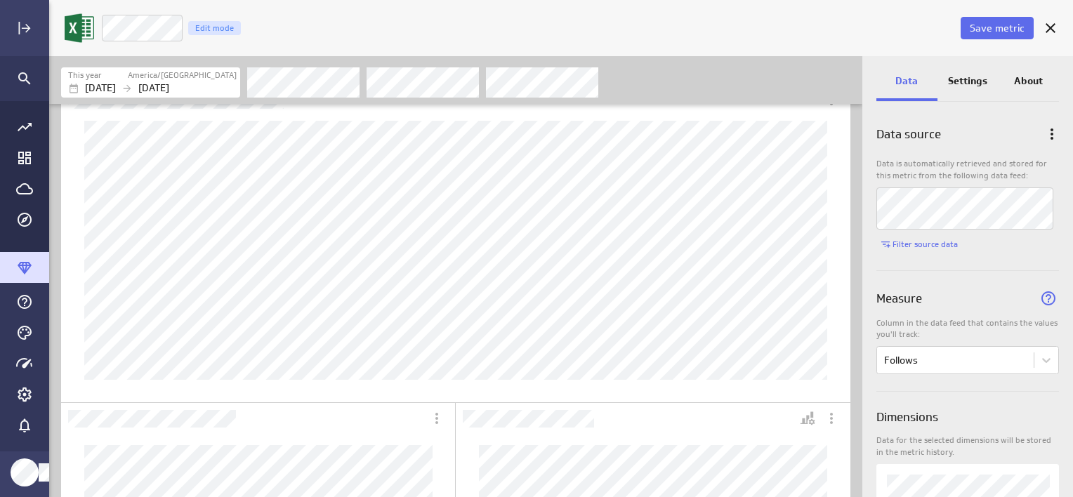
scroll to position [84, 0]
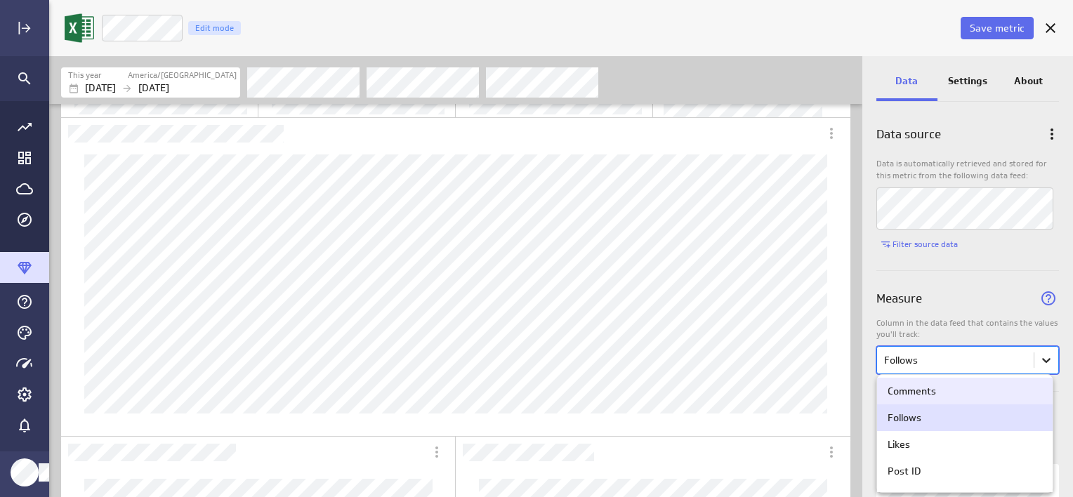
click at [1028, 364] on body "Save metric Follows Edit mode This year America/[GEOGRAPHIC_DATA] [DATE] [DATE]…" at bounding box center [536, 248] width 1073 height 497
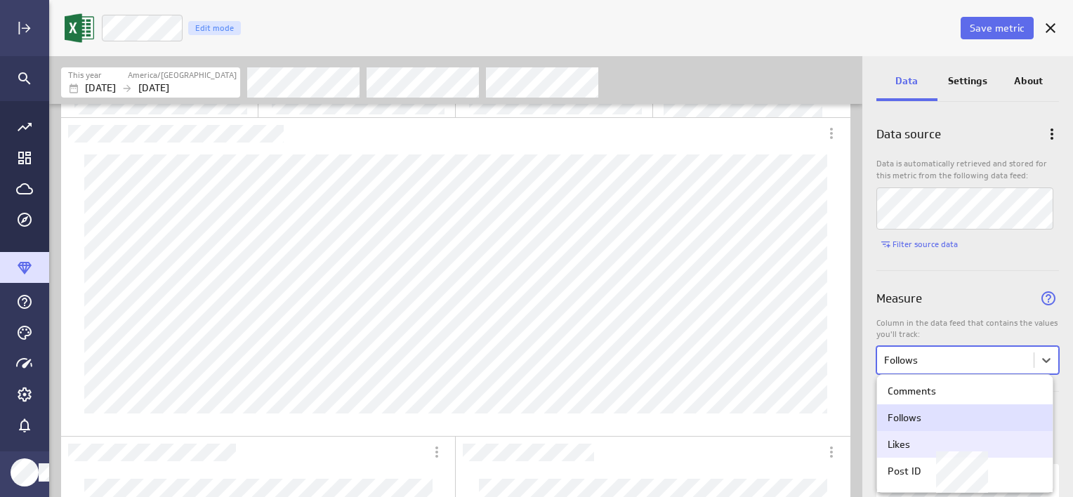
click at [981, 444] on div "Likes" at bounding box center [964, 444] width 154 height 13
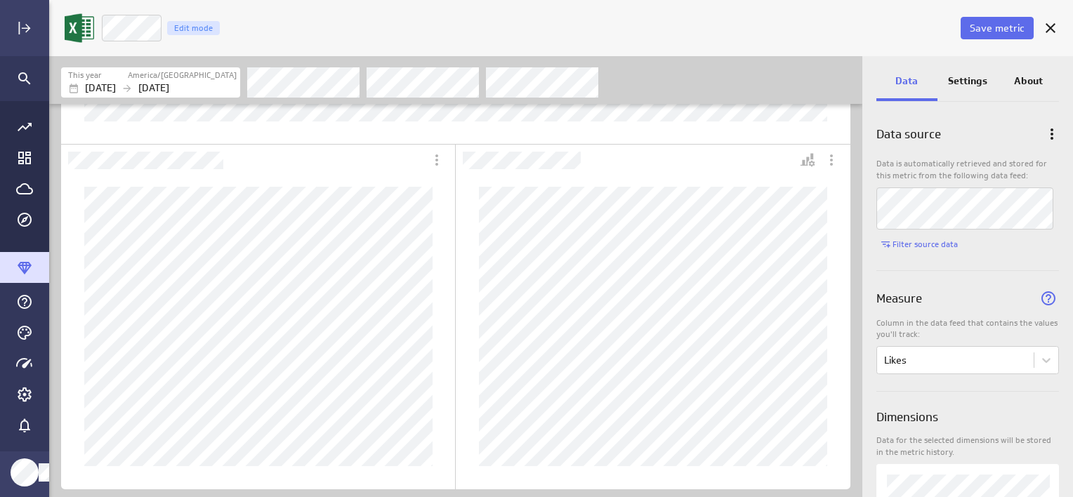
scroll to position [377, 0]
click at [813, 161] on icon "Personalize view" at bounding box center [812, 162] width 6 height 6
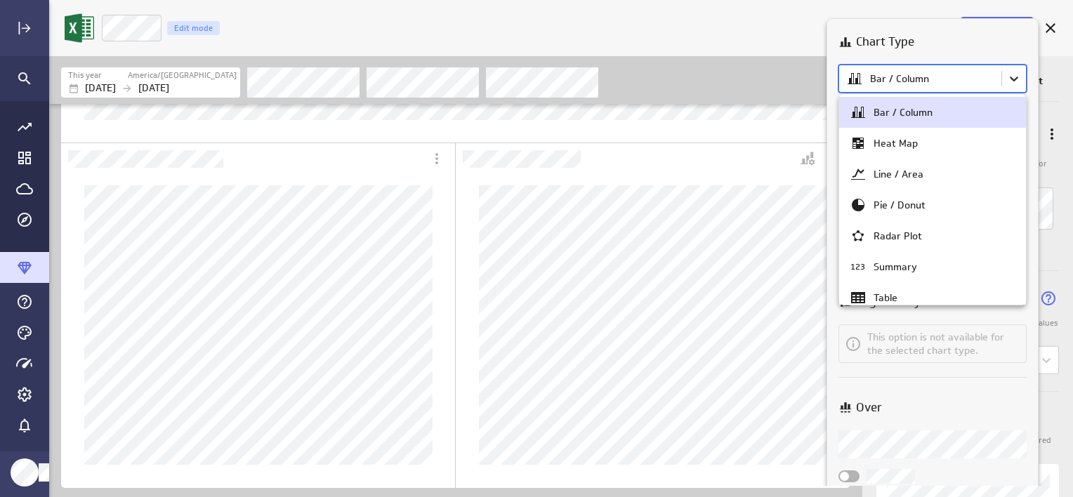
click at [1011, 84] on body "Save metric Likes Edit mode This year America/[GEOGRAPHIC_DATA] [DATE] [DATE] D…" at bounding box center [536, 248] width 1073 height 497
click at [1002, 94] on div "Bar / Column Heat Map Line / Area Pie / Donut Radar Plot 123 Summary Table Tree…" at bounding box center [932, 199] width 187 height 211
click at [1010, 86] on div at bounding box center [536, 248] width 1073 height 497
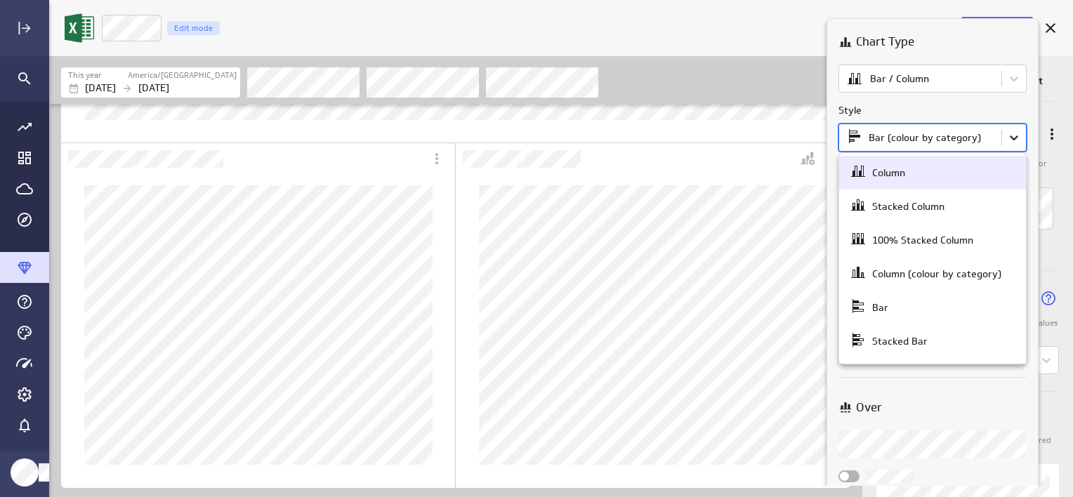
click at [1008, 133] on body "Save metric Likes Edit mode This year America/[GEOGRAPHIC_DATA] [DATE] [DATE] D…" at bounding box center [536, 248] width 1073 height 497
click at [1008, 133] on div at bounding box center [536, 248] width 1073 height 497
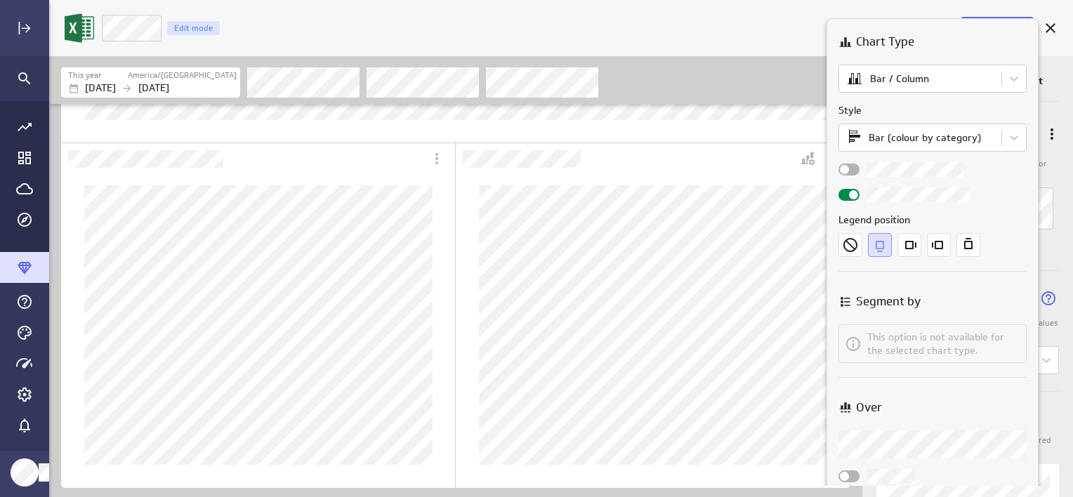
click at [293, 196] on div at bounding box center [536, 248] width 1073 height 497
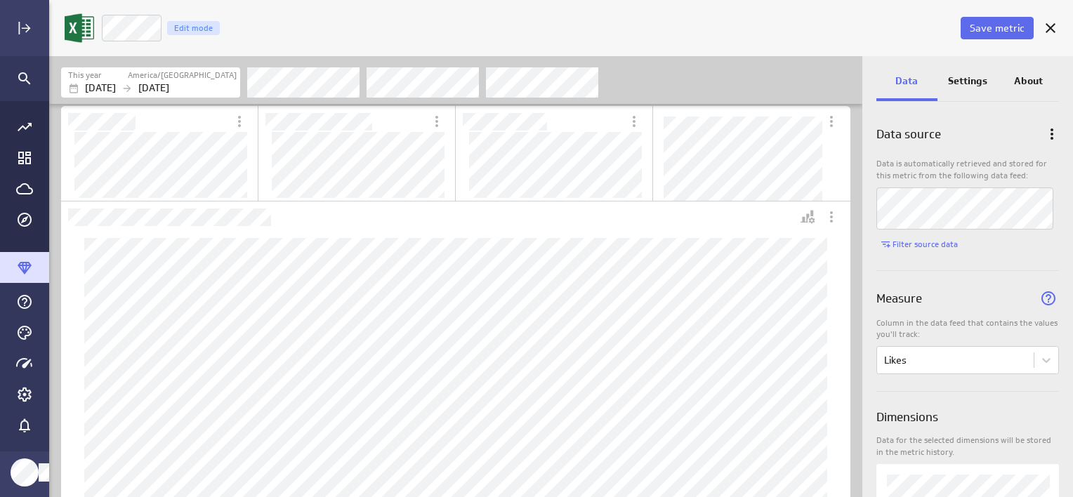
scroll to position [65, 0]
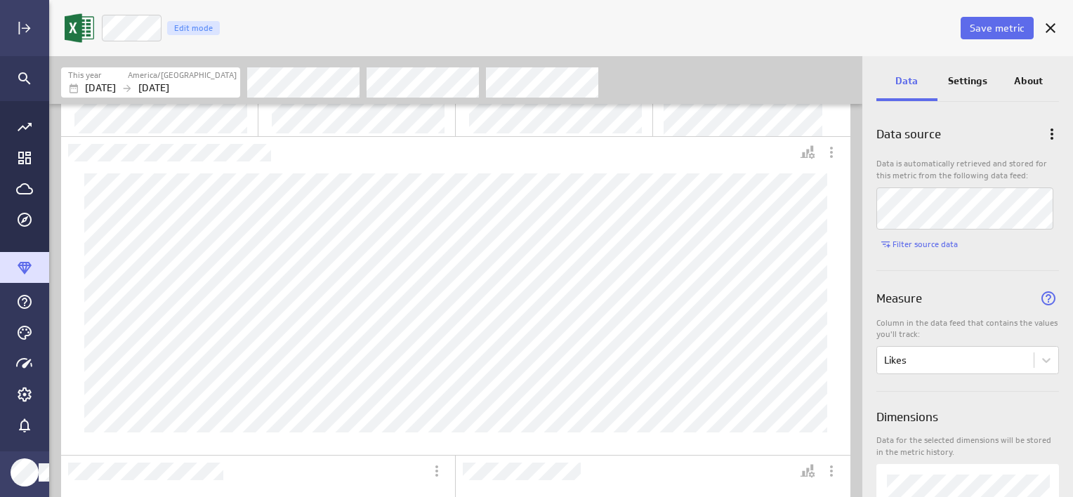
click at [501, 434] on div "Dashboard Widget" at bounding box center [456, 303] width 764 height 280
click at [807, 154] on icon "Personalize view" at bounding box center [804, 153] width 9 height 9
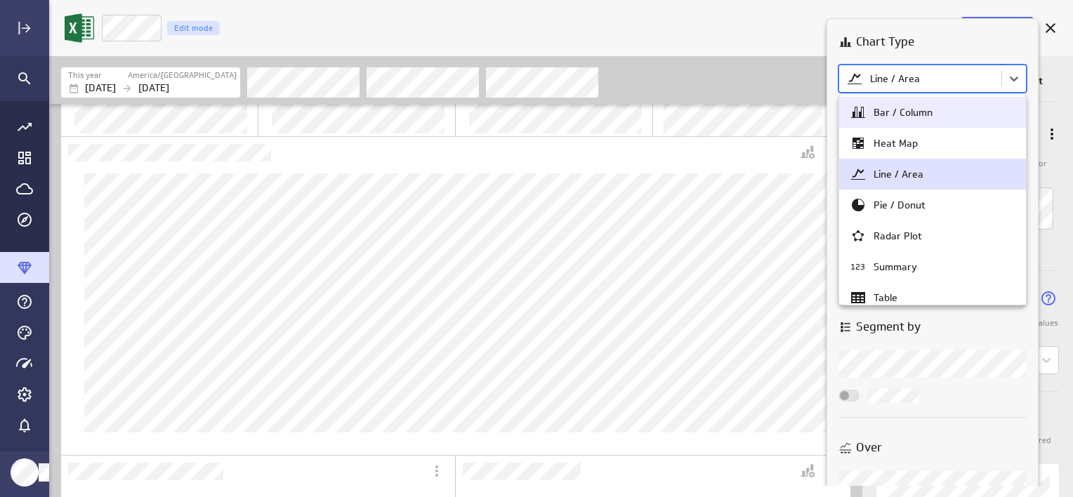
click at [970, 73] on body "Save metric Likes Edit mode This year America/[GEOGRAPHIC_DATA] [DATE] [DATE] D…" at bounding box center [536, 248] width 1073 height 497
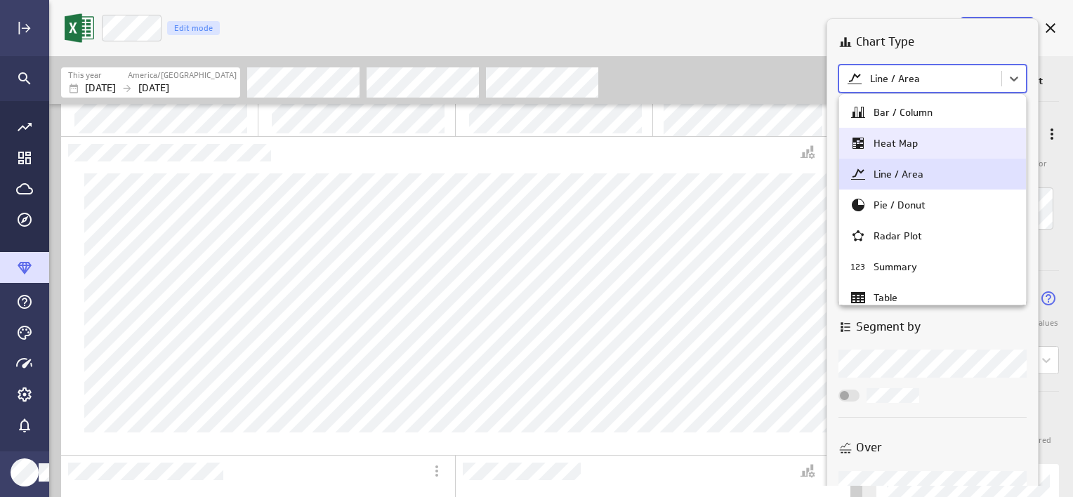
click at [972, 138] on div "Heat Map" at bounding box center [932, 143] width 166 height 17
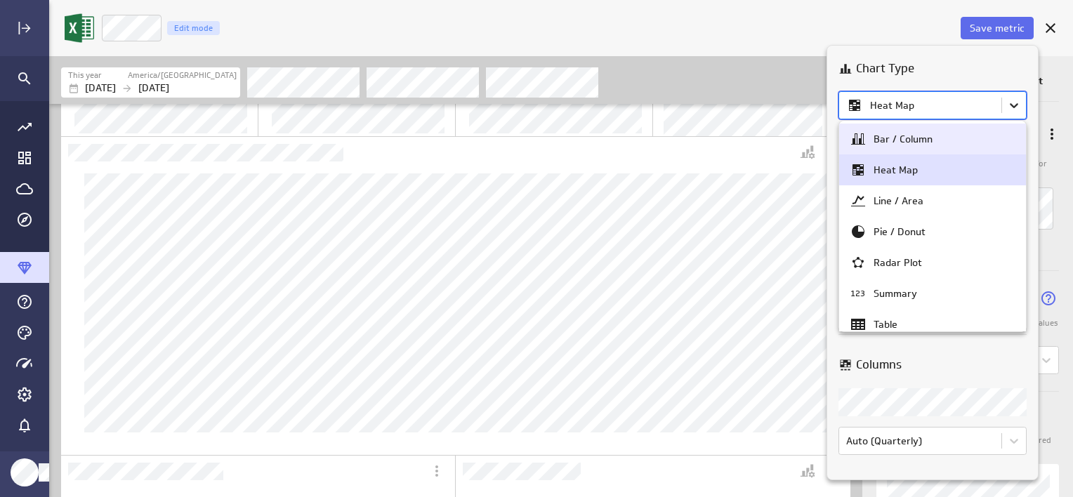
click at [1009, 100] on body "Save metric Likes Edit mode This year America/[GEOGRAPHIC_DATA] [DATE] [DATE] D…" at bounding box center [536, 248] width 1073 height 497
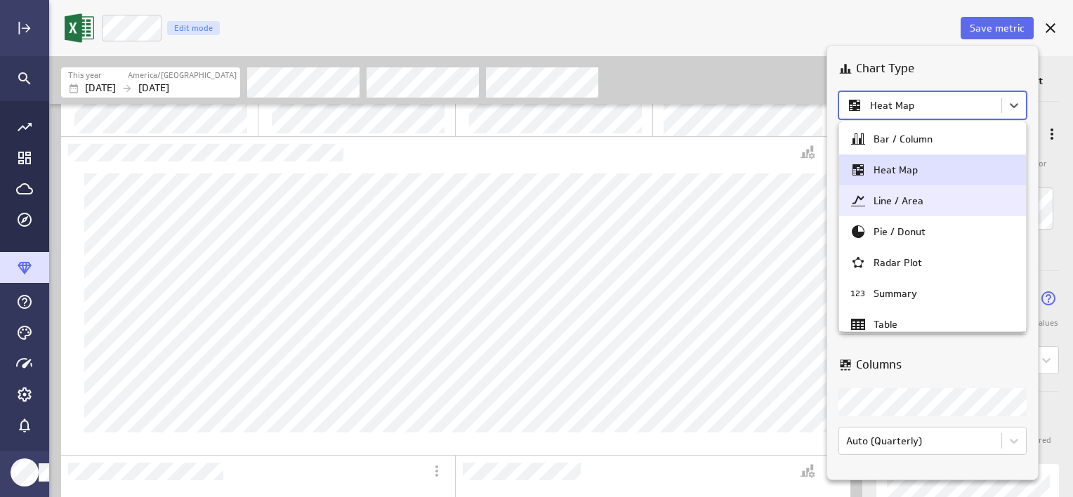
click at [953, 196] on div "Line / Area" at bounding box center [932, 200] width 166 height 17
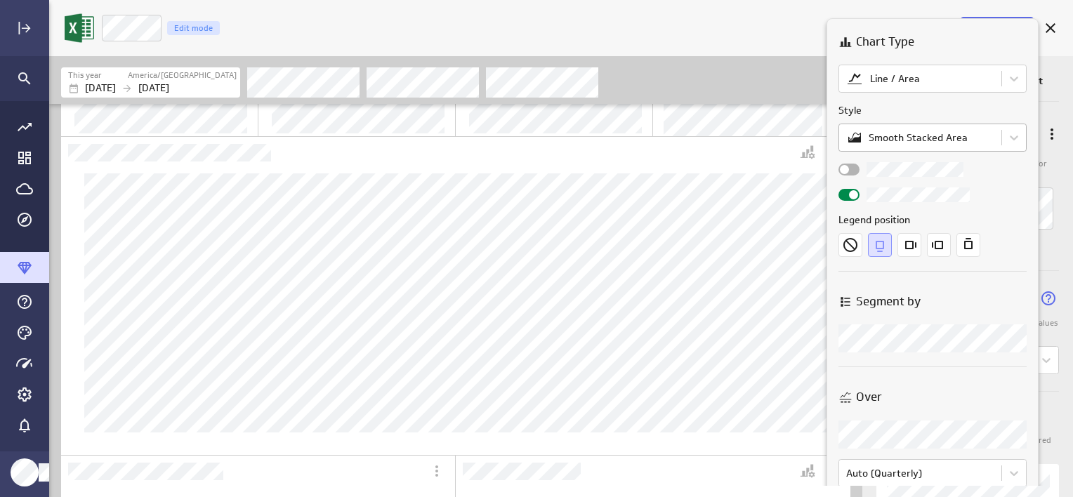
click at [965, 142] on body "Save metric Likes Edit mode This year America/[GEOGRAPHIC_DATA] [DATE] [DATE] D…" at bounding box center [536, 248] width 1073 height 497
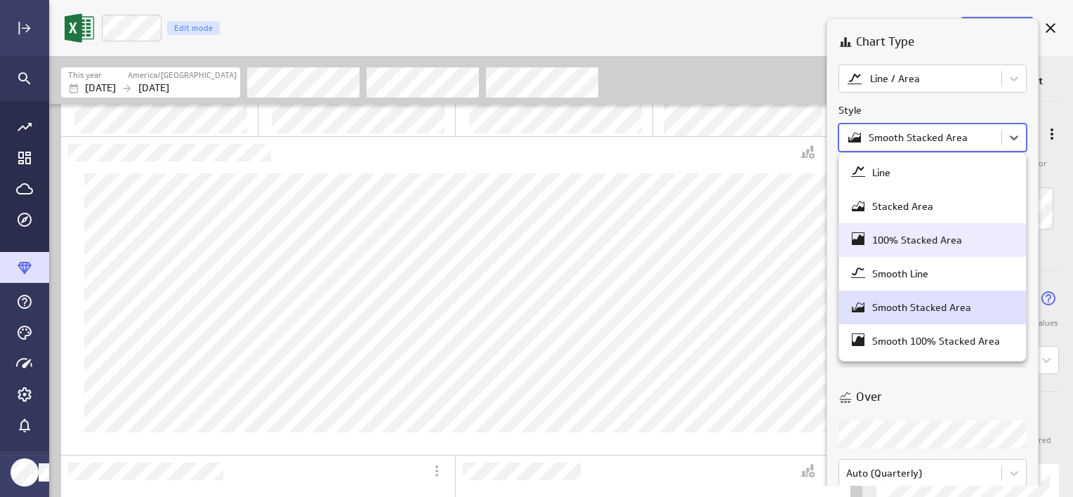
click at [960, 239] on div "100% Stacked Area" at bounding box center [932, 240] width 166 height 20
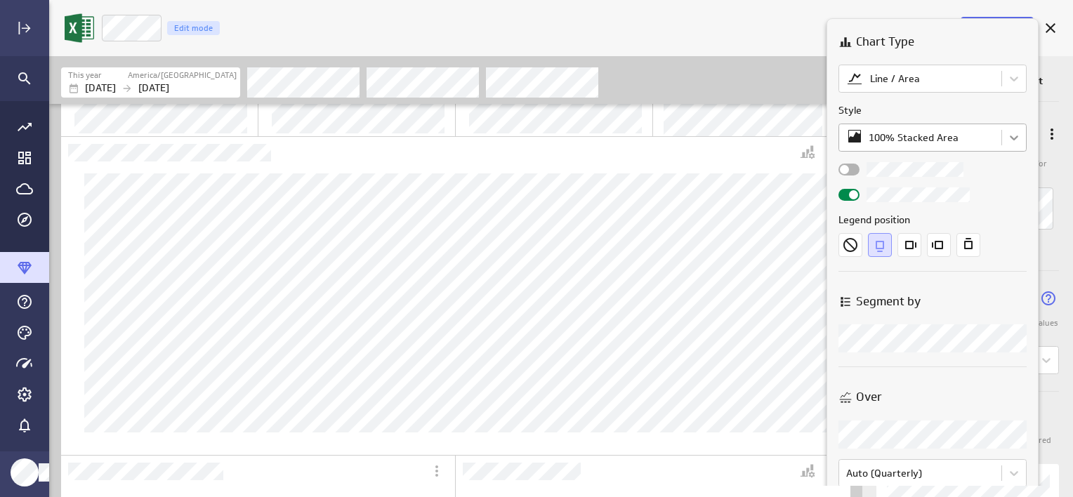
click at [1009, 138] on body "Save metric Likes Edit mode This year America/[GEOGRAPHIC_DATA] [DATE] [DATE] D…" at bounding box center [536, 248] width 1073 height 497
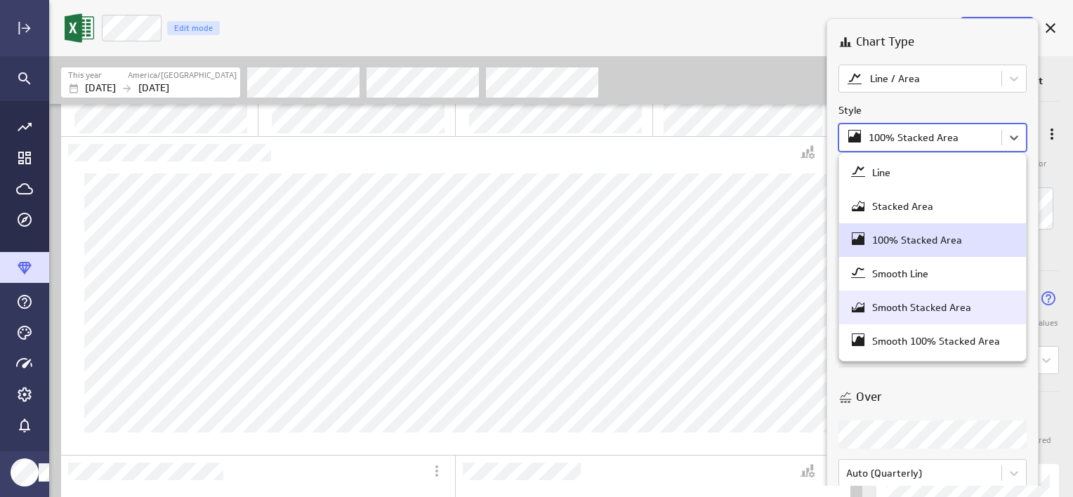
click at [946, 307] on div "Smooth Stacked Area" at bounding box center [921, 307] width 99 height 13
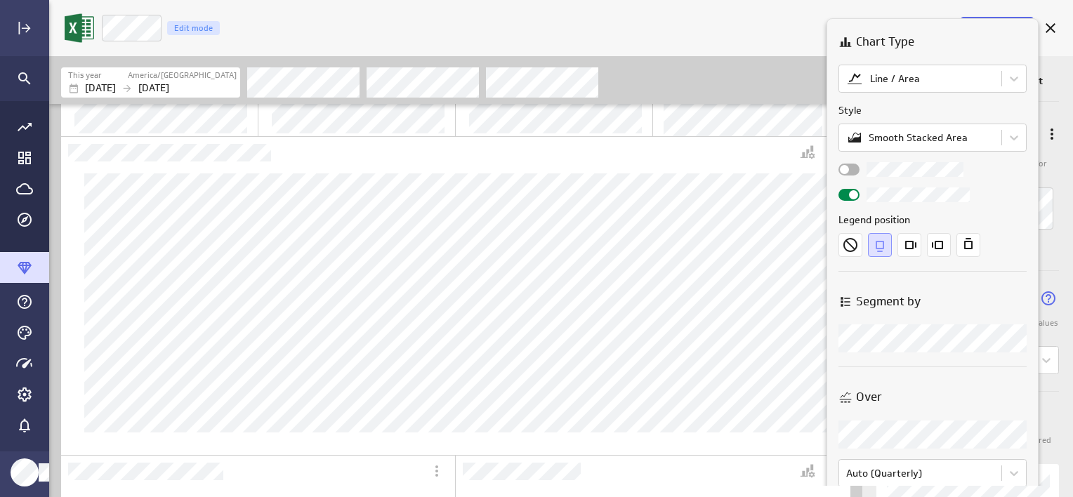
click at [762, 124] on div at bounding box center [536, 248] width 1073 height 497
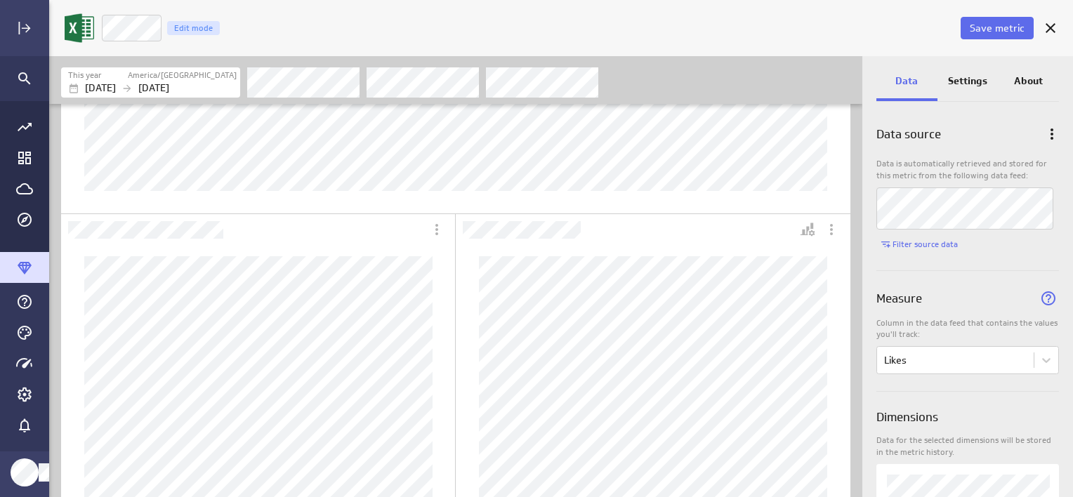
scroll to position [339, 0]
click at [966, 86] on p "Settings" at bounding box center [967, 81] width 39 height 15
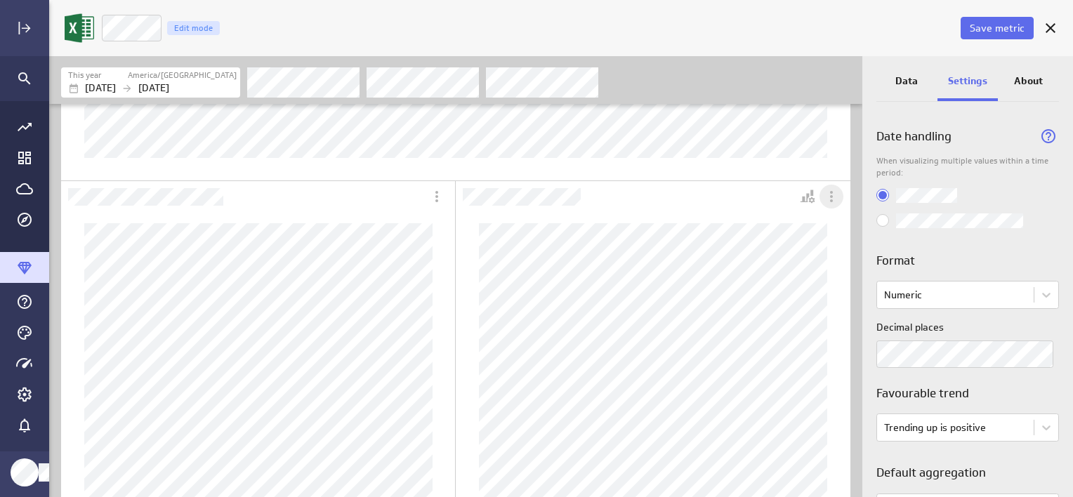
click at [830, 194] on icon "More actions" at bounding box center [831, 196] width 17 height 17
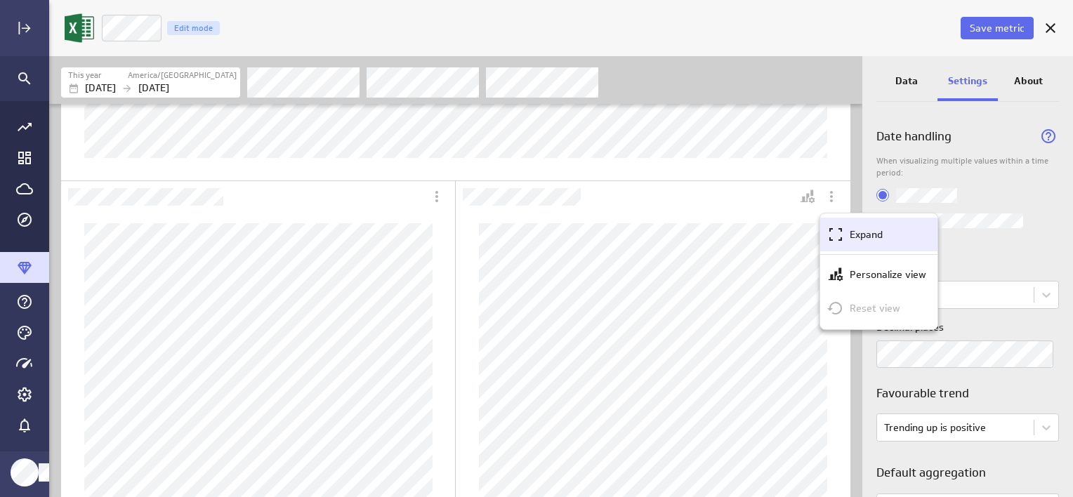
click at [840, 228] on icon "Expand" at bounding box center [835, 234] width 13 height 13
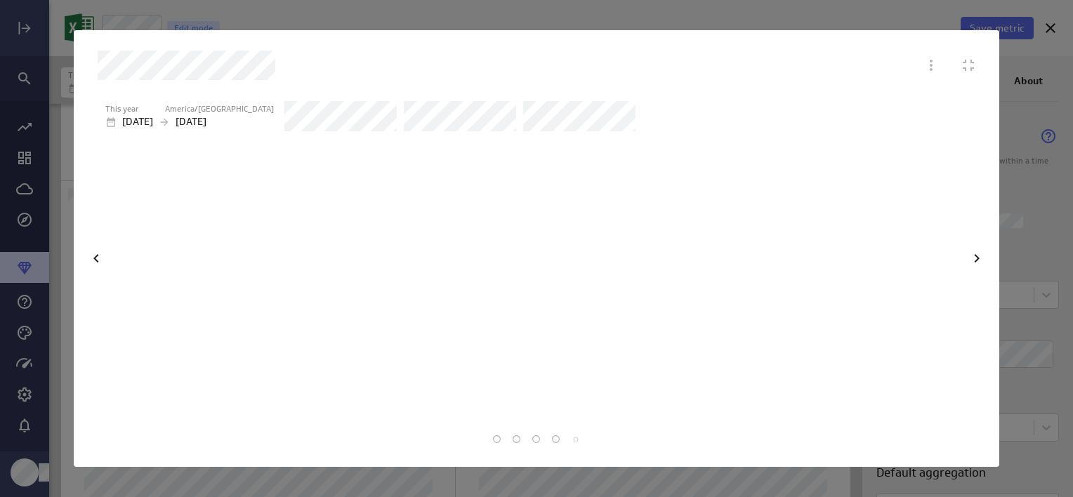
scroll to position [299, 851]
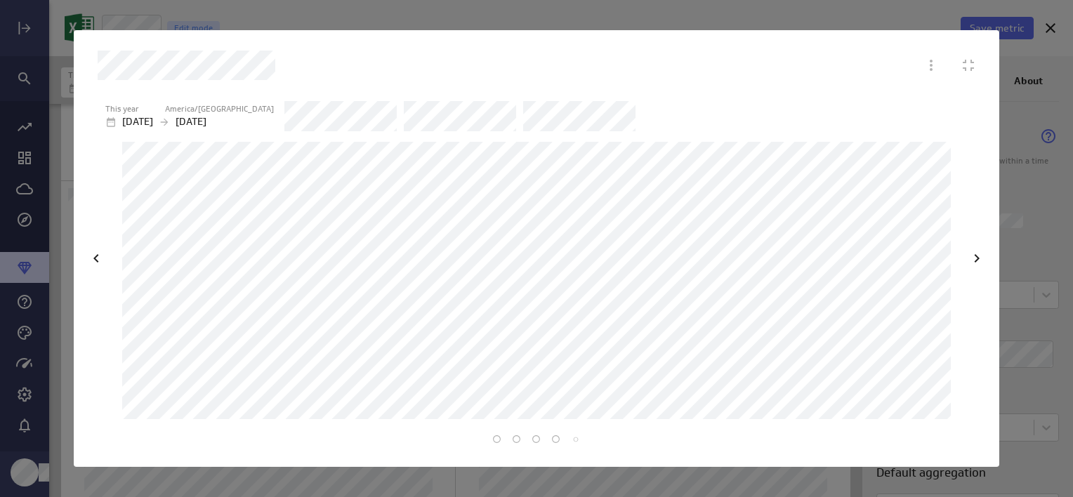
click at [1028, 185] on div at bounding box center [536, 248] width 1073 height 497
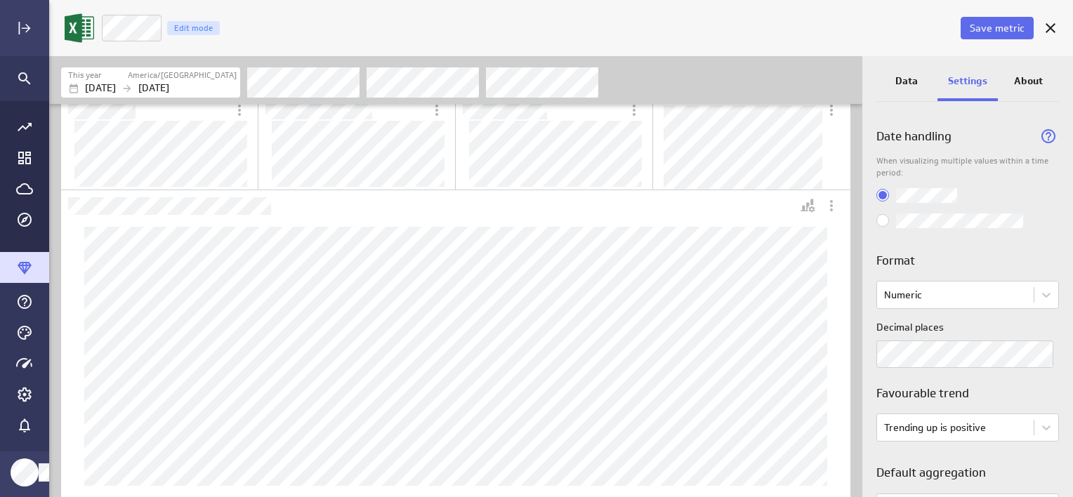
scroll to position [0, 0]
click at [239, 121] on icon "More actions" at bounding box center [239, 121] width 3 height 11
click at [239, 121] on div at bounding box center [536, 248] width 1073 height 497
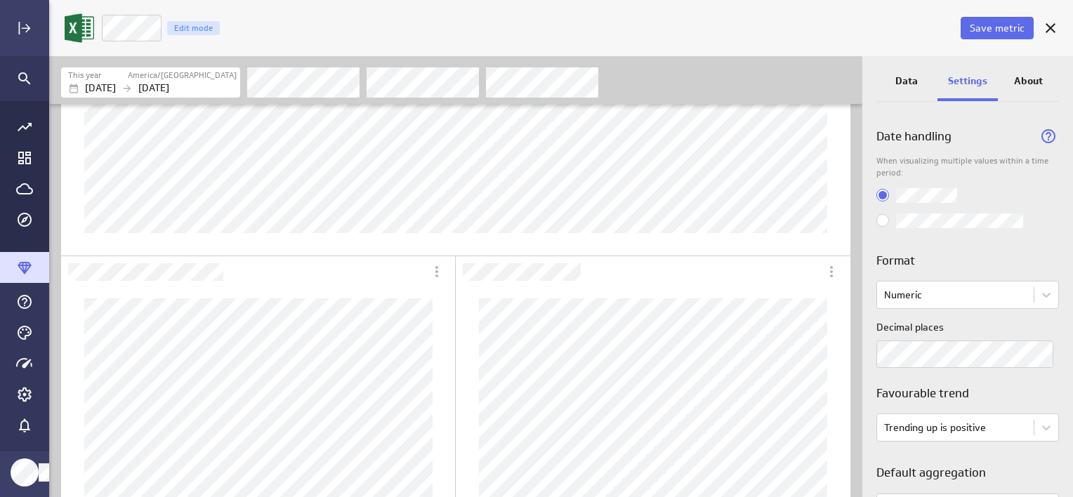
scroll to position [266, 0]
click at [812, 272] on icon "Personalize view" at bounding box center [812, 273] width 6 height 6
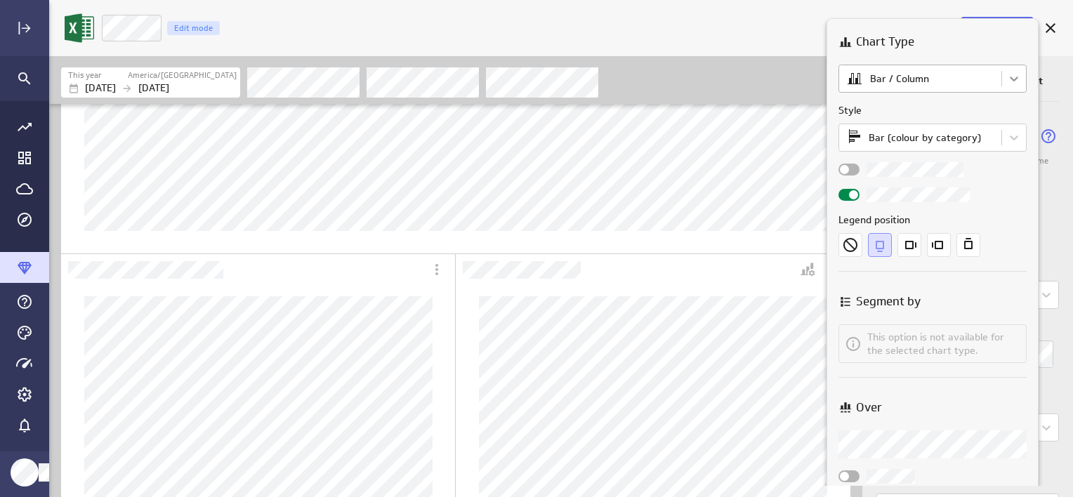
click at [1025, 81] on body "Save metric Likes Edit mode This year America/[GEOGRAPHIC_DATA] [DATE] [DATE] D…" at bounding box center [536, 248] width 1073 height 497
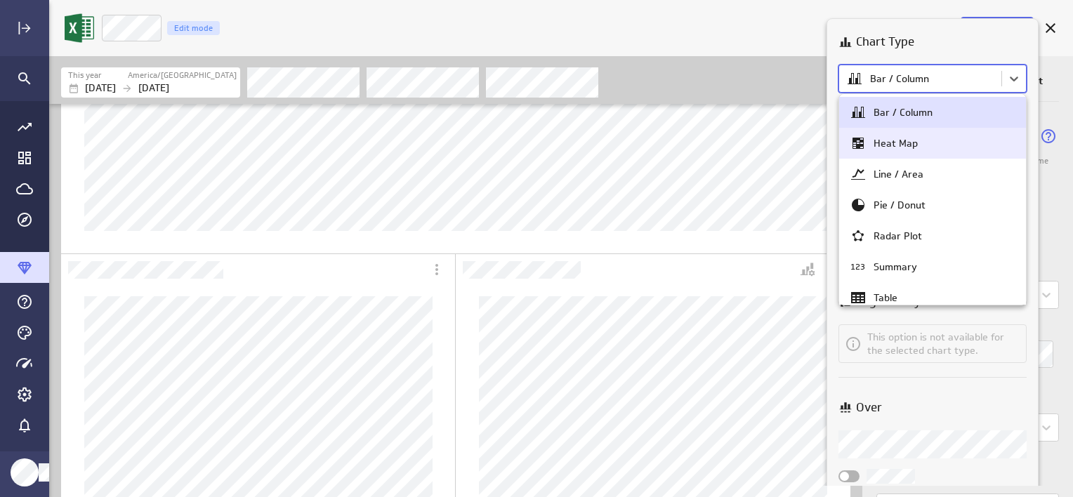
click at [966, 140] on div "Heat Map" at bounding box center [932, 143] width 166 height 17
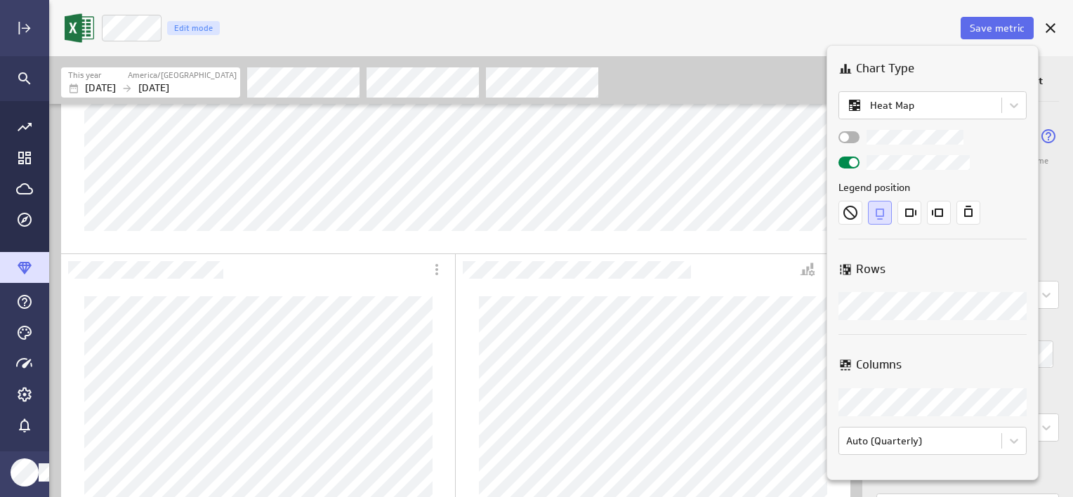
click at [736, 344] on div at bounding box center [536, 248] width 1073 height 497
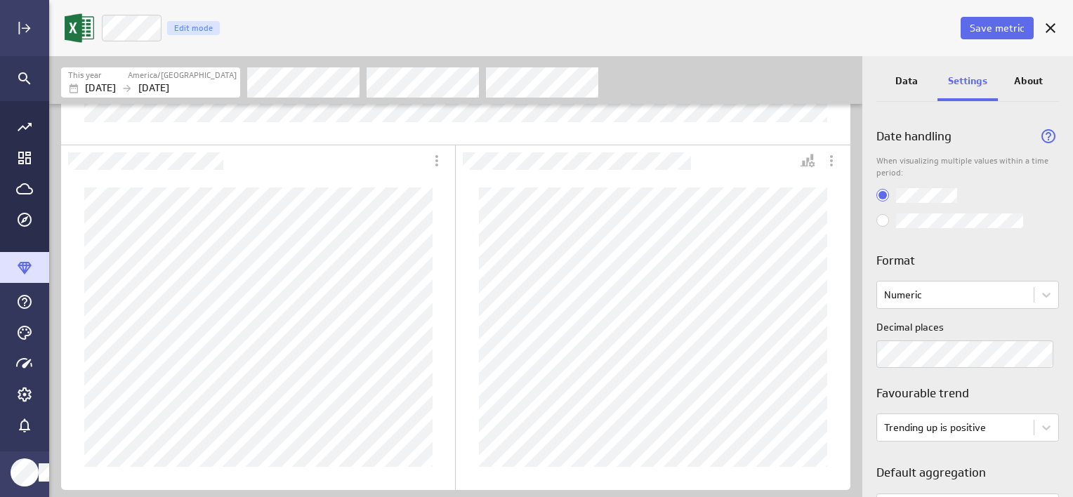
scroll to position [377, 0]
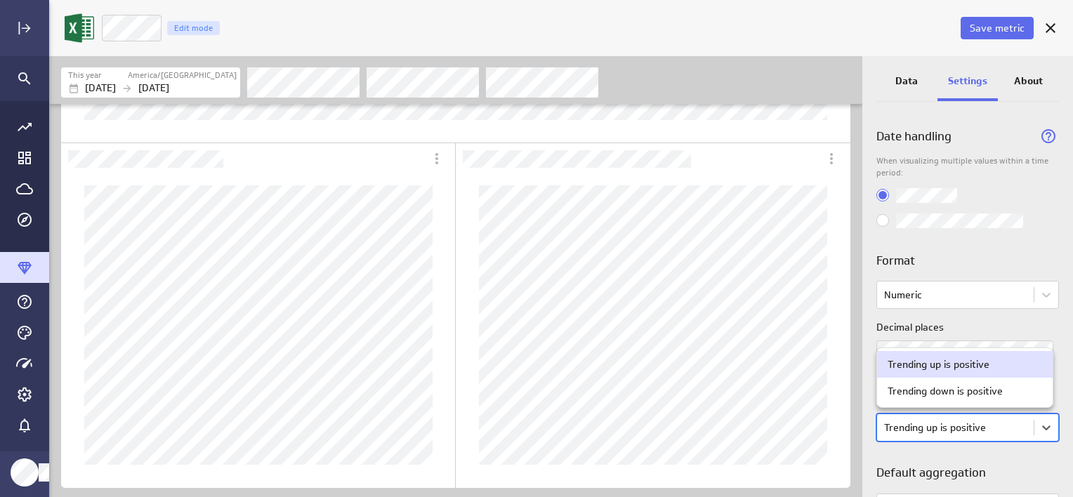
click at [983, 430] on body "Save metric Likes Edit mode This year America/[GEOGRAPHIC_DATA] [DATE] [DATE] D…" at bounding box center [536, 248] width 1073 height 497
click at [988, 400] on div "Trending down is positive" at bounding box center [965, 391] width 176 height 27
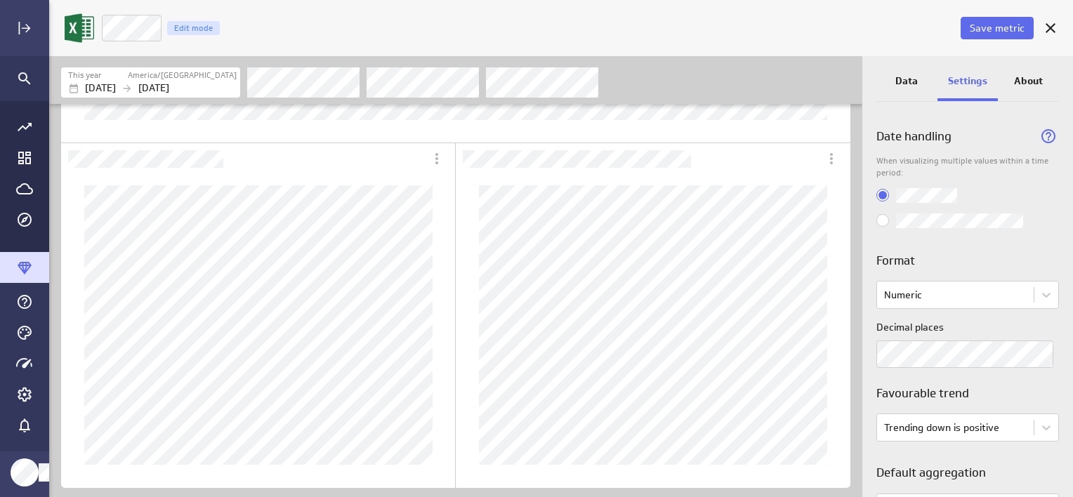
scroll to position [110, 0]
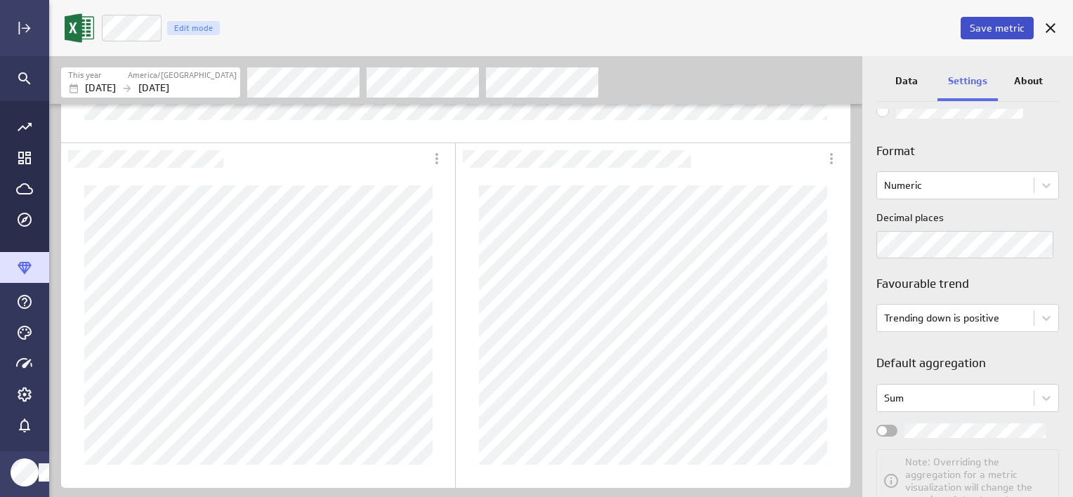
click at [1008, 29] on span "Save metric" at bounding box center [996, 28] width 55 height 13
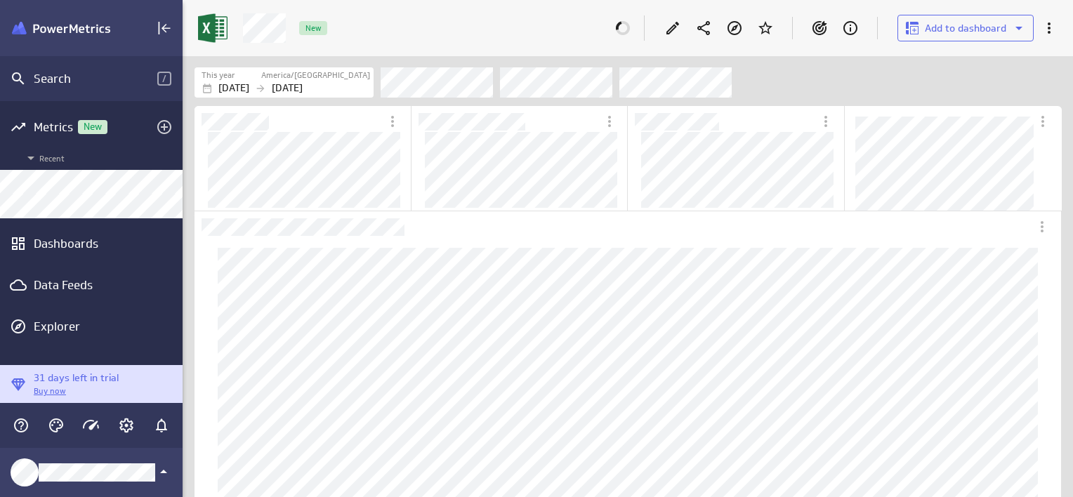
scroll to position [463, 912]
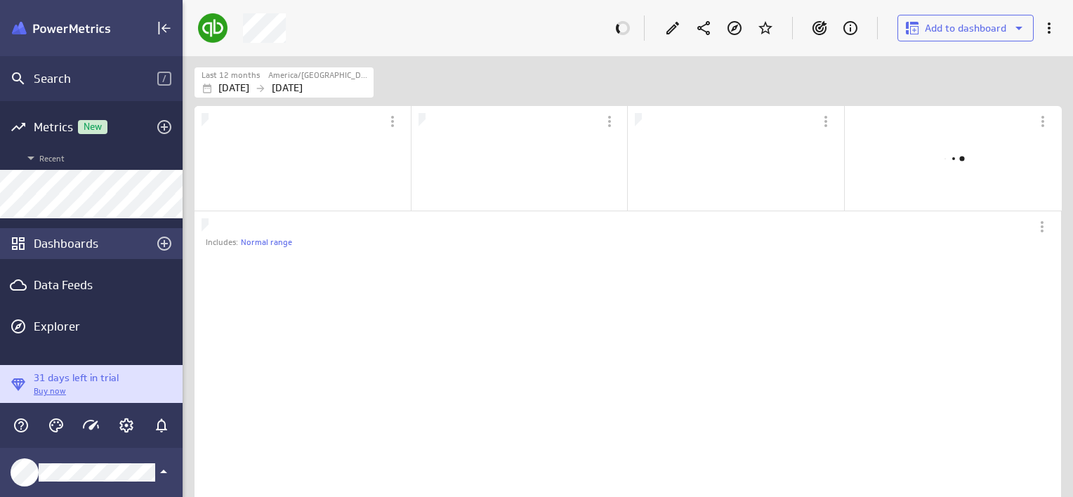
click at [74, 244] on div "Dashboards" at bounding box center [91, 243] width 115 height 15
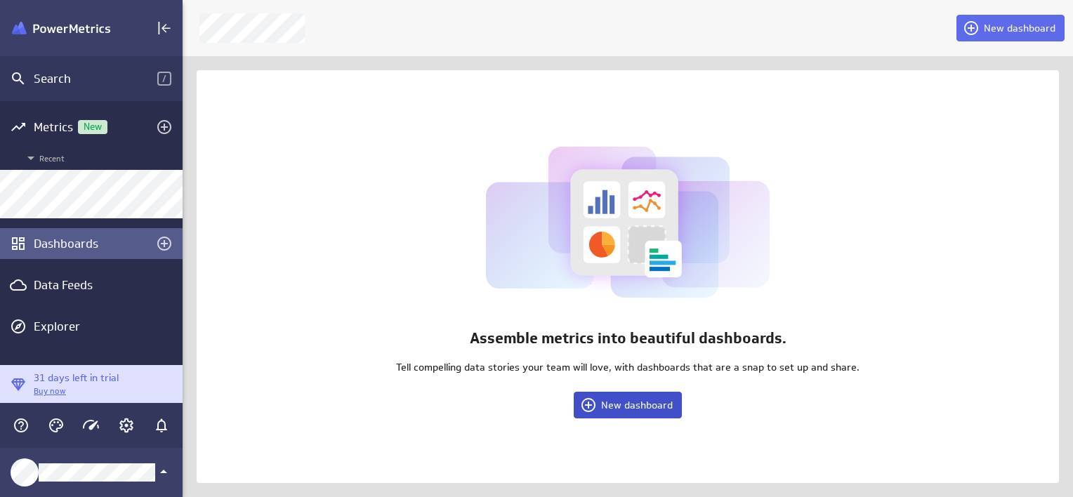
click at [628, 410] on span "New dashboard" at bounding box center [637, 405] width 72 height 13
